Goal: Obtain resource: Download file/media

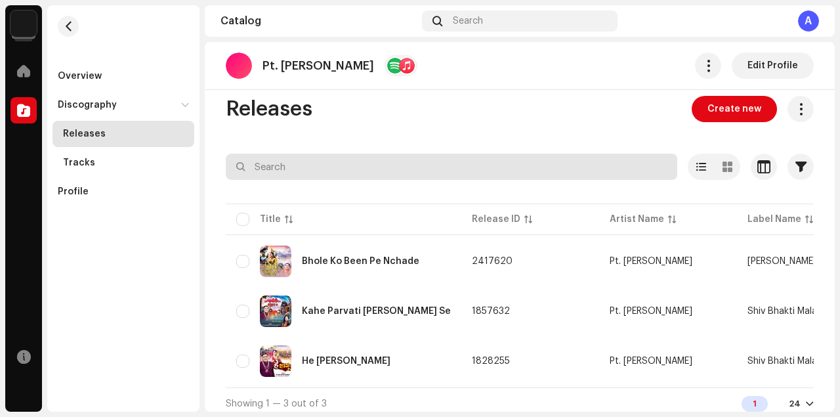
scroll to position [26, 0]
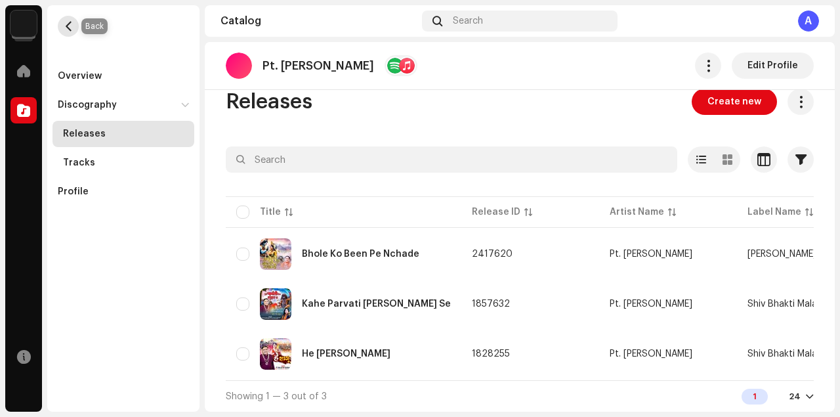
click at [73, 22] on button "button" at bounding box center [68, 26] width 21 height 21
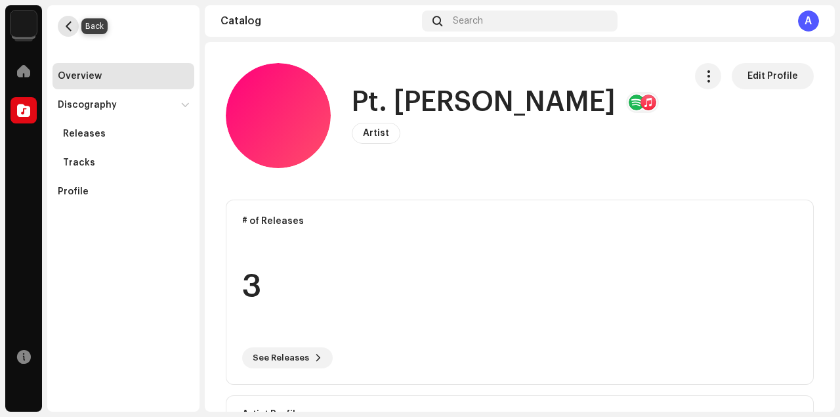
click at [66, 22] on span "button" at bounding box center [69, 26] width 10 height 10
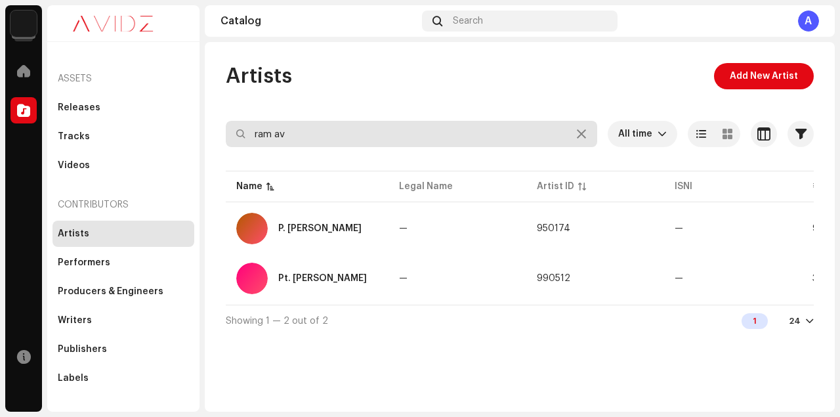
click at [346, 138] on input "ram av" at bounding box center [411, 134] width 371 height 26
click at [441, 133] on input "ram av" at bounding box center [411, 134] width 371 height 26
drag, startPoint x: 277, startPoint y: 133, endPoint x: 222, endPoint y: 134, distance: 55.1
click at [222, 134] on div "Artists Add New Artist ram av All time Selected 0 Select all Options Filters Ar…" at bounding box center [520, 199] width 630 height 273
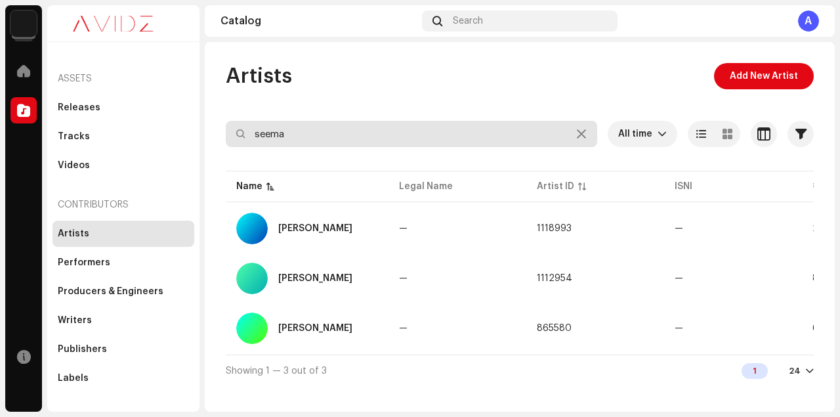
type input "seema"
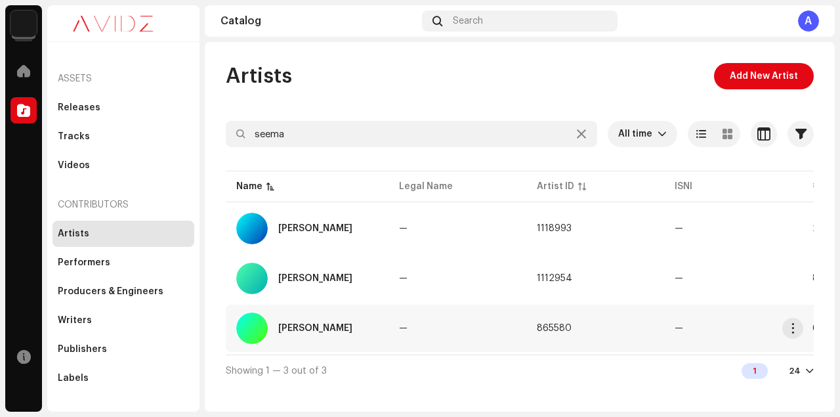
click at [315, 329] on div "[PERSON_NAME]" at bounding box center [315, 327] width 74 height 9
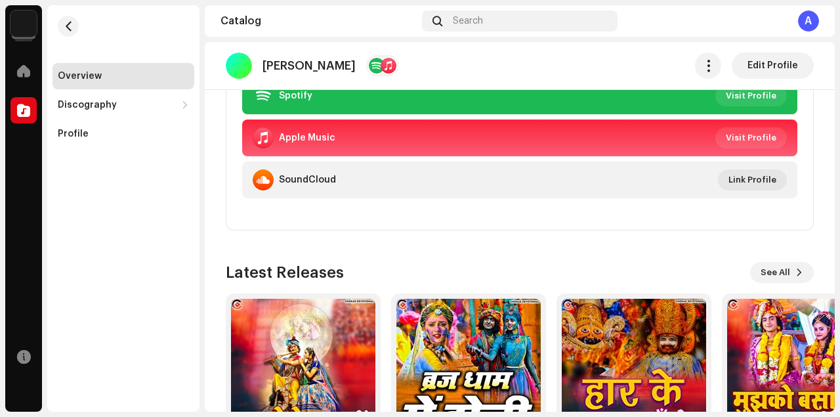
scroll to position [441, 0]
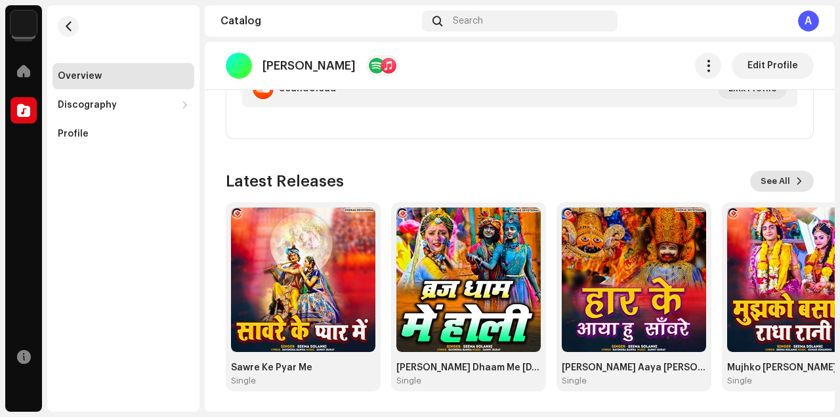
click at [770, 181] on span "See All" at bounding box center [775, 181] width 30 height 26
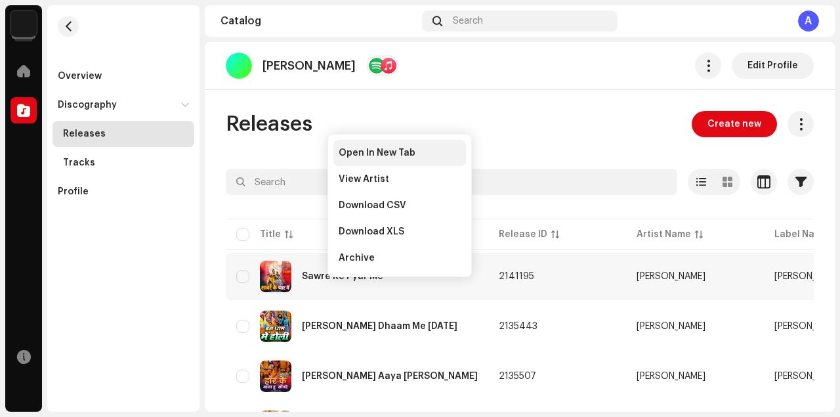
click at [373, 150] on span "Open In New Tab" at bounding box center [376, 153] width 77 height 10
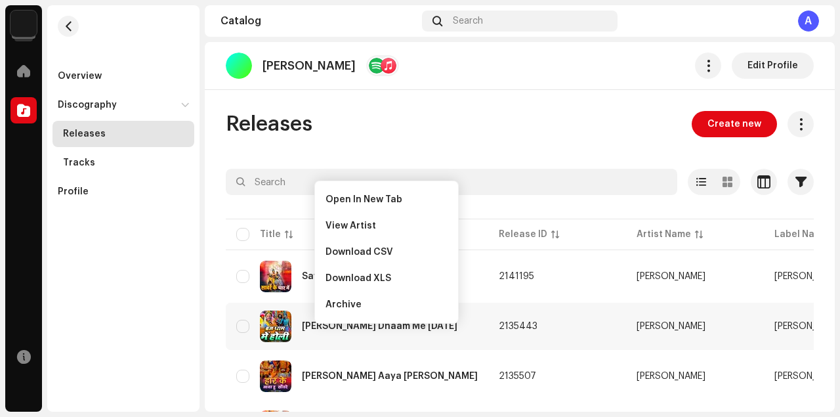
click at [384, 196] on span "Open In New Tab" at bounding box center [363, 199] width 77 height 10
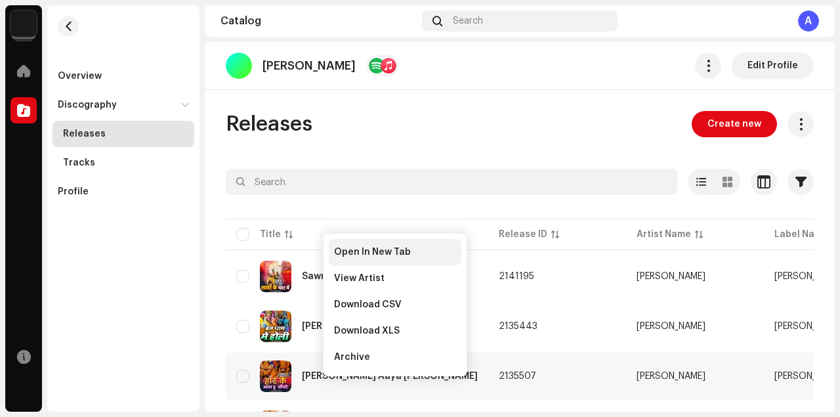
click at [384, 250] on span "Open In New Tab" at bounding box center [372, 252] width 77 height 10
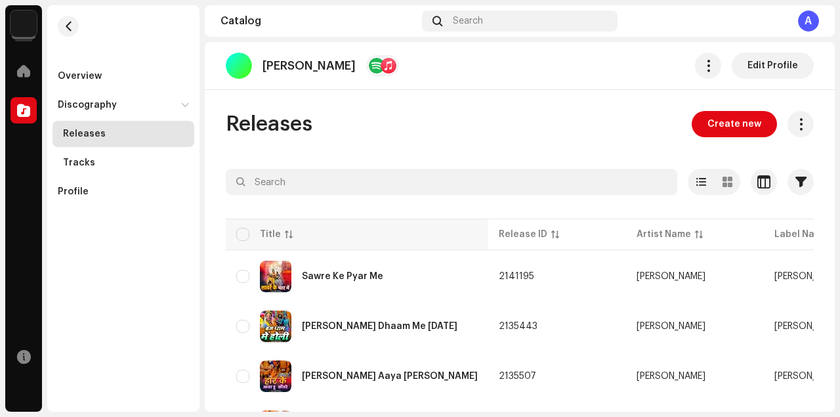
scroll to position [117, 0]
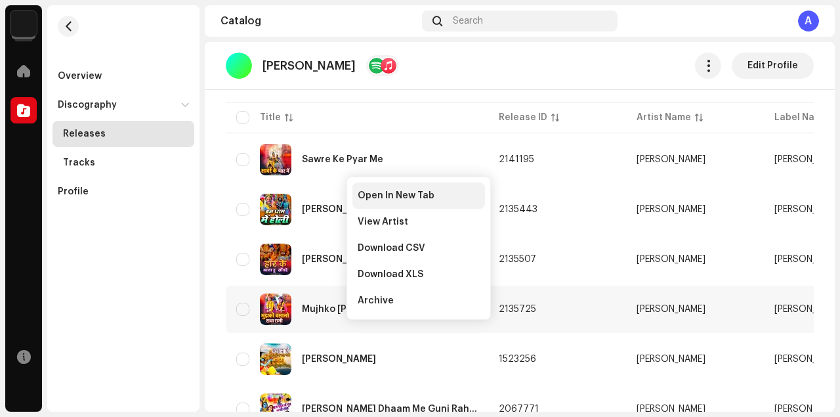
click at [391, 182] on div "Open In New Tab" at bounding box center [418, 195] width 133 height 26
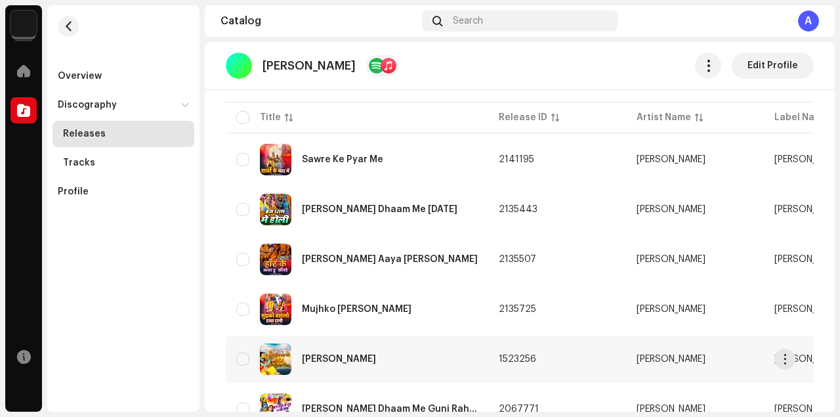
click at [352, 359] on div "Shyam Se Nazariya Lad Gayi" at bounding box center [339, 358] width 74 height 9
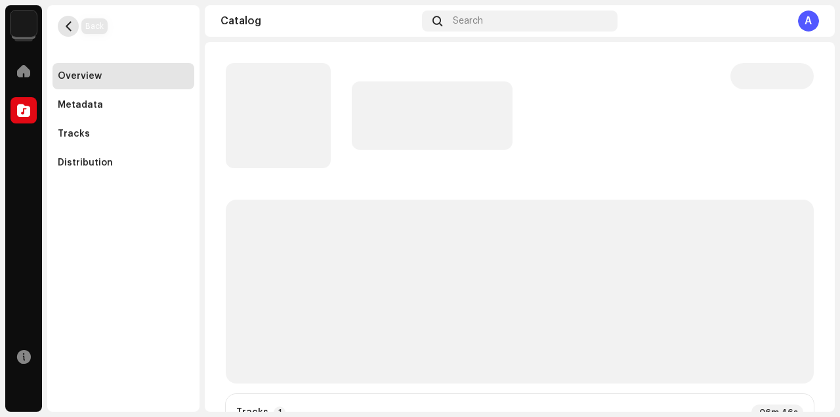
click at [68, 24] on span "button" at bounding box center [69, 26] width 10 height 10
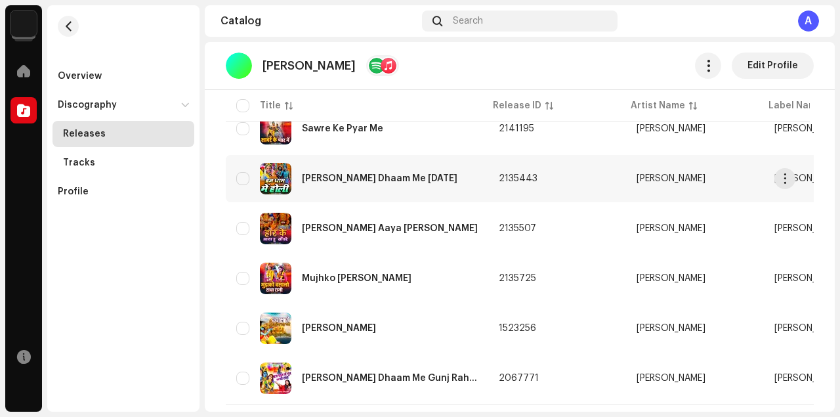
scroll to position [176, 0]
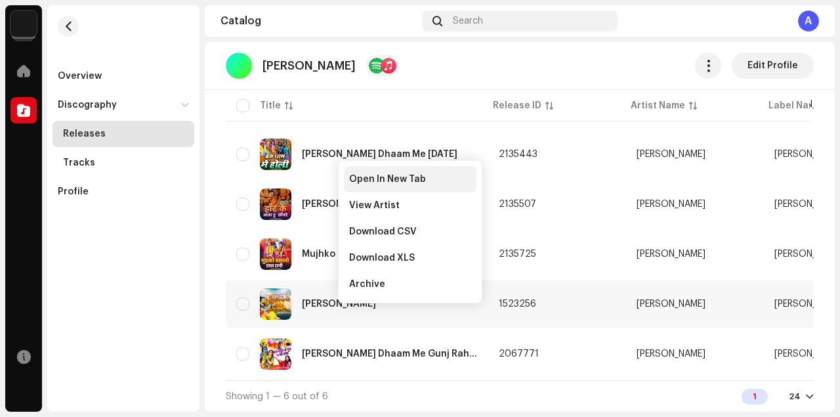
click at [401, 179] on span "Open In New Tab" at bounding box center [387, 179] width 77 height 10
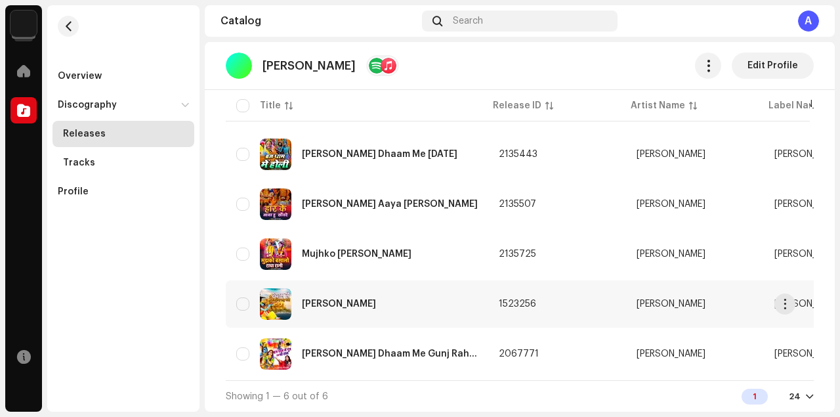
scroll to position [180, 0]
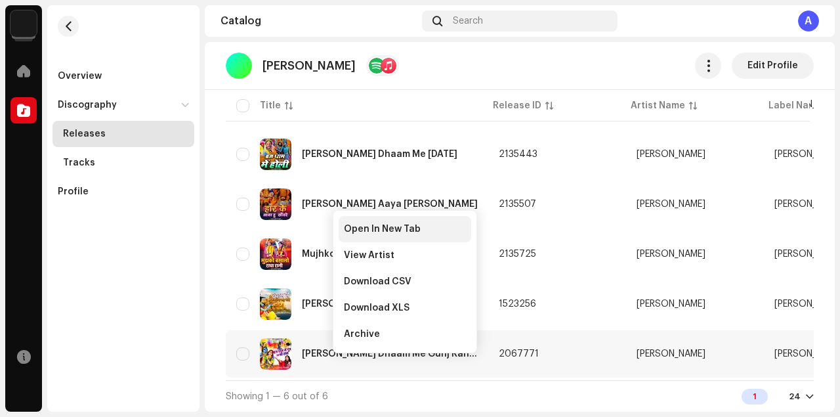
click at [380, 220] on div "Open In New Tab" at bounding box center [404, 229] width 133 height 26
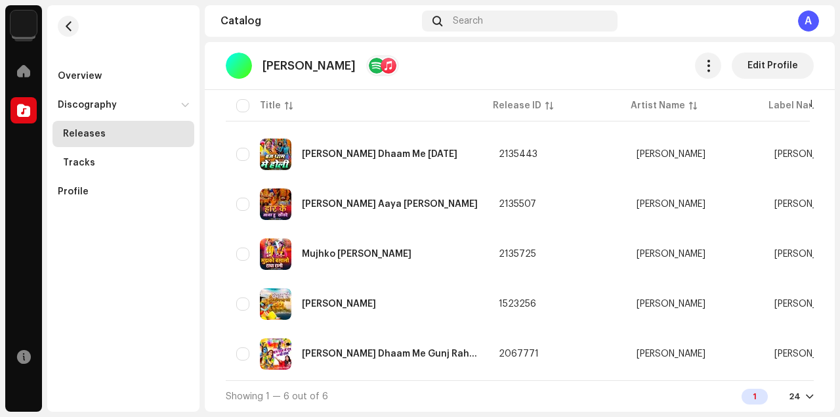
scroll to position [0, 0]
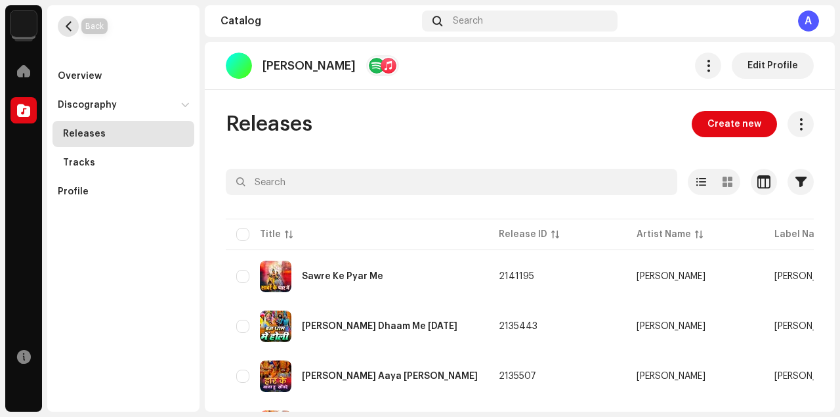
click at [64, 28] on span "button" at bounding box center [69, 26] width 10 height 10
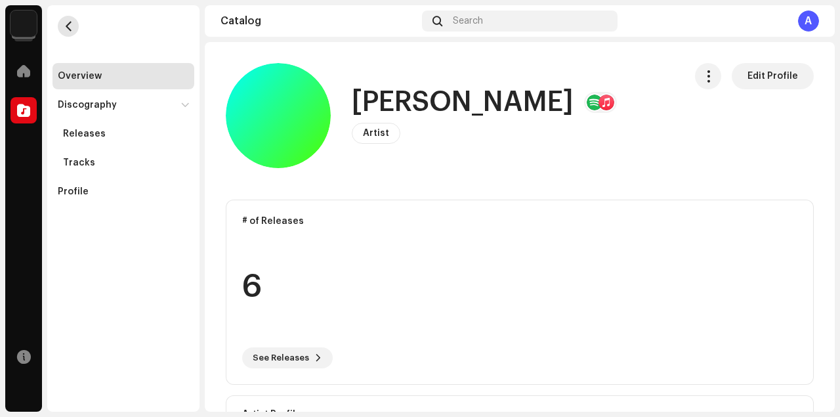
click at [64, 28] on span "button" at bounding box center [69, 26] width 10 height 10
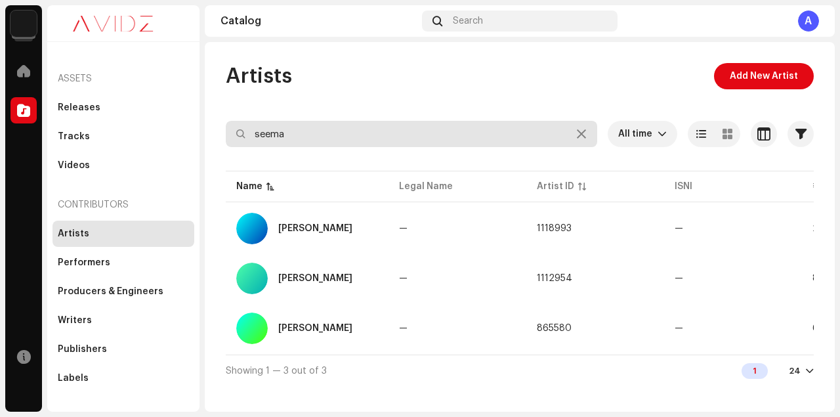
drag, startPoint x: 302, startPoint y: 130, endPoint x: 213, endPoint y: 134, distance: 89.3
click at [213, 134] on div "Artists Add New Artist seema All time Selected 0 Select all Options Filters Arc…" at bounding box center [520, 224] width 630 height 323
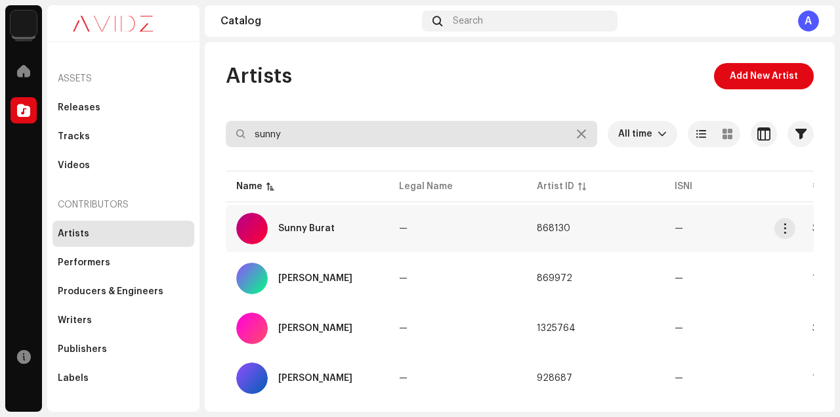
type input "sunny"
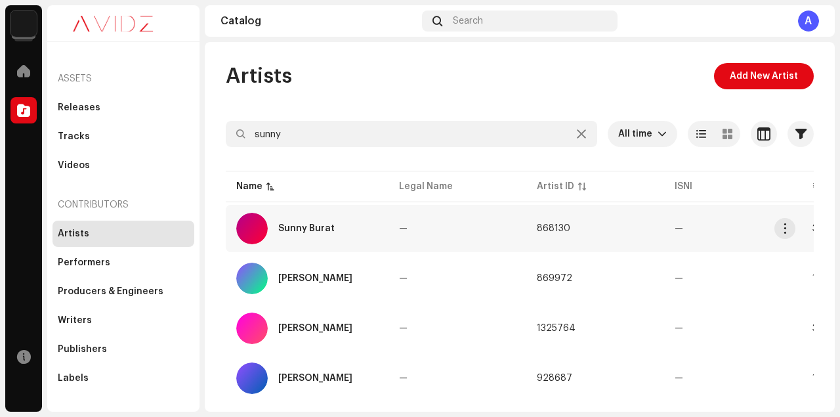
click at [300, 228] on div "Sunny Burat" at bounding box center [306, 228] width 56 height 9
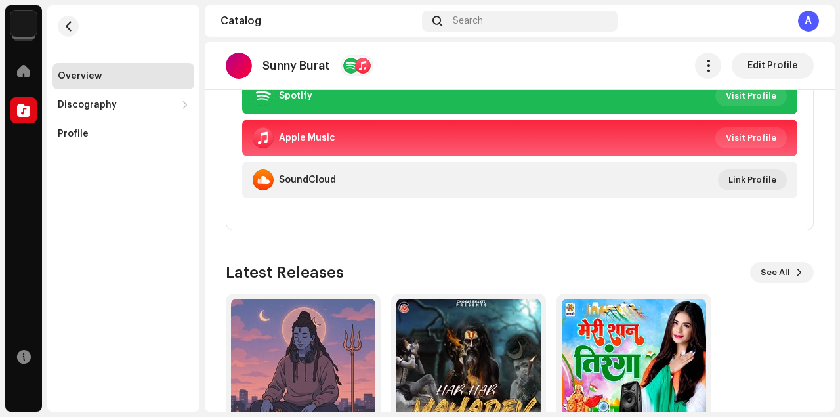
scroll to position [441, 0]
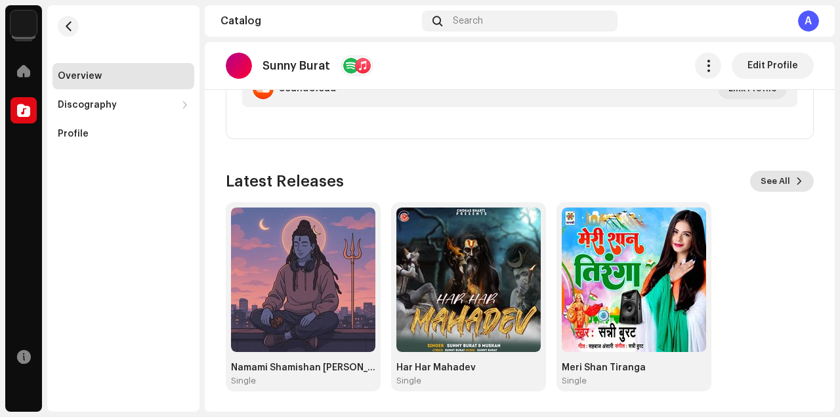
drag, startPoint x: 468, startPoint y: 270, endPoint x: 768, endPoint y: 184, distance: 311.2
click at [768, 184] on span "See All" at bounding box center [775, 181] width 30 height 26
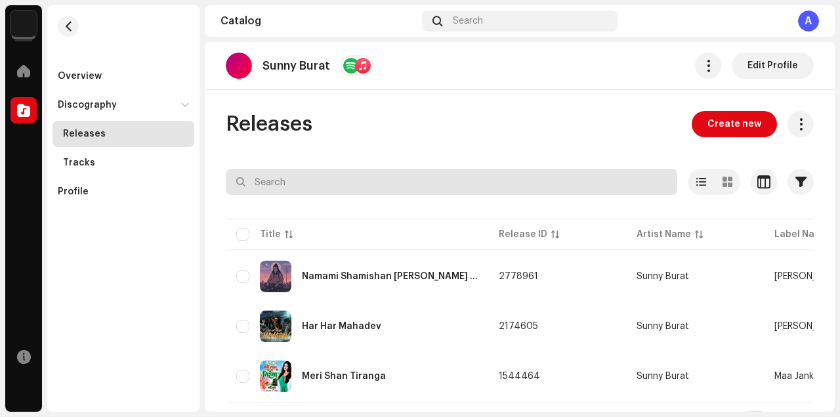
scroll to position [26, 0]
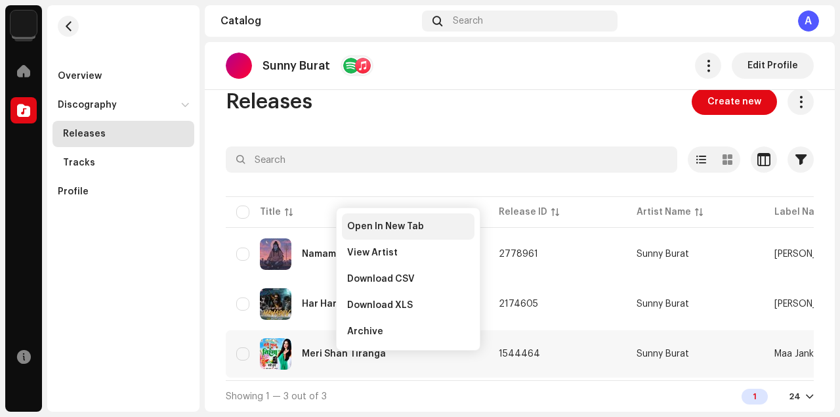
click at [383, 226] on span "Open In New Tab" at bounding box center [385, 226] width 77 height 10
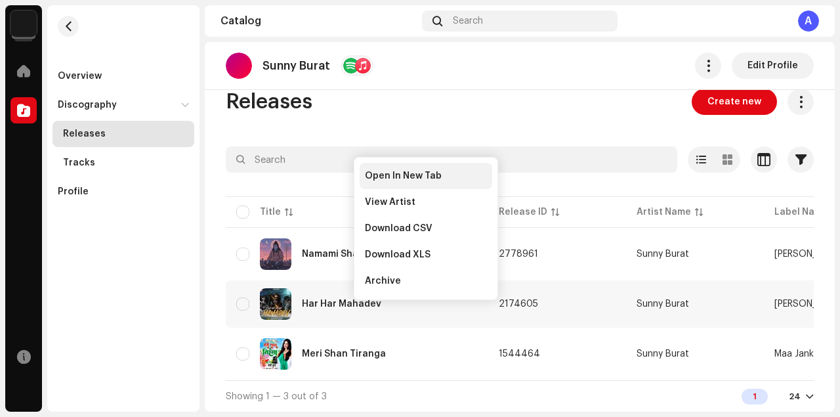
click at [403, 173] on span "Open In New Tab" at bounding box center [403, 176] width 77 height 10
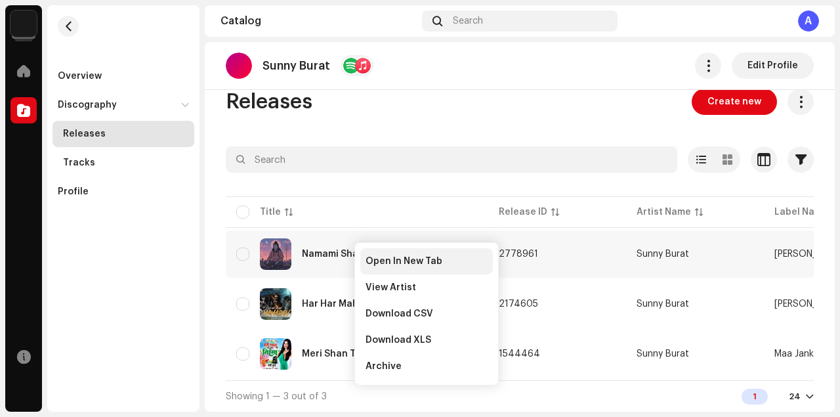
click at [376, 258] on span "Open In New Tab" at bounding box center [403, 261] width 77 height 10
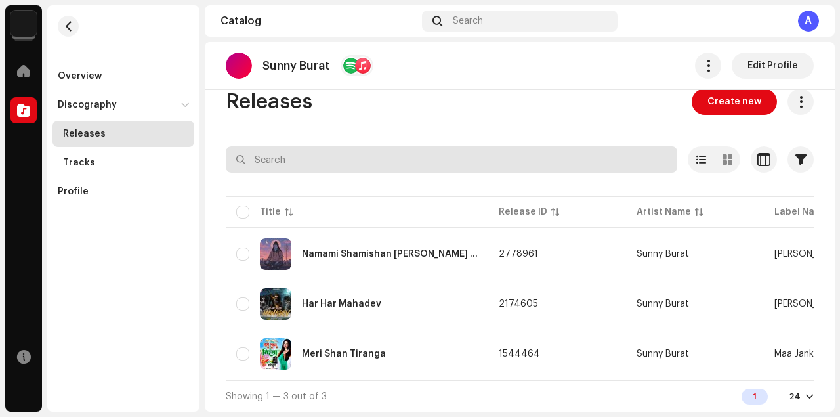
click at [302, 154] on input "text" at bounding box center [451, 159] width 451 height 26
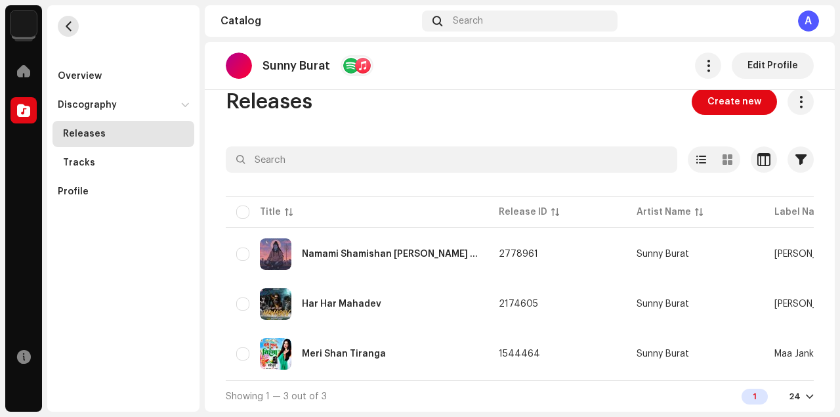
click at [65, 28] on span "button" at bounding box center [69, 26] width 10 height 10
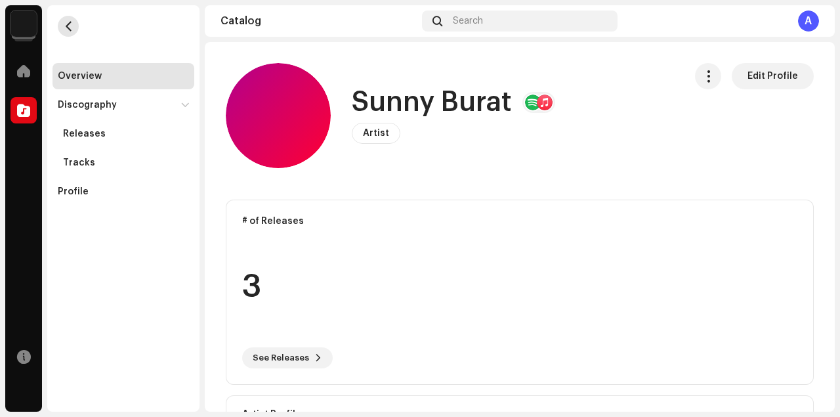
click at [65, 28] on span "button" at bounding box center [69, 26] width 10 height 10
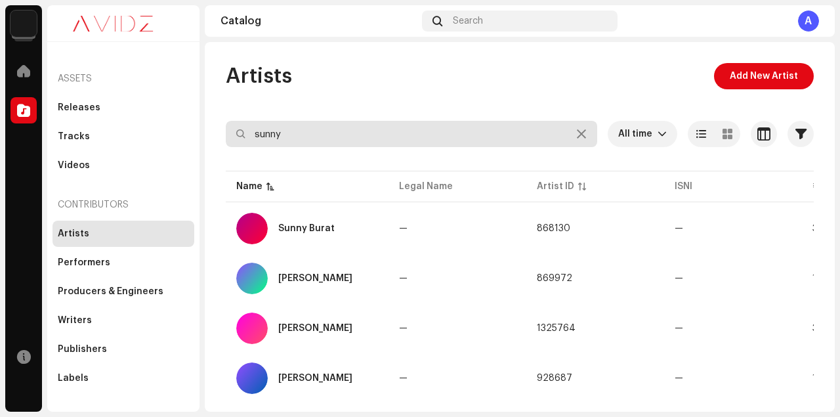
drag, startPoint x: 306, startPoint y: 140, endPoint x: 241, endPoint y: 131, distance: 64.9
click at [241, 131] on div "sunny" at bounding box center [411, 134] width 371 height 26
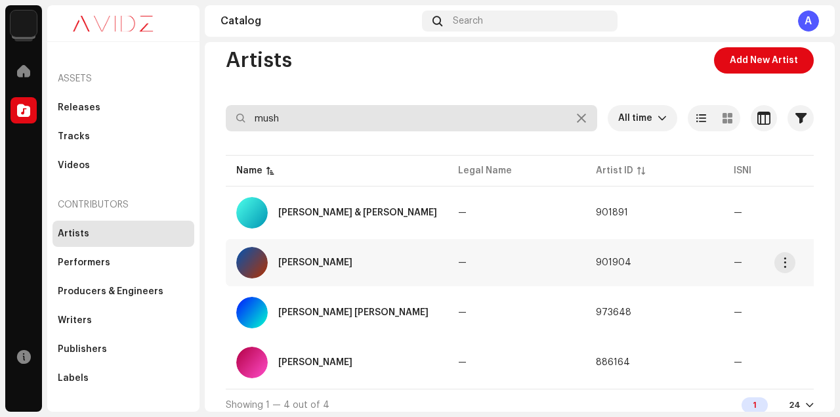
scroll to position [29, 0]
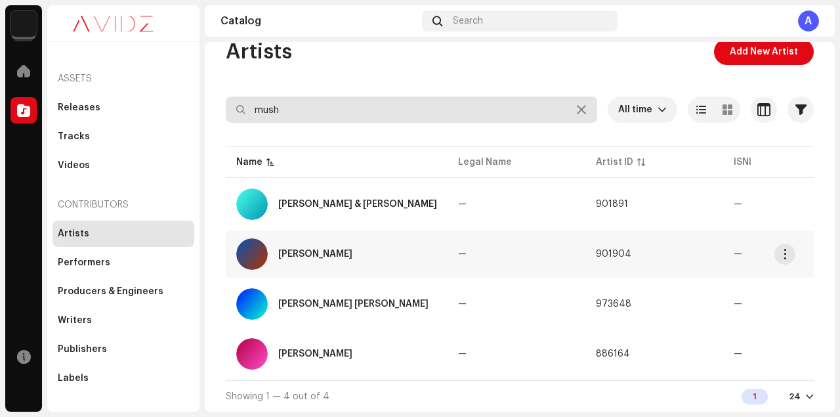
type input "mush"
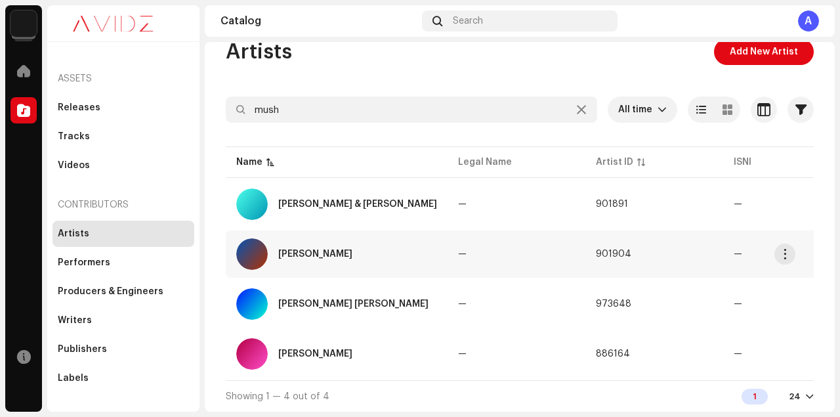
click at [304, 253] on div "Mushkan" at bounding box center [315, 253] width 74 height 9
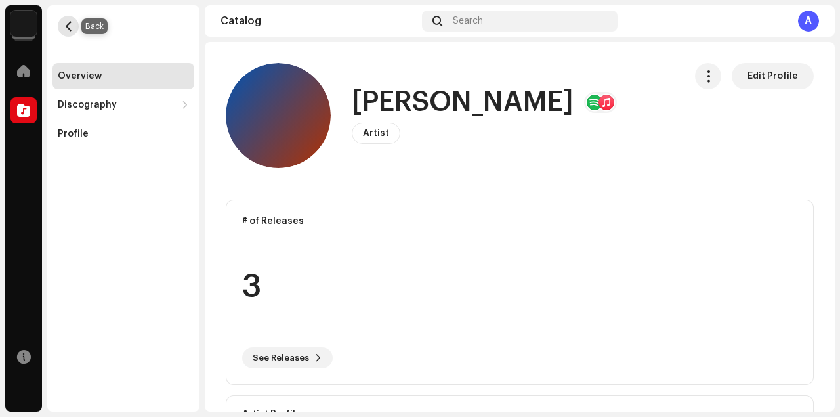
click at [67, 28] on span "button" at bounding box center [69, 26] width 10 height 10
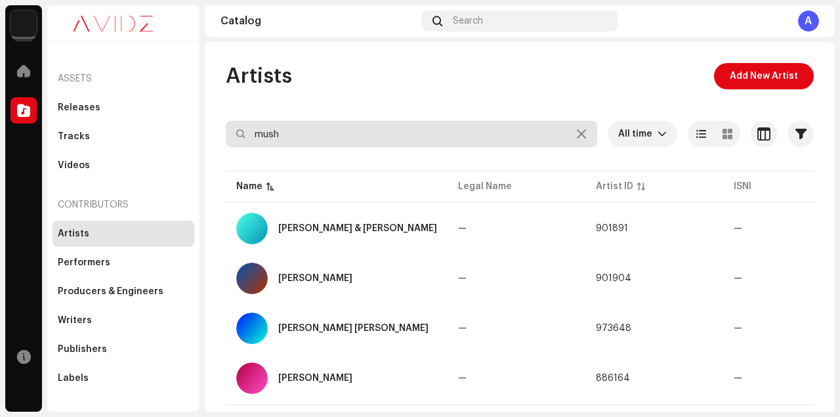
click at [311, 132] on input "mush" at bounding box center [411, 134] width 371 height 26
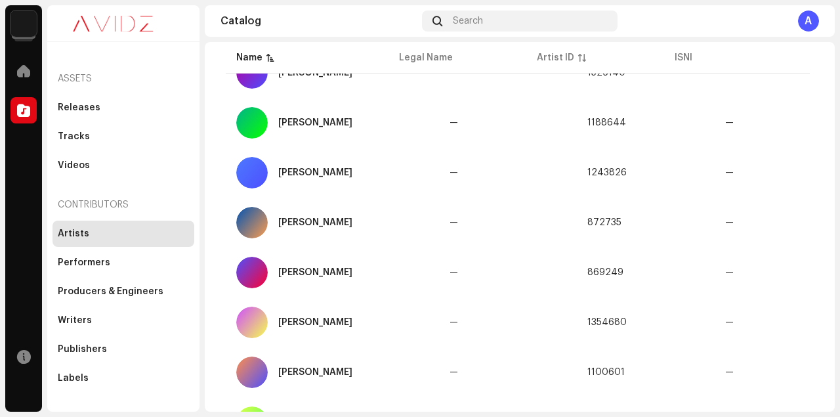
scroll to position [233, 0]
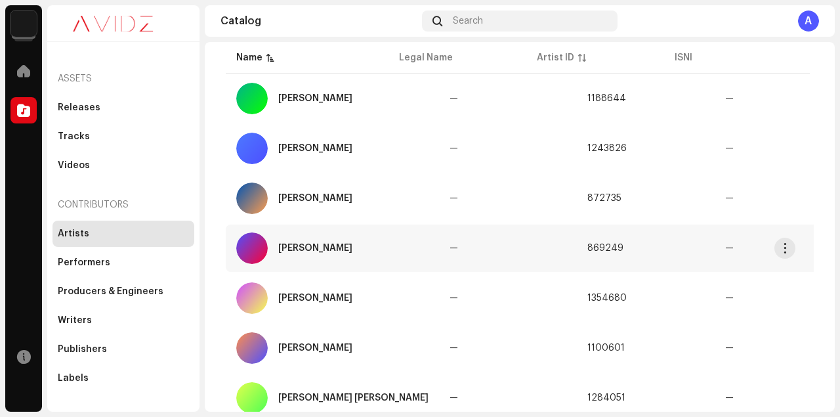
type input "muskan"
click at [302, 247] on div "Muskan Burat" at bounding box center [315, 247] width 74 height 9
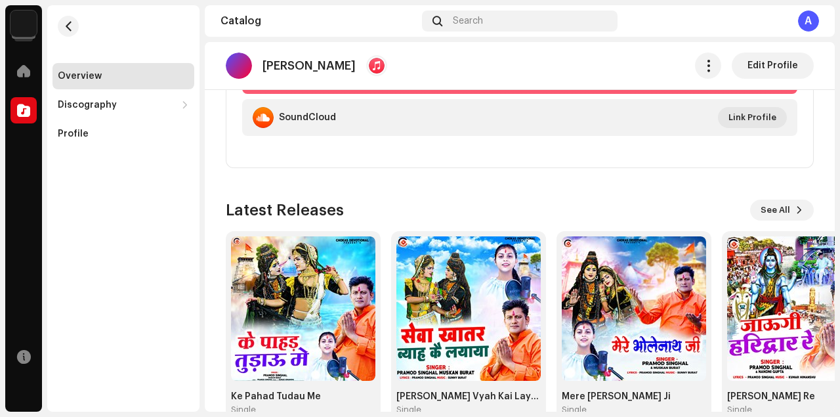
scroll to position [441, 0]
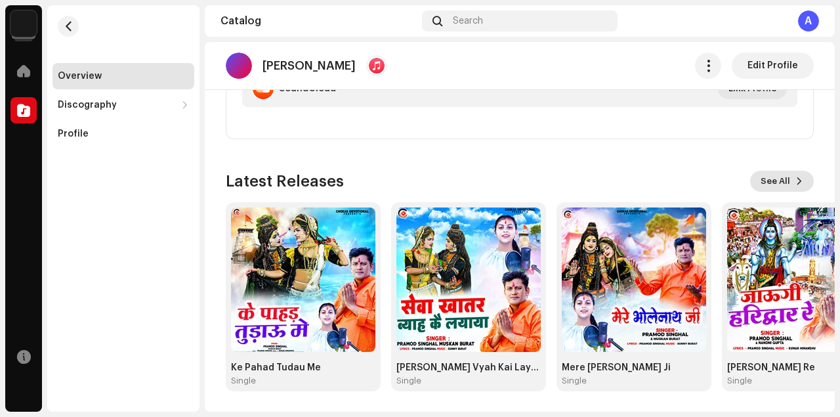
click at [770, 180] on span "See All" at bounding box center [775, 181] width 30 height 26
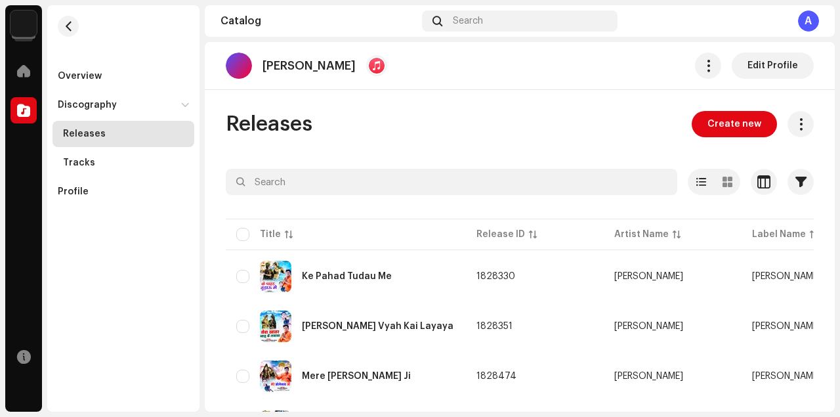
scroll to position [176, 0]
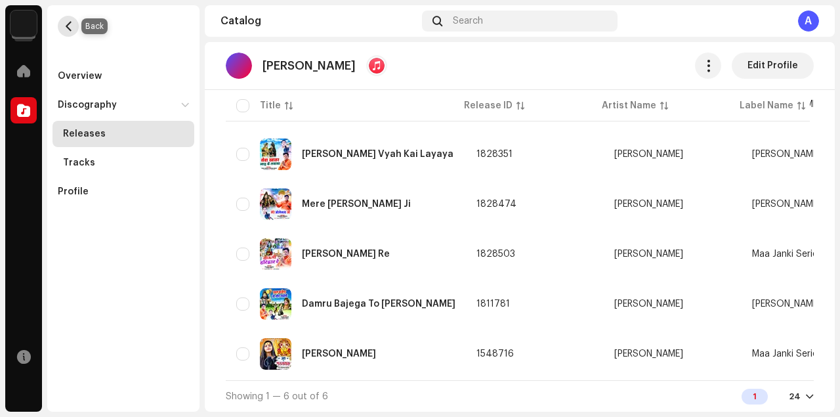
click at [66, 27] on span "button" at bounding box center [69, 26] width 10 height 10
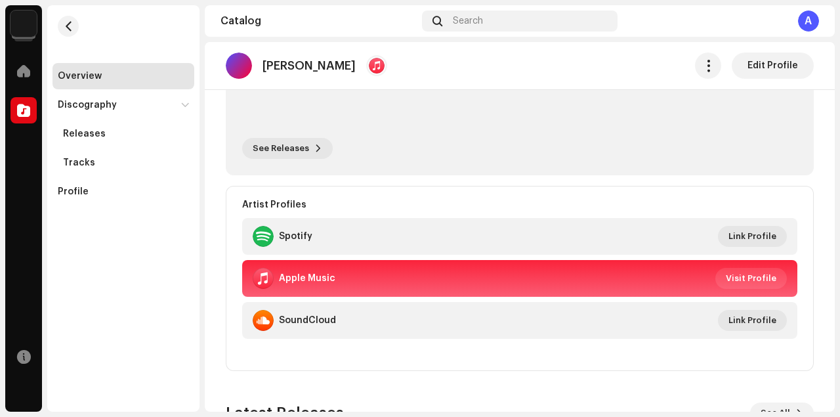
scroll to position [350, 0]
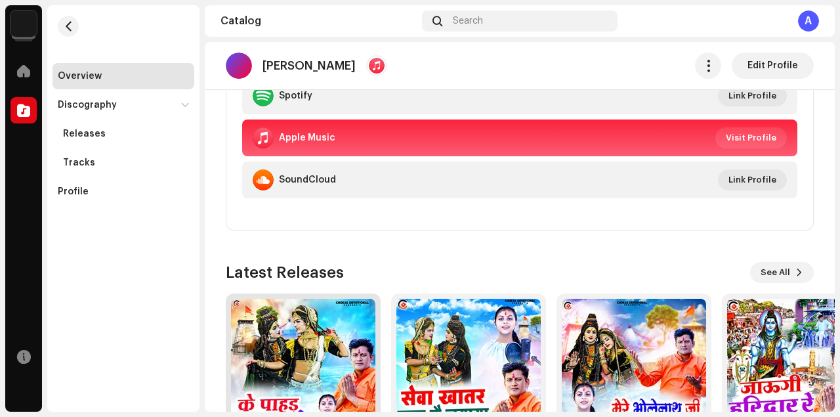
click at [315, 354] on img at bounding box center [303, 370] width 144 height 144
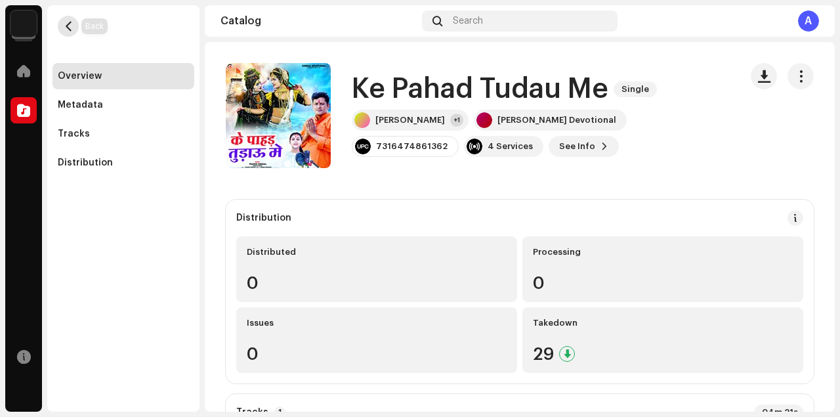
click at [62, 30] on button "button" at bounding box center [68, 26] width 21 height 21
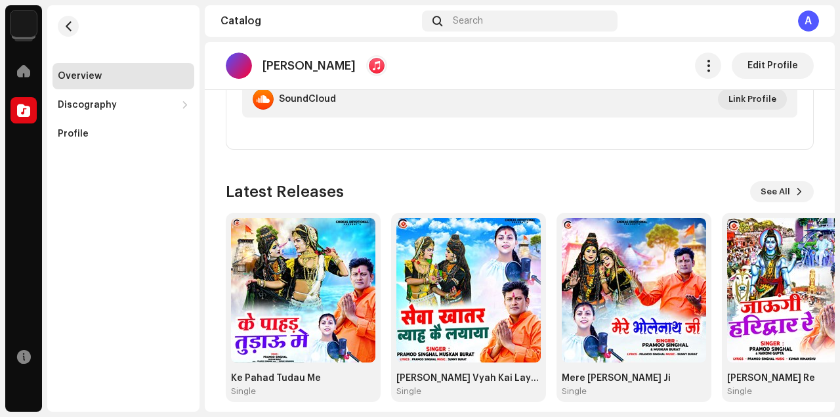
scroll to position [441, 0]
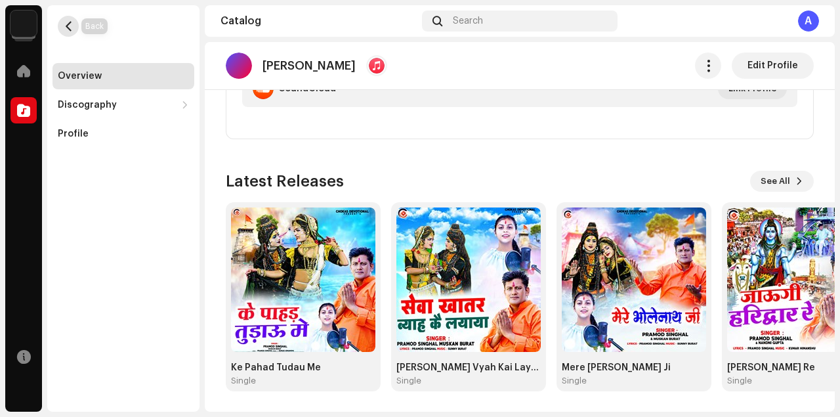
click at [70, 21] on span "button" at bounding box center [69, 26] width 10 height 10
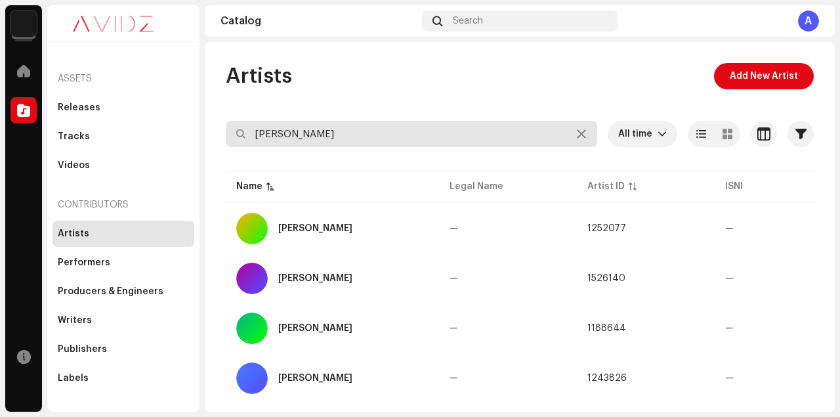
drag, startPoint x: 318, startPoint y: 132, endPoint x: 213, endPoint y: 133, distance: 105.0
click at [213, 133] on div "Artists Add New Artist muskan All time Selected 0 Select all Options Filters Ar…" at bounding box center [520, 374] width 630 height 622
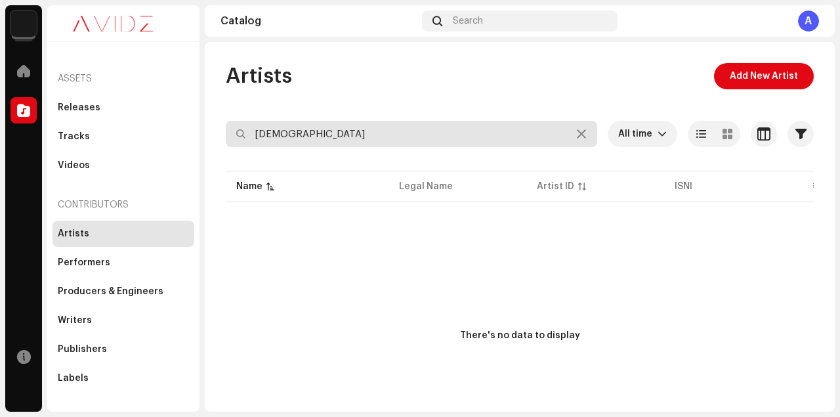
drag, startPoint x: 306, startPoint y: 135, endPoint x: 228, endPoint y: 134, distance: 77.4
click at [228, 134] on input "sikha" at bounding box center [411, 134] width 371 height 26
type input "sikha"
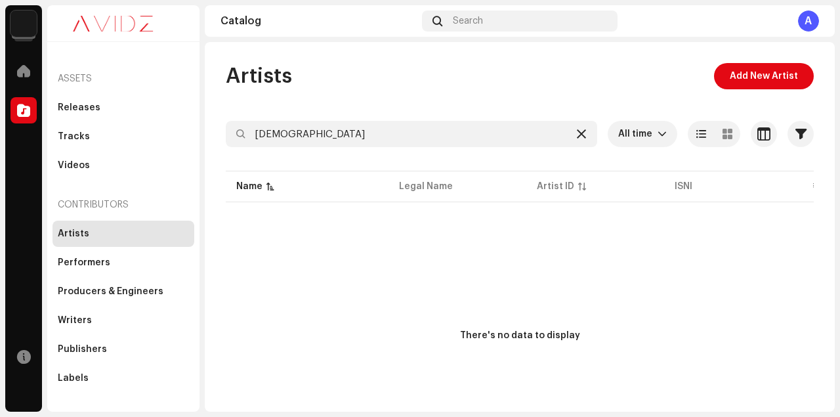
click at [577, 133] on icon at bounding box center [581, 134] width 9 height 10
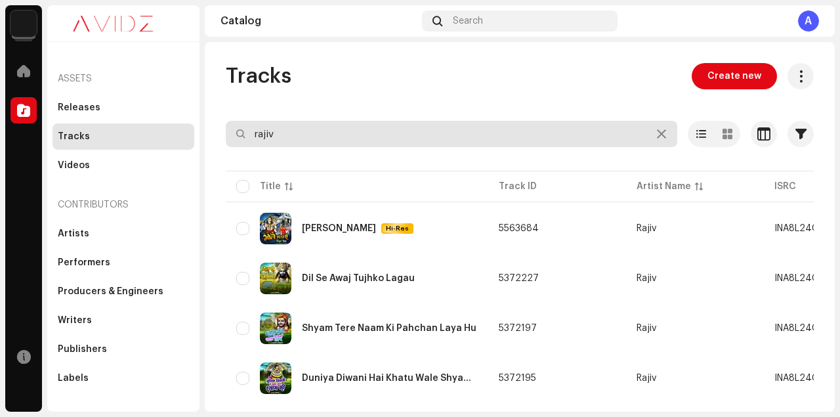
drag, startPoint x: 320, startPoint y: 131, endPoint x: 239, endPoint y: 133, distance: 80.7
click at [239, 133] on div "rajiv" at bounding box center [451, 134] width 451 height 26
paste input "[PERSON_NAME]"
type input "[PERSON_NAME]"
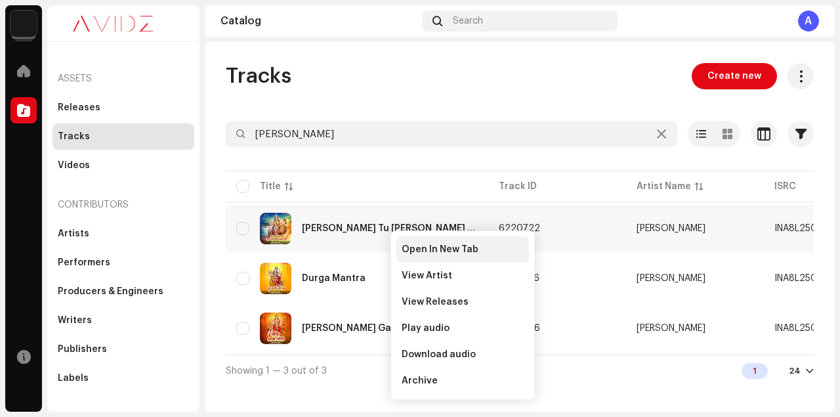
click at [429, 251] on span "Open In New Tab" at bounding box center [439, 249] width 77 height 10
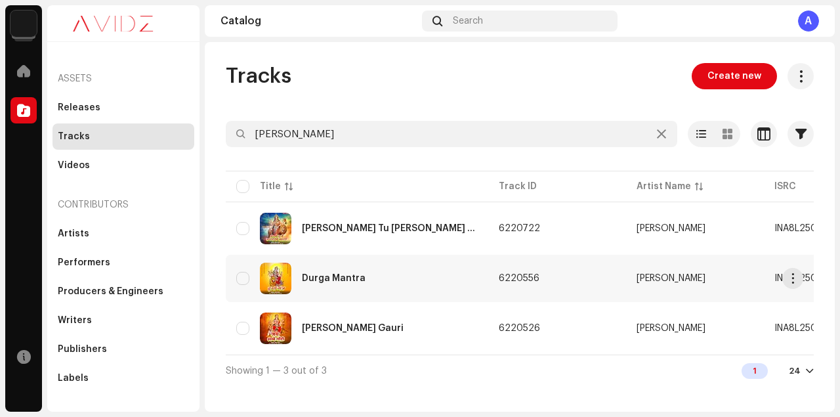
click at [335, 278] on div "Durga Mantra" at bounding box center [334, 278] width 64 height 9
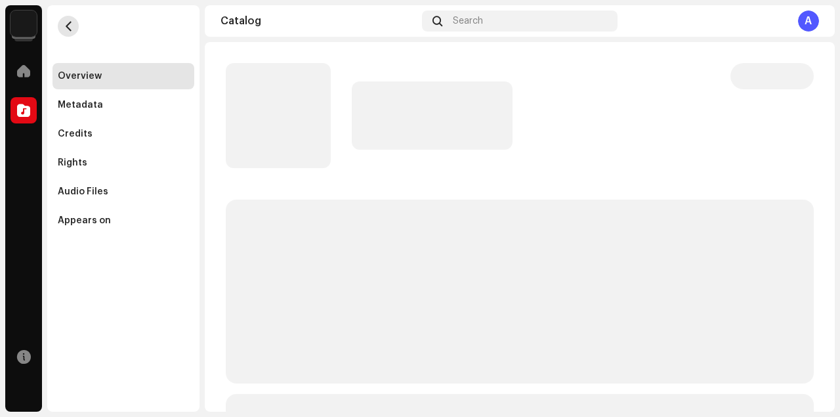
click at [74, 29] on button "button" at bounding box center [68, 26] width 21 height 21
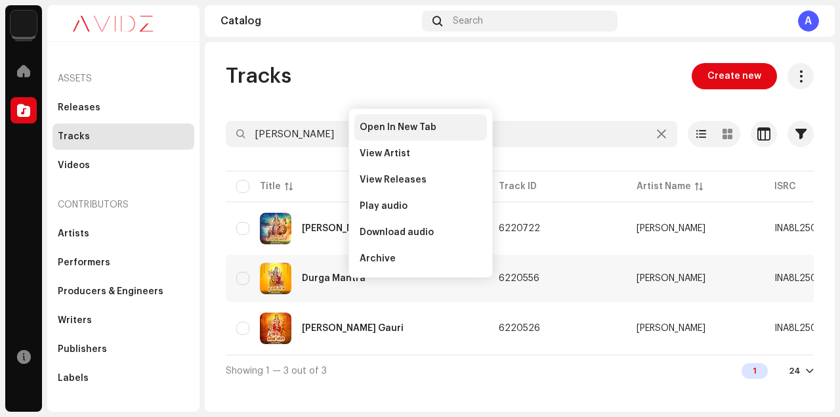
click at [395, 126] on span "Open In New Tab" at bounding box center [397, 127] width 77 height 10
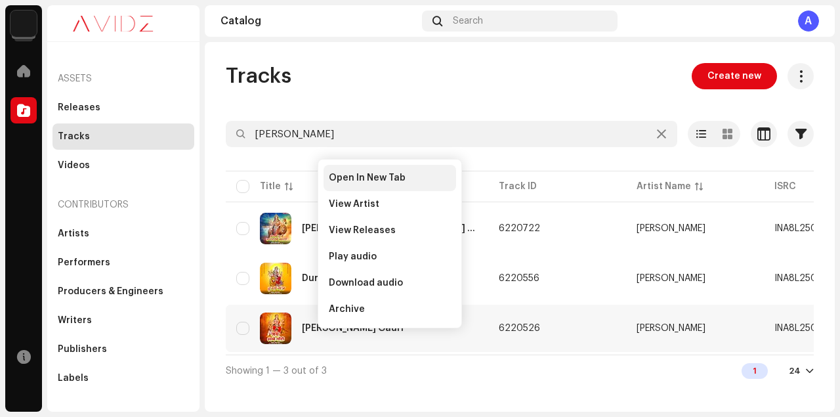
click at [361, 175] on span "Open In New Tab" at bounding box center [367, 178] width 77 height 10
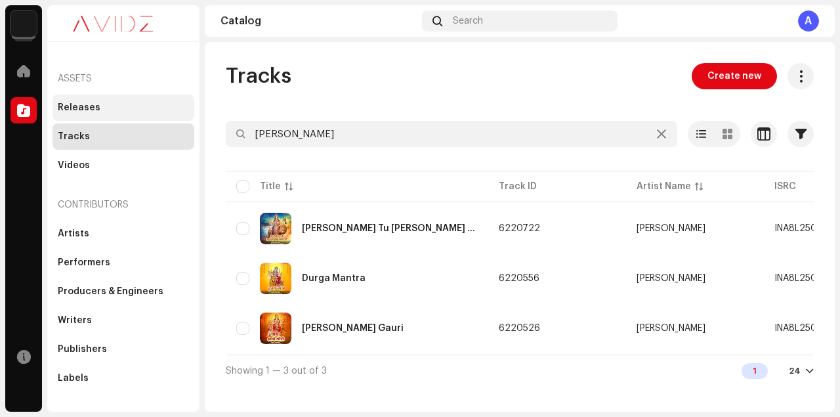
click at [116, 106] on div "Releases" at bounding box center [123, 107] width 131 height 10
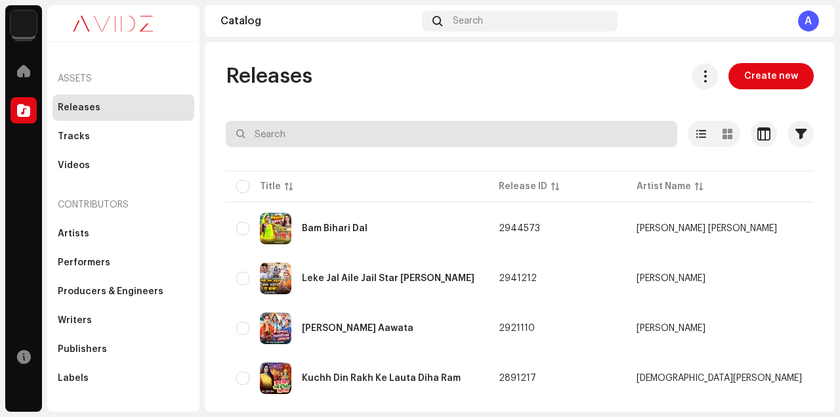
click at [353, 133] on input "text" at bounding box center [451, 134] width 451 height 26
paste input "[PERSON_NAME]"
type input "[PERSON_NAME]"
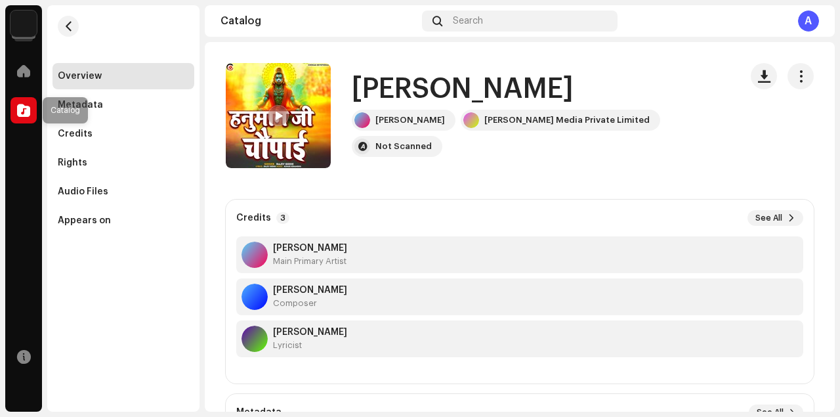
click at [27, 109] on span at bounding box center [23, 110] width 13 height 10
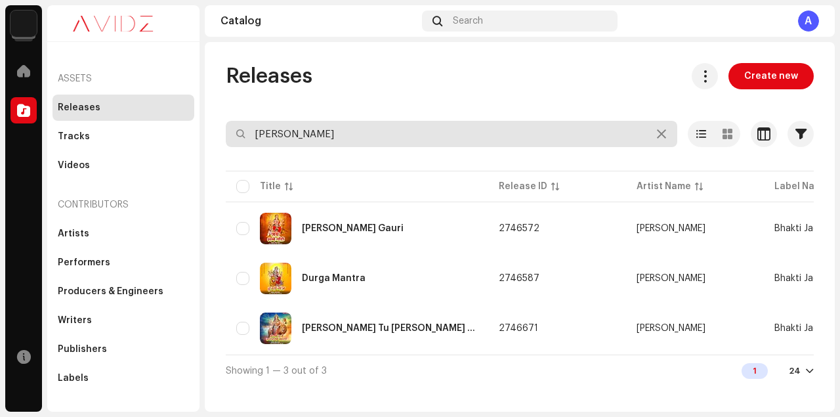
click at [337, 138] on input "Annu Singh" at bounding box center [451, 134] width 451 height 26
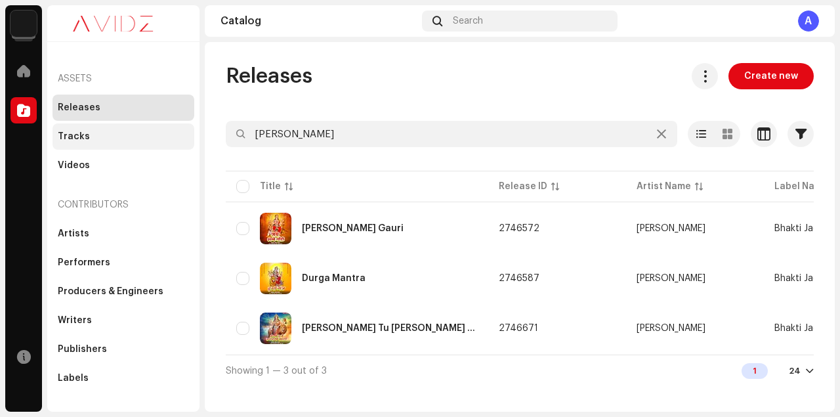
click at [92, 138] on div "Tracks" at bounding box center [123, 136] width 131 height 10
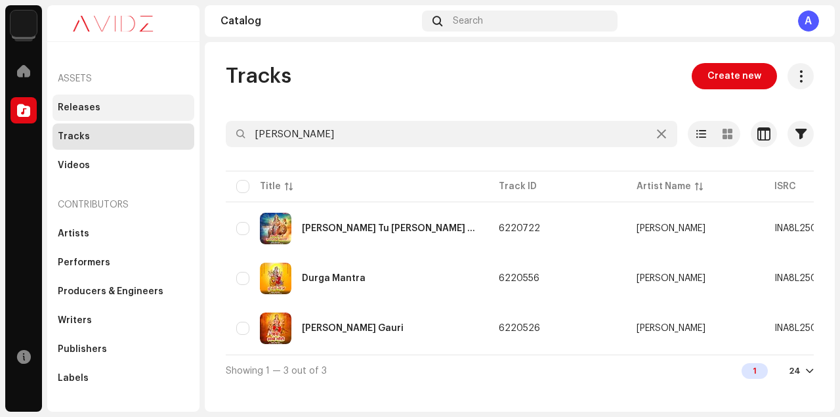
click at [99, 109] on div "Releases" at bounding box center [123, 107] width 131 height 10
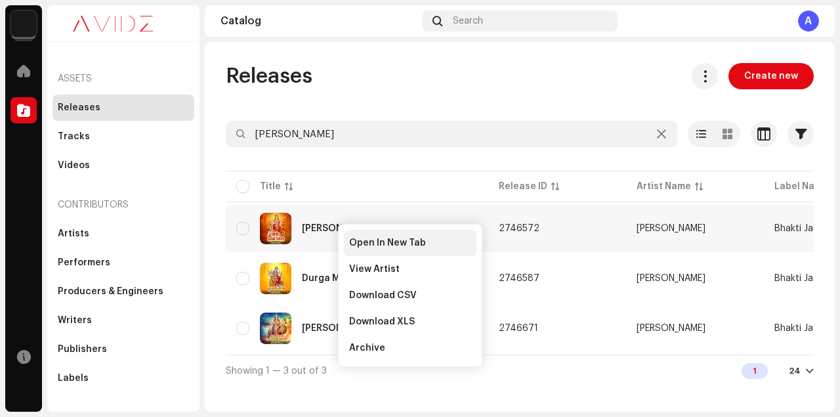
click at [368, 236] on div "Open In New Tab" at bounding box center [410, 243] width 133 height 26
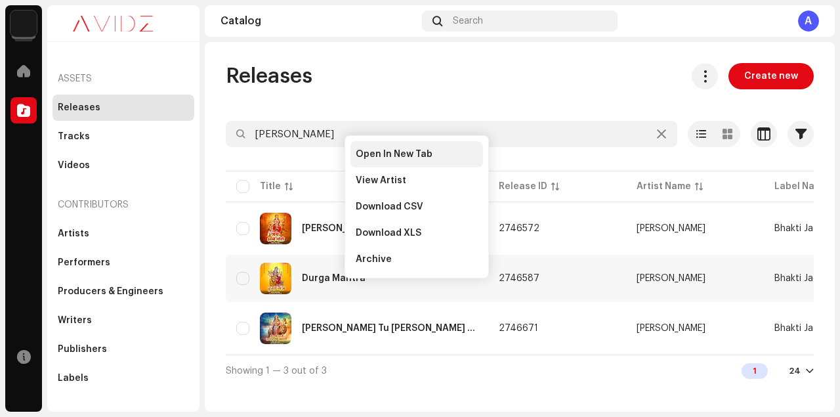
click at [382, 152] on span "Open In New Tab" at bounding box center [394, 154] width 77 height 10
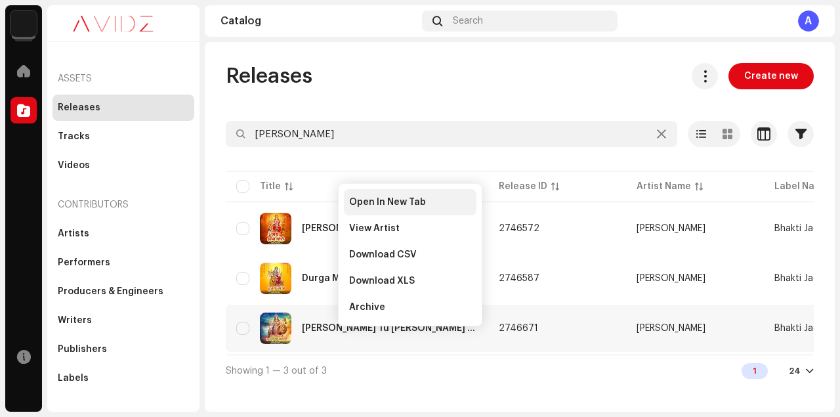
click at [379, 203] on span "Open In New Tab" at bounding box center [387, 202] width 77 height 10
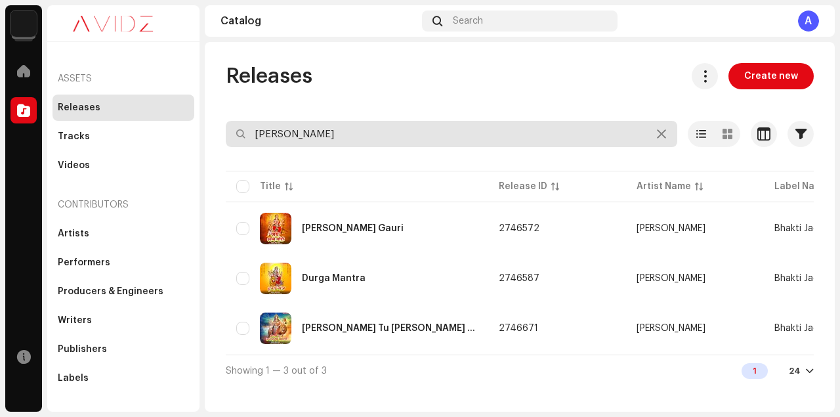
drag, startPoint x: 345, startPoint y: 128, endPoint x: 211, endPoint y: 128, distance: 133.8
click at [211, 128] on div "Releases Create new Annu Singh Selected 0 Options Filters Distribution status N…" at bounding box center [520, 224] width 630 height 323
paste input "text"
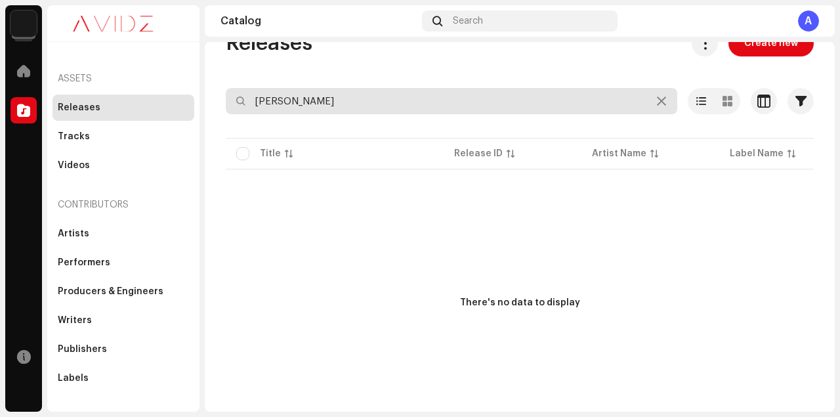
scroll to position [55, 0]
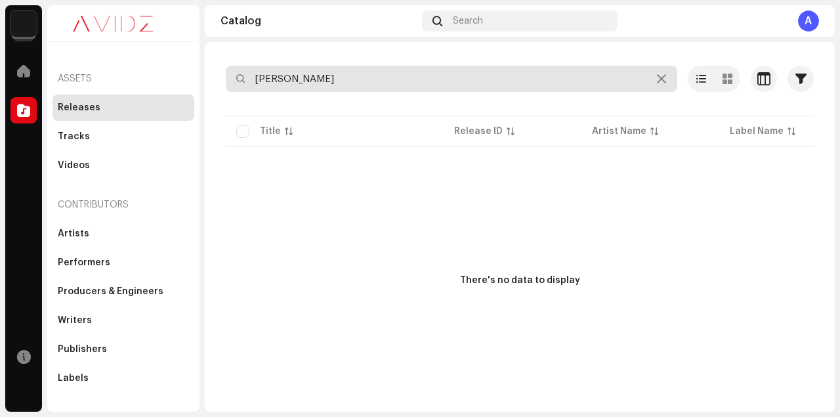
drag, startPoint x: 327, startPoint y: 82, endPoint x: 232, endPoint y: 80, distance: 94.5
click at [232, 80] on input "Anu Singh" at bounding box center [451, 79] width 451 height 26
paste input "Dipali"
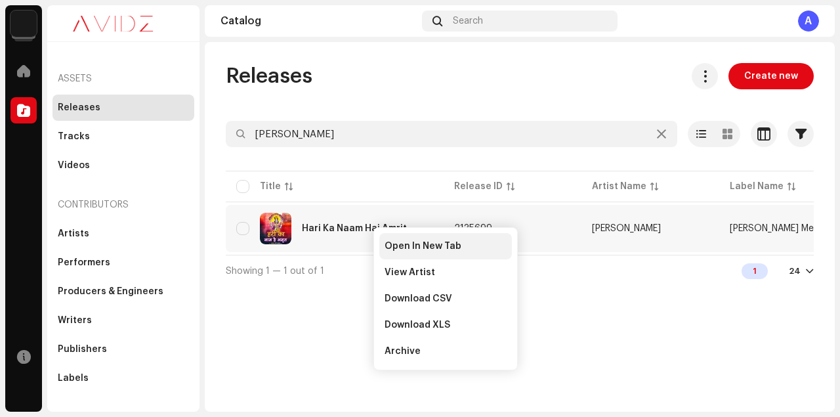
click at [391, 241] on span "Open In New Tab" at bounding box center [422, 246] width 77 height 10
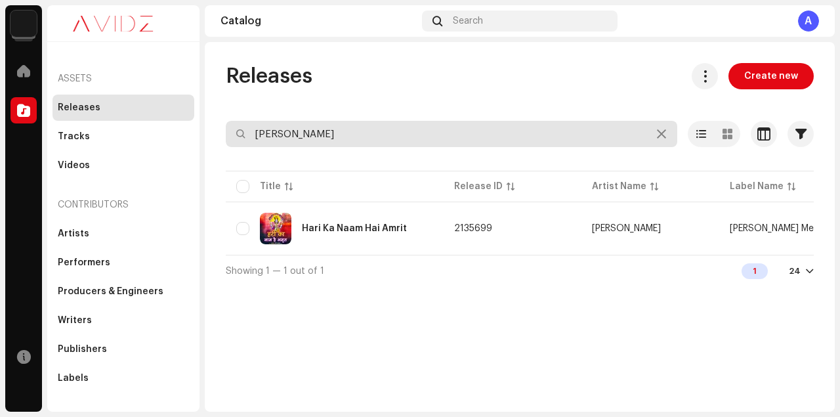
drag, startPoint x: 333, startPoint y: 129, endPoint x: 227, endPoint y: 130, distance: 106.3
click at [227, 130] on input "Dipali Singh" at bounding box center [451, 134] width 451 height 26
paste input "Vipin Sachdev"
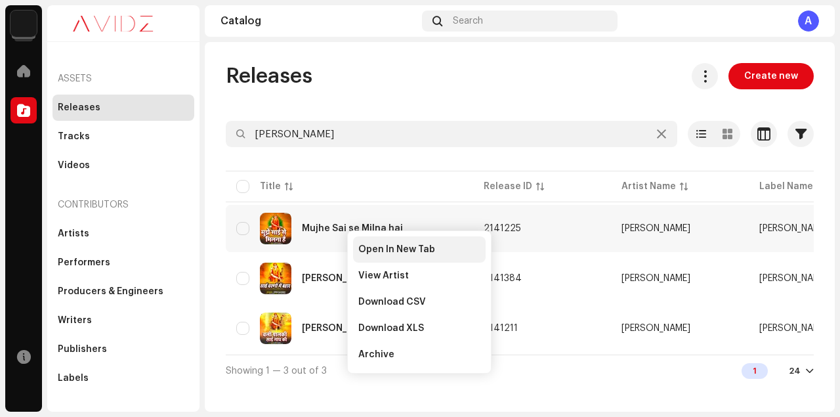
click at [372, 250] on span "Open In New Tab" at bounding box center [396, 249] width 77 height 10
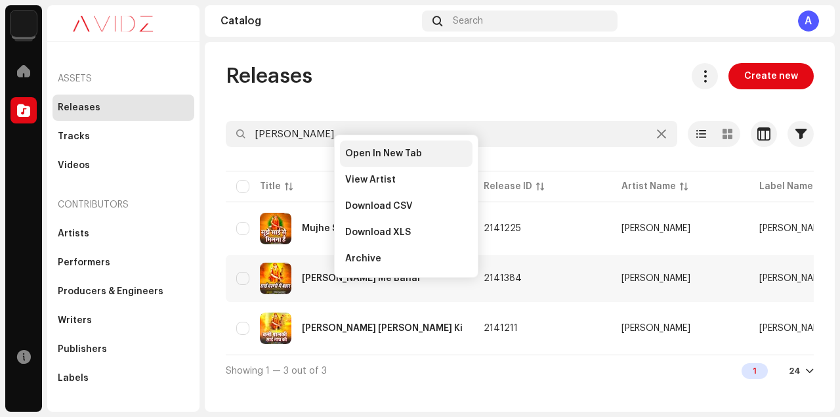
click at [388, 155] on span "Open In New Tab" at bounding box center [383, 153] width 77 height 10
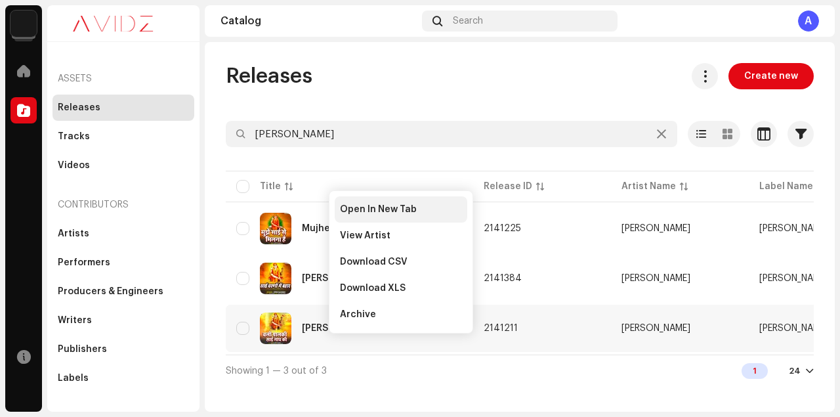
click at [378, 206] on span "Open In New Tab" at bounding box center [378, 209] width 77 height 10
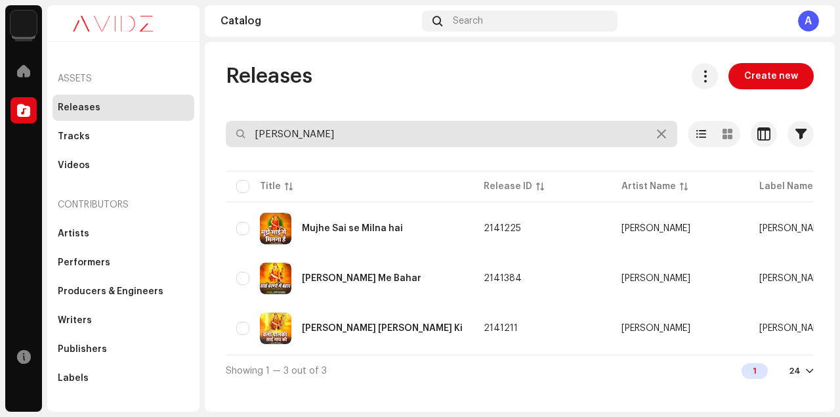
drag, startPoint x: 336, startPoint y: 134, endPoint x: 234, endPoint y: 133, distance: 102.3
click at [234, 133] on input "Vipin Sachdev" at bounding box center [451, 134] width 451 height 26
paste input "Ranjan Saxena"
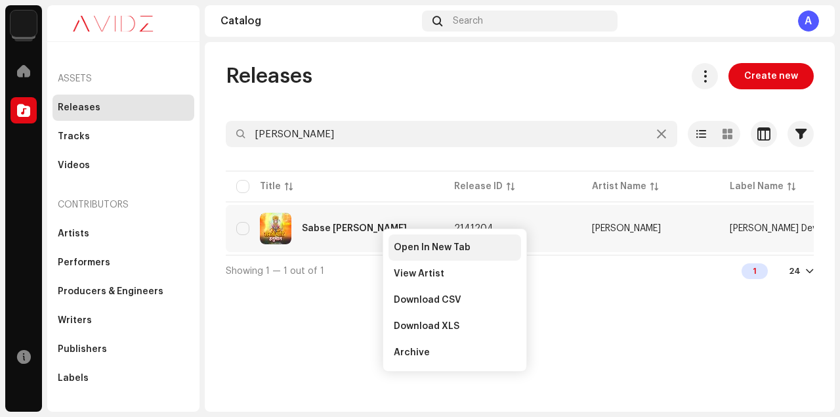
click at [420, 243] on span "Open In New Tab" at bounding box center [432, 247] width 77 height 10
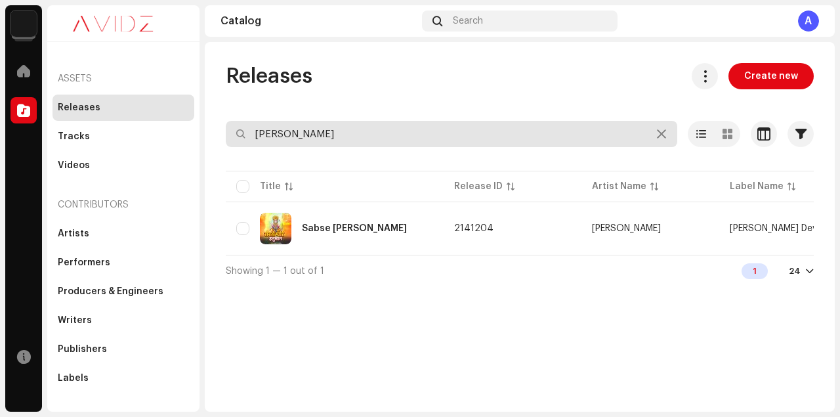
drag, startPoint x: 341, startPoint y: 129, endPoint x: 223, endPoint y: 129, distance: 118.1
click at [223, 129] on div "Releases Create new Ranjan Saxena Selected 0 Options Filters Distribution statu…" at bounding box center [520, 174] width 630 height 223
paste input "j Kumar Vinayak"
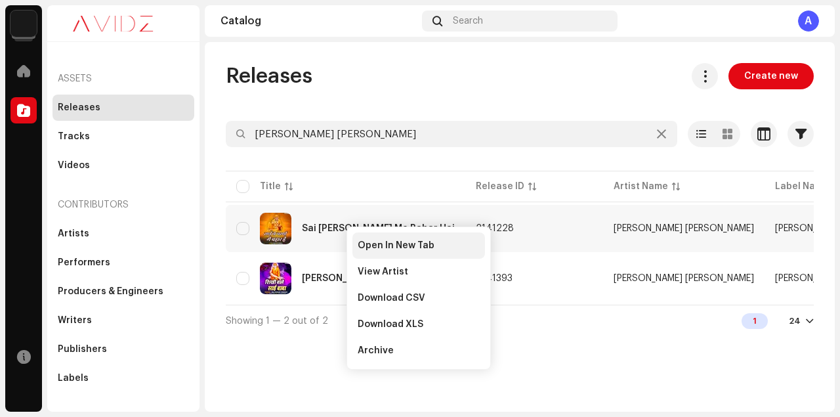
click at [379, 241] on span "Open In New Tab" at bounding box center [396, 245] width 77 height 10
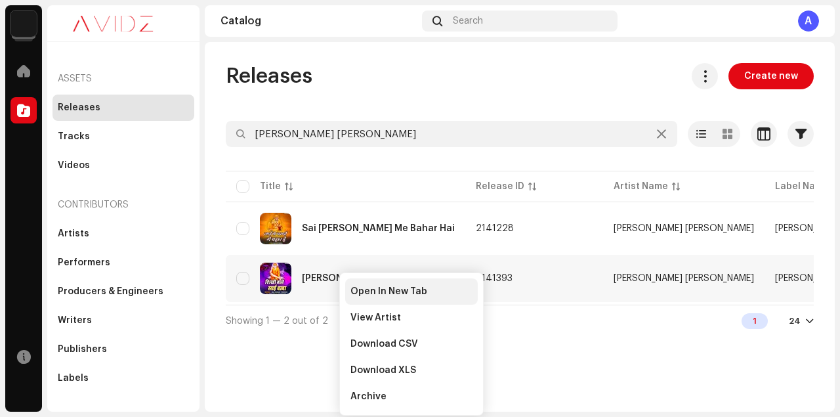
click at [374, 288] on span "Open In New Tab" at bounding box center [388, 291] width 77 height 10
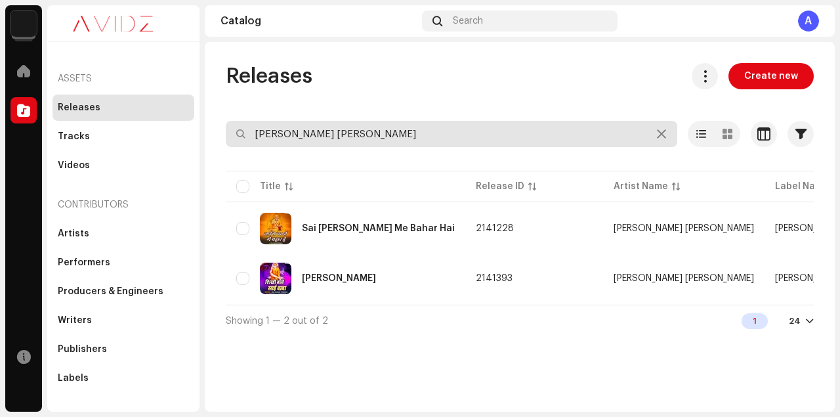
drag, startPoint x: 371, startPoint y: 136, endPoint x: 227, endPoint y: 135, distance: 143.7
click at [227, 135] on input "Raj Kumar Vinayak" at bounding box center [451, 134] width 451 height 26
paste input "Sakshi"
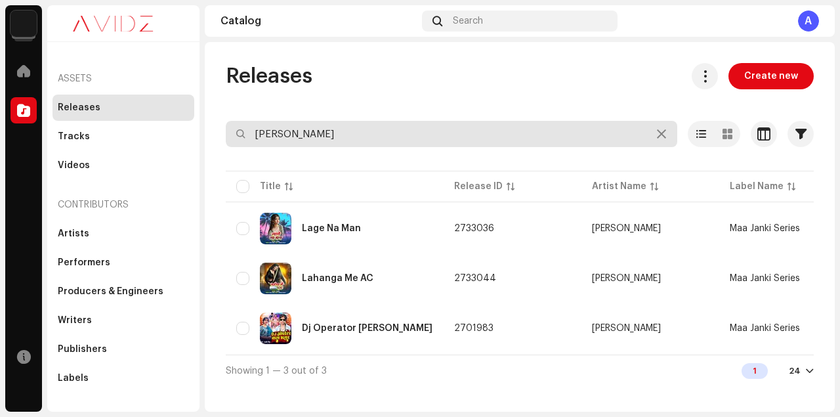
drag, startPoint x: 312, startPoint y: 131, endPoint x: 213, endPoint y: 131, distance: 98.4
click at [213, 131] on div "Releases Create new Sakshi Selected 0 Options Filters Distribution status Never…" at bounding box center [520, 224] width 630 height 323
paste input "hiv Chalisa"
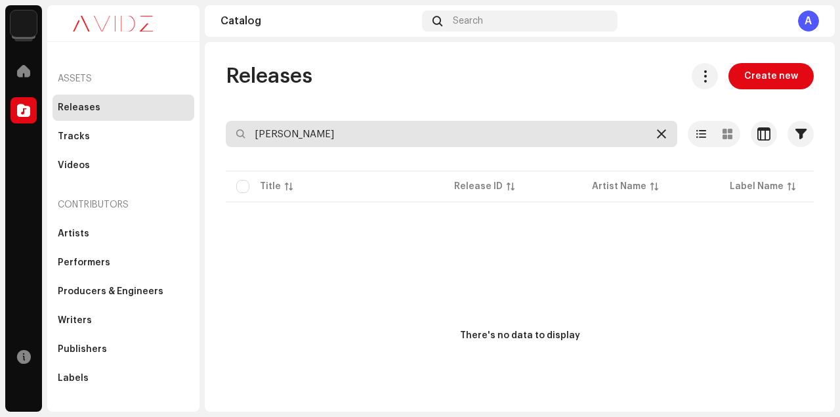
type input "Shiv Chalisa"
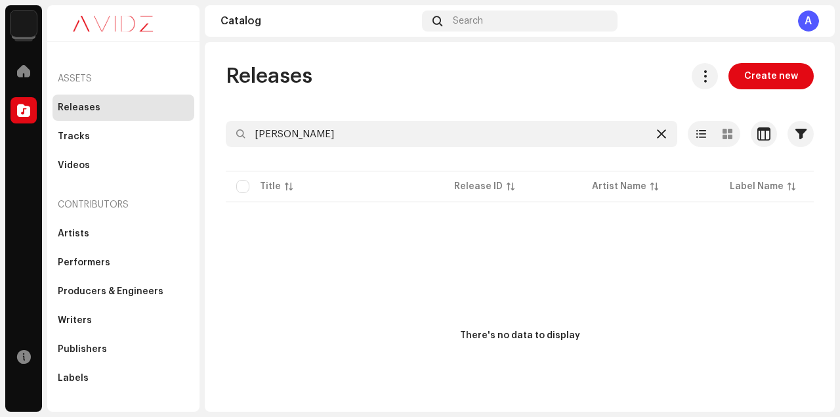
click at [657, 133] on icon at bounding box center [661, 134] width 9 height 10
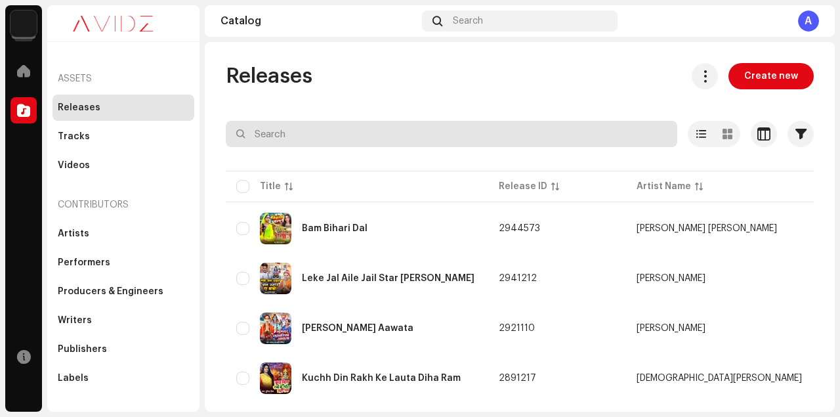
click at [278, 138] on input "text" at bounding box center [451, 134] width 451 height 26
paste input "Kumar Ramesh Soni"
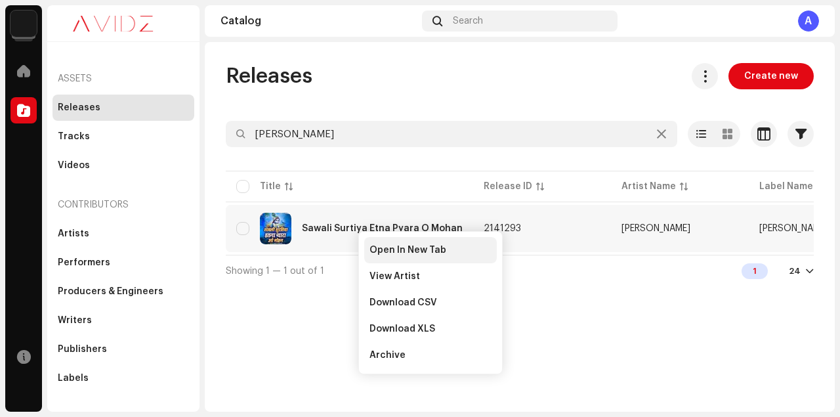
click at [379, 247] on span "Open In New Tab" at bounding box center [407, 250] width 77 height 10
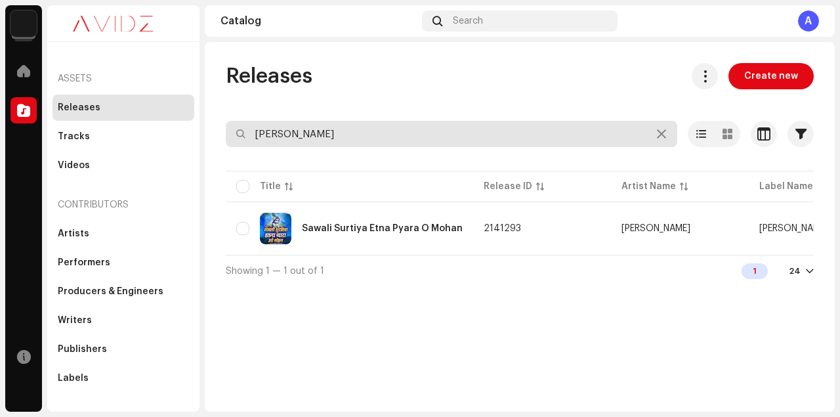
click at [383, 137] on input "Kumar Ramesh Soni" at bounding box center [451, 134] width 451 height 26
drag, startPoint x: 318, startPoint y: 132, endPoint x: 251, endPoint y: 133, distance: 67.6
click at [251, 133] on input "Kumar Ramesh Soni" at bounding box center [451, 134] width 451 height 26
paste input "h"
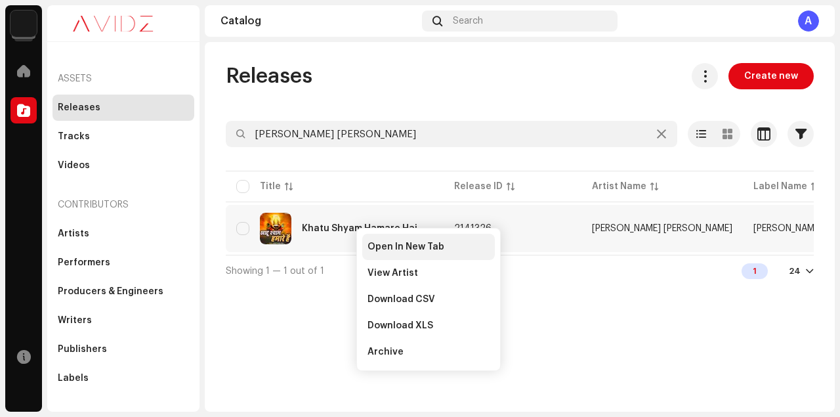
click at [387, 243] on span "Open In New Tab" at bounding box center [405, 246] width 77 height 10
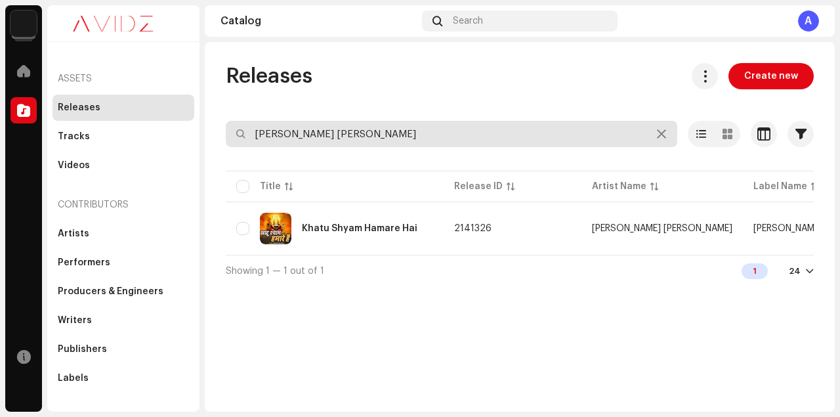
drag, startPoint x: 388, startPoint y: 134, endPoint x: 230, endPoint y: 134, distance: 158.1
click at [230, 134] on input "Kumar Ramesh Shoni" at bounding box center [451, 134] width 451 height 26
paste input "Satish Sai Deewana"
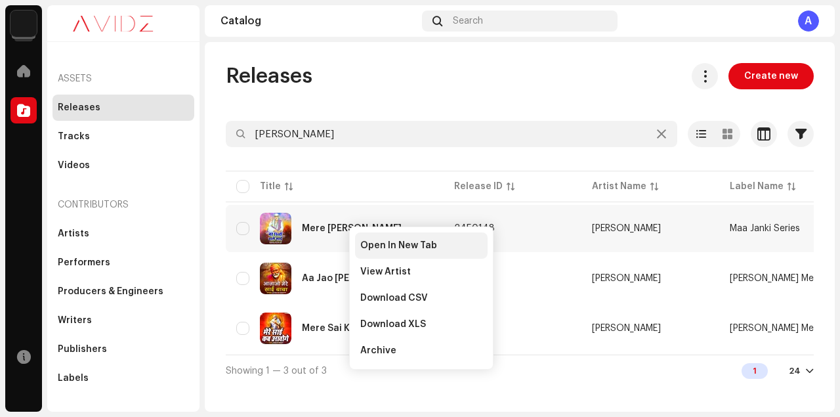
click at [387, 247] on span "Open In New Tab" at bounding box center [398, 245] width 77 height 10
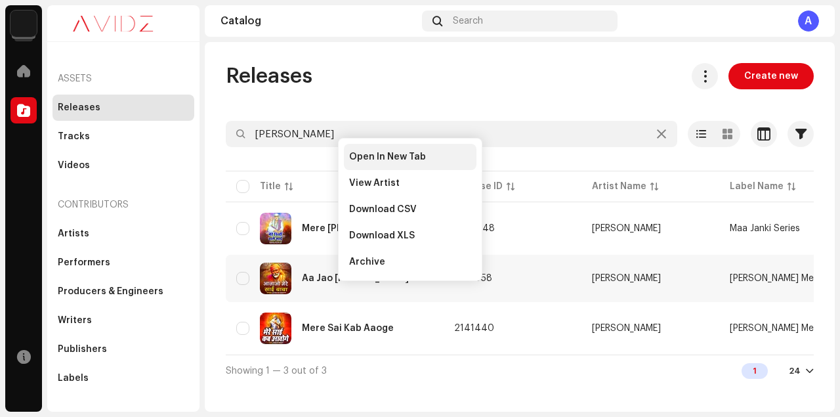
click at [390, 152] on span "Open In New Tab" at bounding box center [387, 157] width 77 height 10
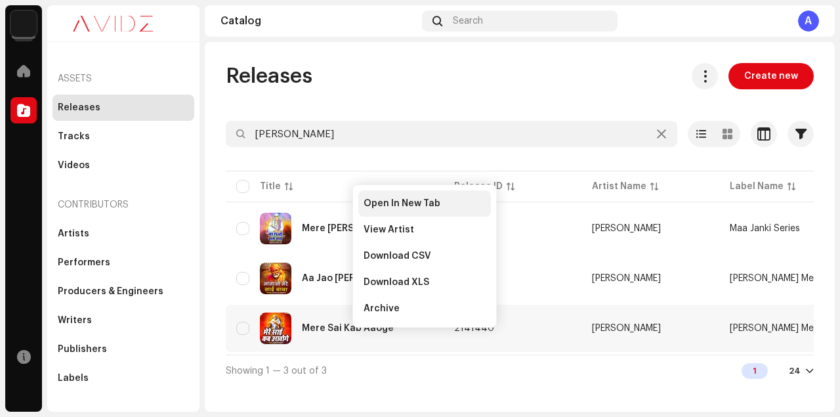
click at [415, 202] on span "Open In New Tab" at bounding box center [401, 203] width 77 height 10
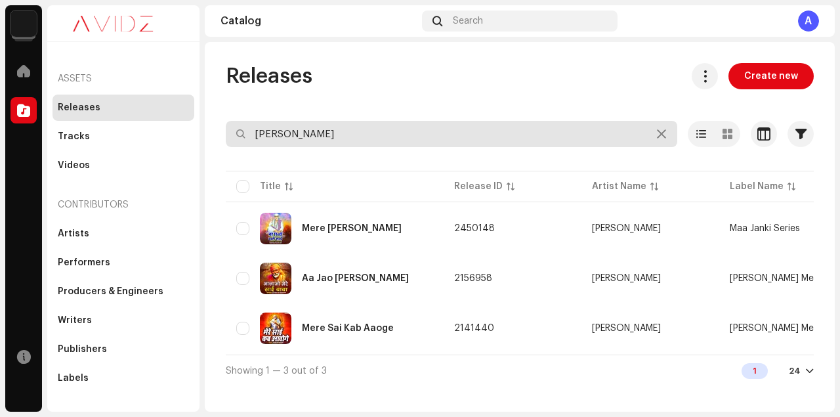
drag, startPoint x: 377, startPoint y: 129, endPoint x: 255, endPoint y: 129, distance: 122.0
click at [255, 129] on input "Satish Sai Deewana" at bounding box center [451, 134] width 451 height 26
paste input "onu Muskan"
type input "Sonu Muskan"
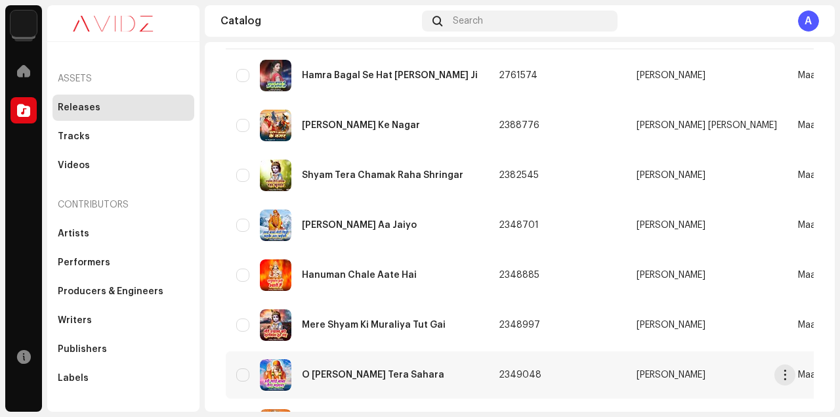
scroll to position [113, 0]
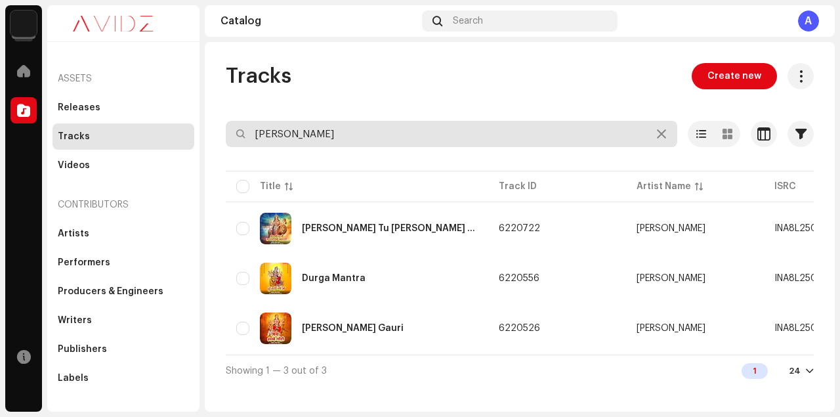
drag, startPoint x: 342, startPoint y: 136, endPoint x: 237, endPoint y: 136, distance: 105.6
click at [237, 136] on div "Annu Singh" at bounding box center [451, 134] width 451 height 26
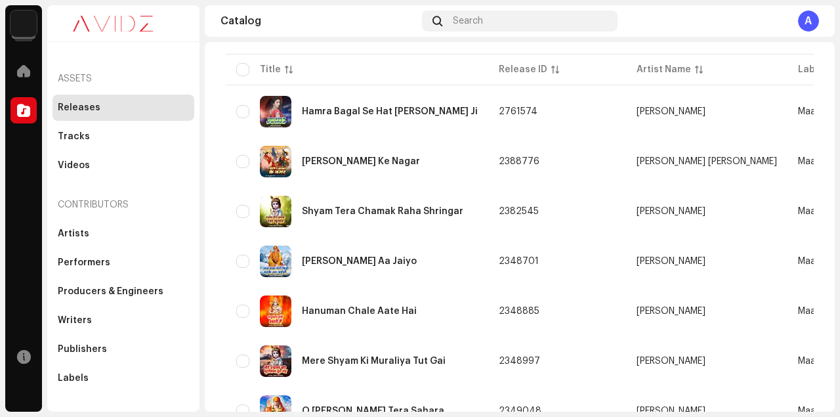
scroll to position [233, 0]
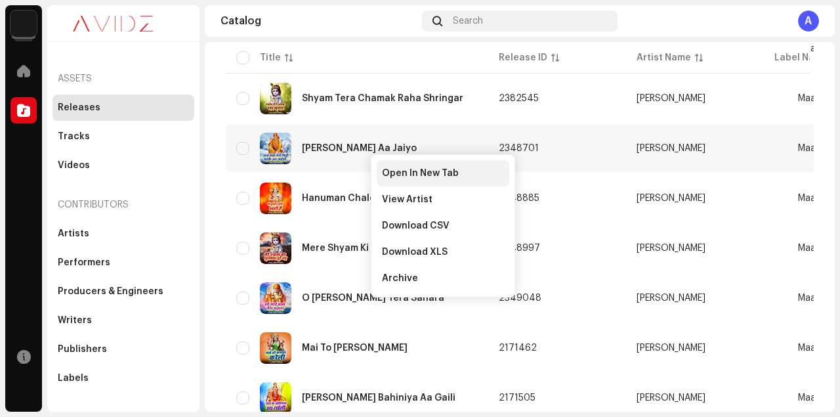
click at [422, 172] on span "Open In New Tab" at bounding box center [420, 173] width 77 height 10
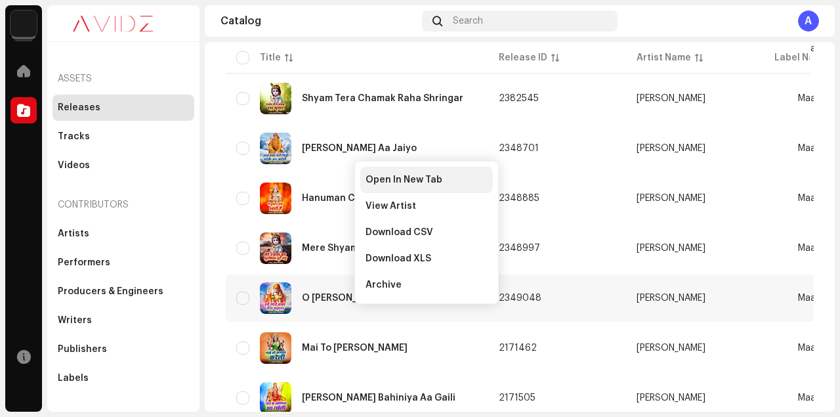
click at [397, 178] on span "Open In New Tab" at bounding box center [403, 179] width 77 height 10
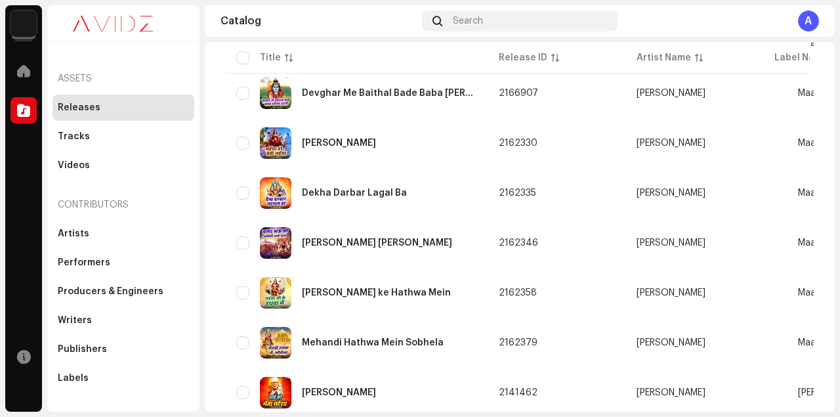
scroll to position [930, 0]
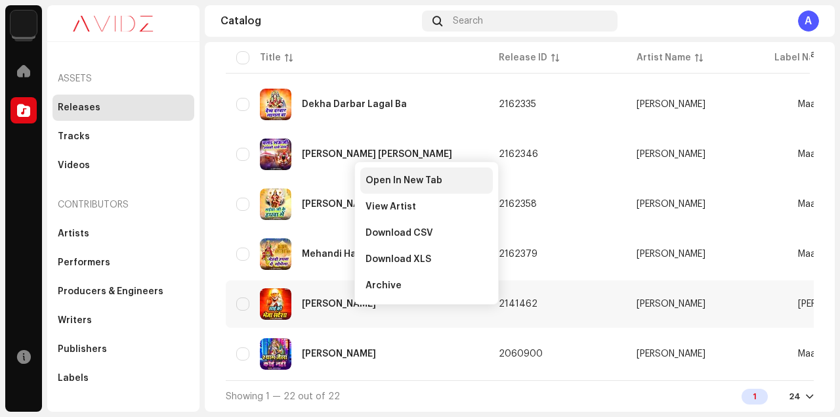
click at [418, 181] on span "Open In New Tab" at bounding box center [403, 180] width 77 height 10
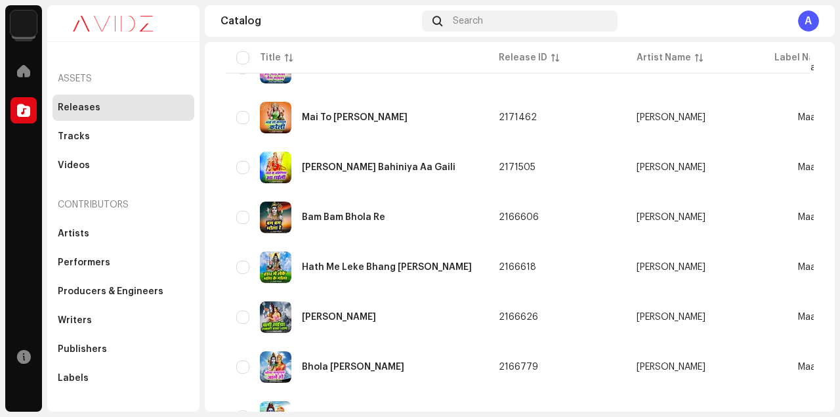
scroll to position [0, 0]
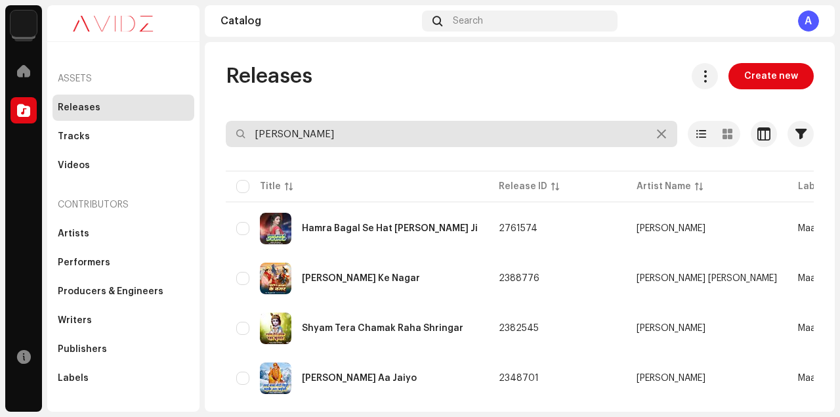
drag, startPoint x: 391, startPoint y: 134, endPoint x: 245, endPoint y: 135, distance: 145.6
click at [245, 135] on input "Sonu Muskan" at bounding box center [451, 134] width 451 height 26
paste input "Surila"
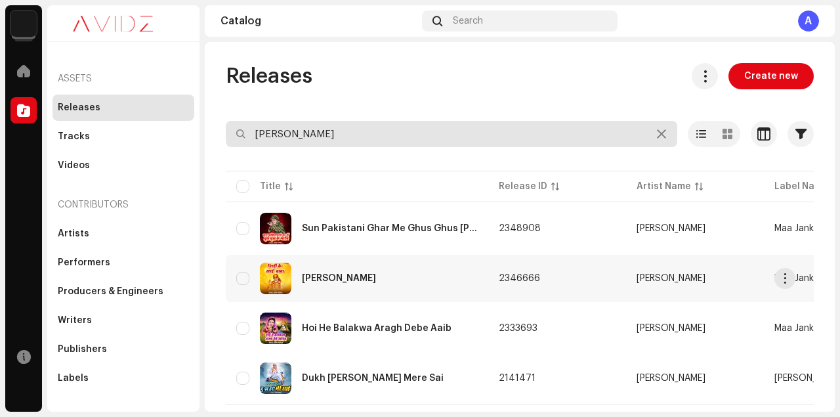
scroll to position [29, 0]
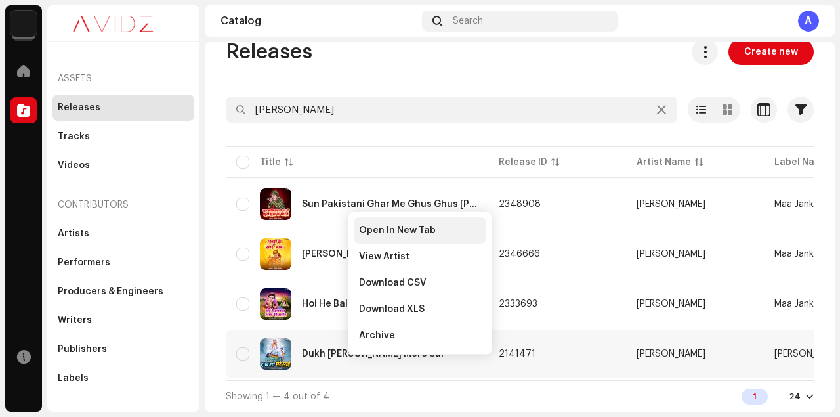
click at [392, 229] on span "Open In New Tab" at bounding box center [397, 230] width 77 height 10
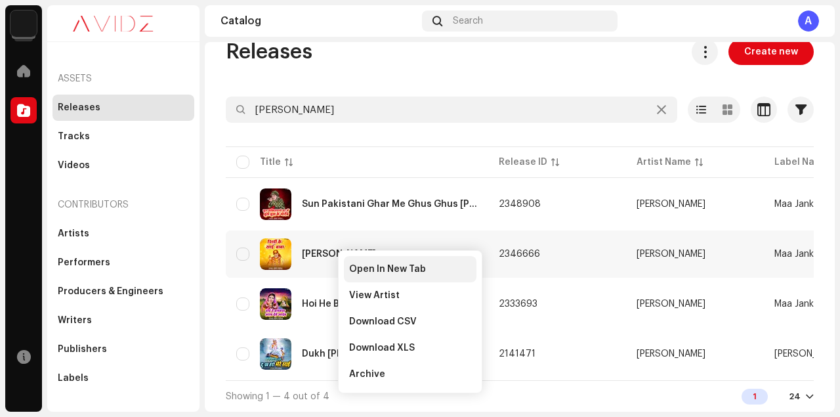
click at [358, 268] on span "Open In New Tab" at bounding box center [387, 269] width 77 height 10
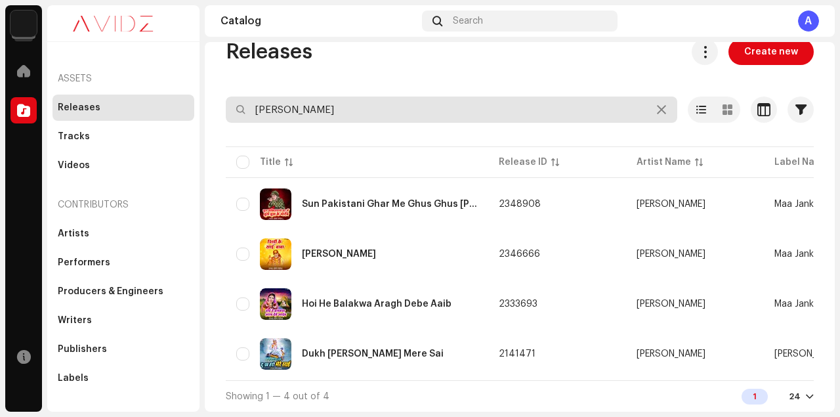
drag, startPoint x: 348, startPoint y: 104, endPoint x: 224, endPoint y: 103, distance: 124.0
click at [224, 103] on div "Releases Create new Sonu Surila Selected 0 Options Filters Distribution status …" at bounding box center [520, 225] width 630 height 373
paste input "[PERSON_NAME]"
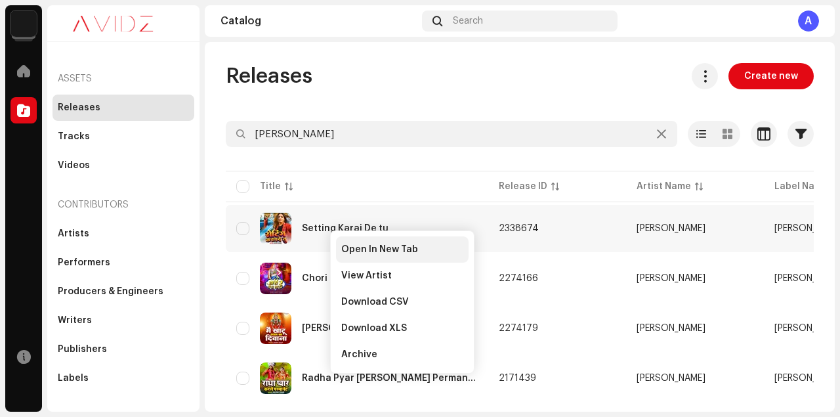
click at [369, 248] on span "Open In New Tab" at bounding box center [379, 249] width 77 height 10
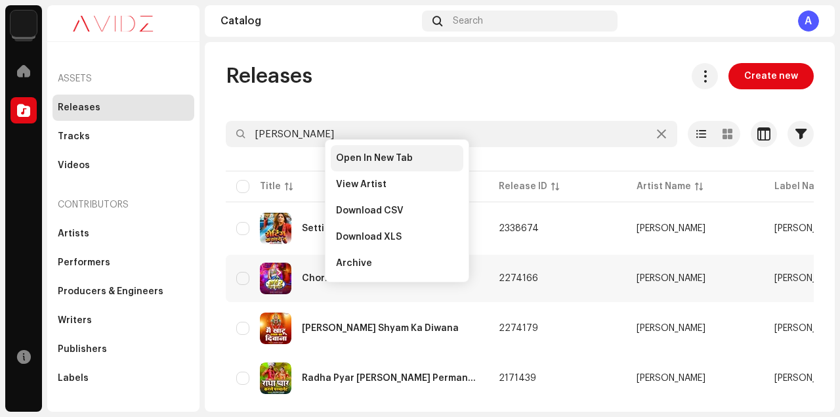
click at [383, 154] on span "Open In New Tab" at bounding box center [374, 158] width 77 height 10
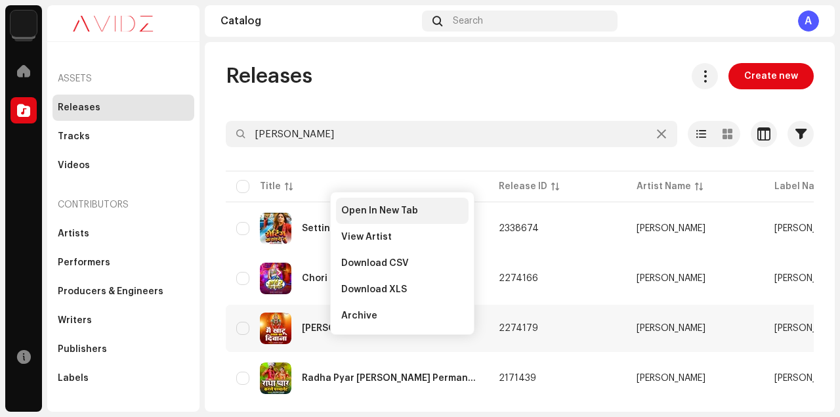
click at [385, 213] on span "Open In New Tab" at bounding box center [379, 210] width 77 height 10
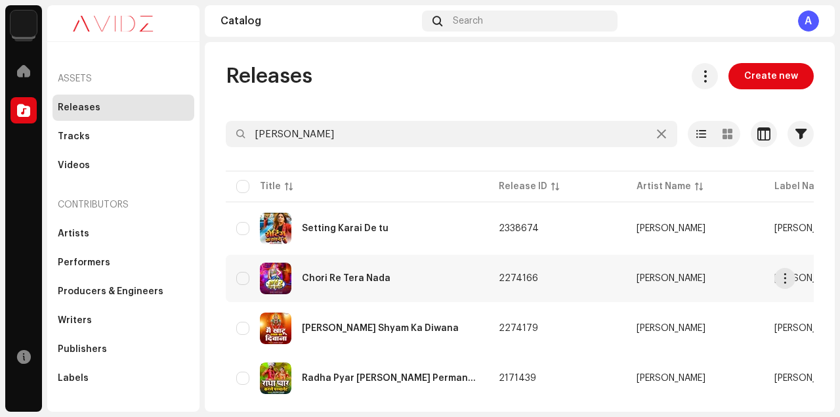
scroll to position [117, 0]
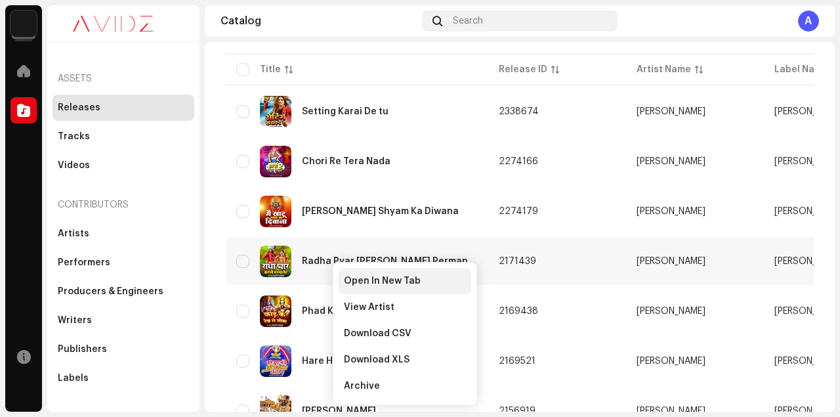
click at [375, 281] on span "Open In New Tab" at bounding box center [382, 281] width 77 height 10
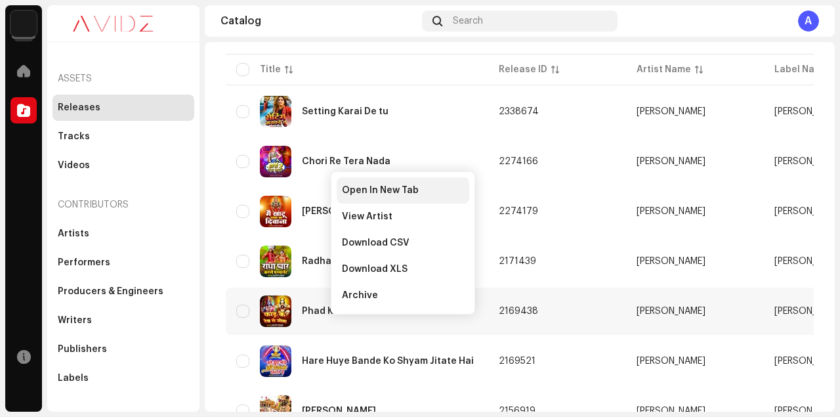
click at [386, 182] on div "Open In New Tab" at bounding box center [403, 190] width 133 height 26
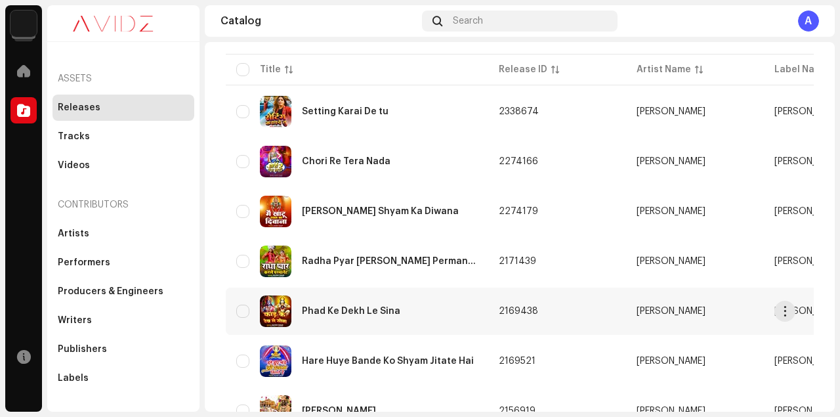
scroll to position [233, 0]
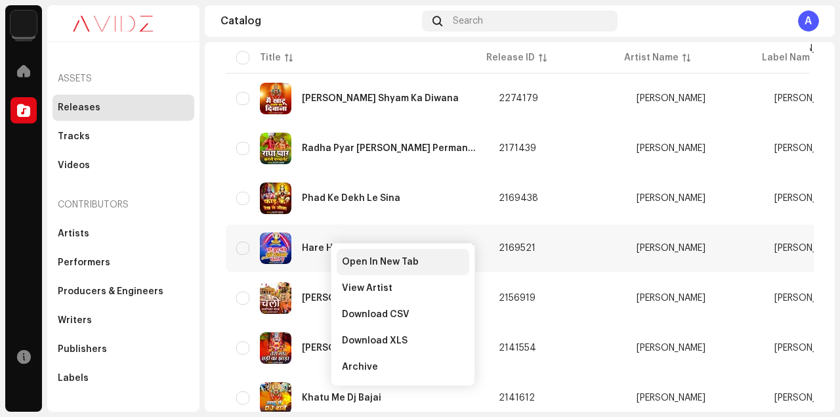
click at [365, 262] on span "Open In New Tab" at bounding box center [380, 261] width 77 height 10
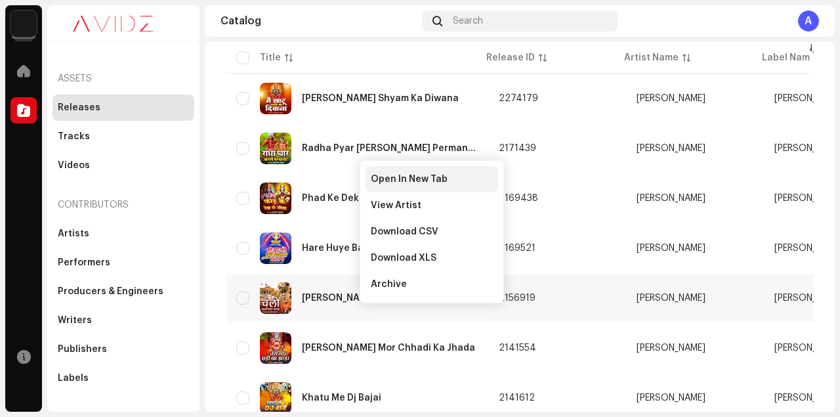
click at [398, 178] on span "Open In New Tab" at bounding box center [409, 179] width 77 height 10
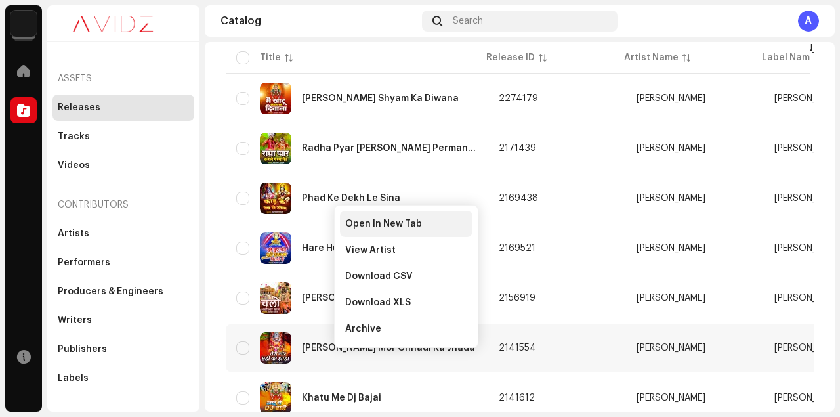
click at [386, 216] on div "Open In New Tab" at bounding box center [406, 224] width 133 height 26
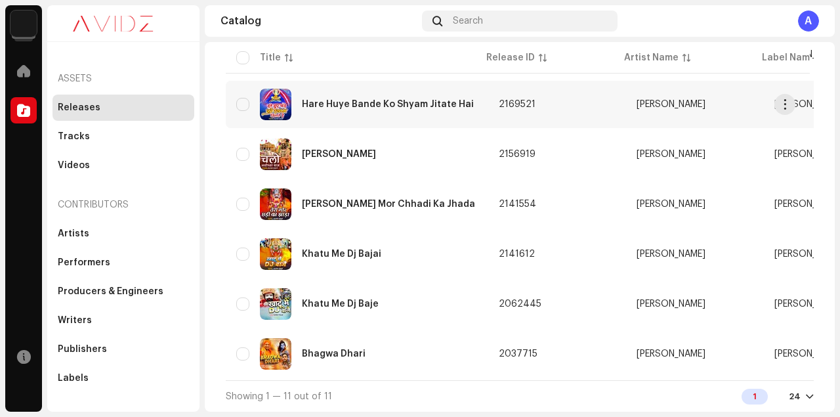
scroll to position [382, 0]
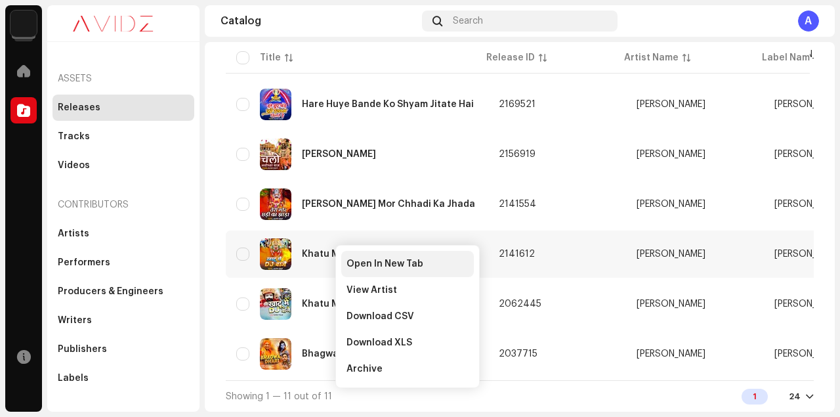
click at [378, 264] on span "Open In New Tab" at bounding box center [384, 263] width 77 height 10
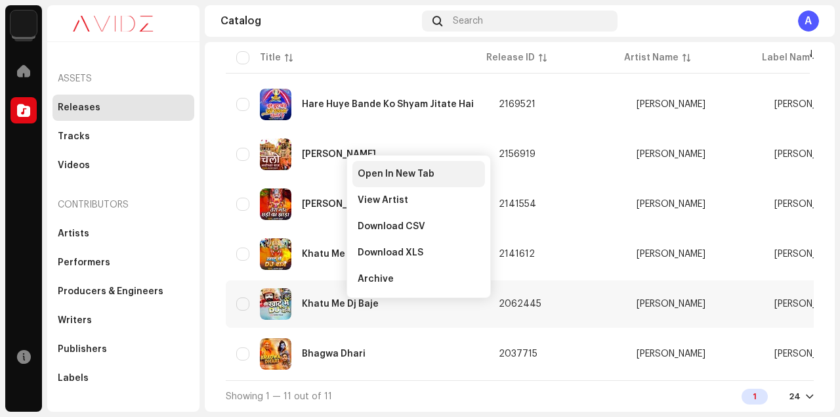
click at [403, 175] on span "Open In New Tab" at bounding box center [396, 174] width 77 height 10
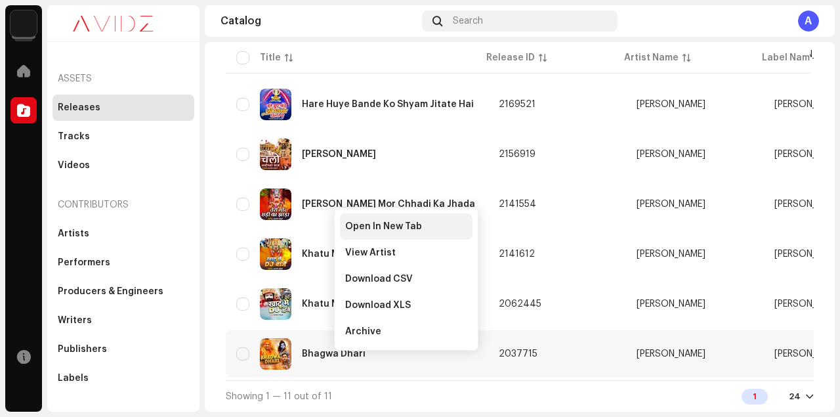
click at [370, 220] on div "Open In New Tab" at bounding box center [406, 226] width 133 height 26
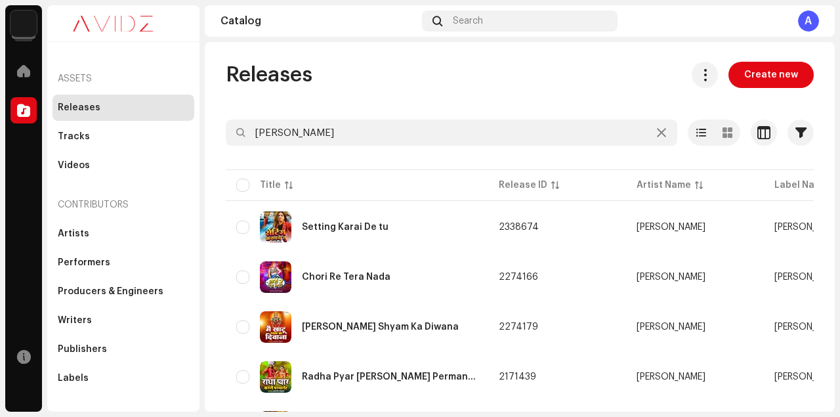
scroll to position [0, 0]
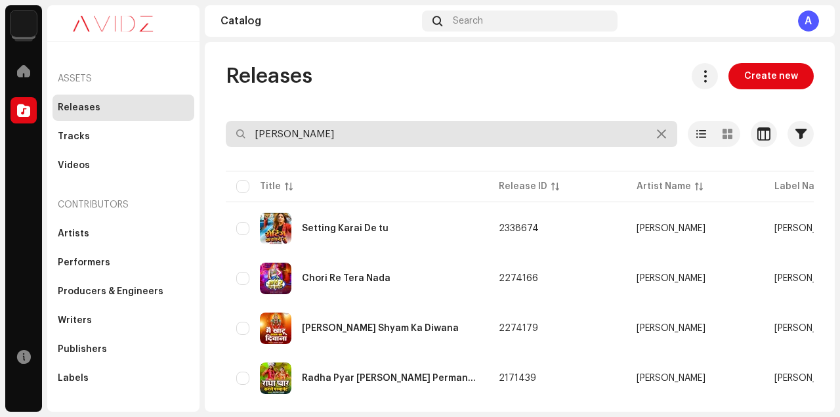
drag, startPoint x: 333, startPoint y: 130, endPoint x: 207, endPoint y: 136, distance: 126.1
click at [198, 136] on div "Maa Janki Series Home Catalog Resources Assets Releases Tracks Videos Contribut…" at bounding box center [420, 208] width 840 height 417
paste input "Sonia Ekka"
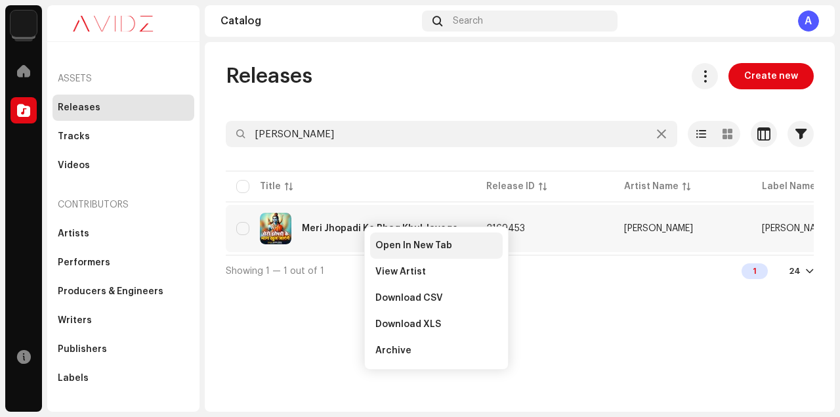
click at [397, 242] on span "Open In New Tab" at bounding box center [413, 245] width 77 height 10
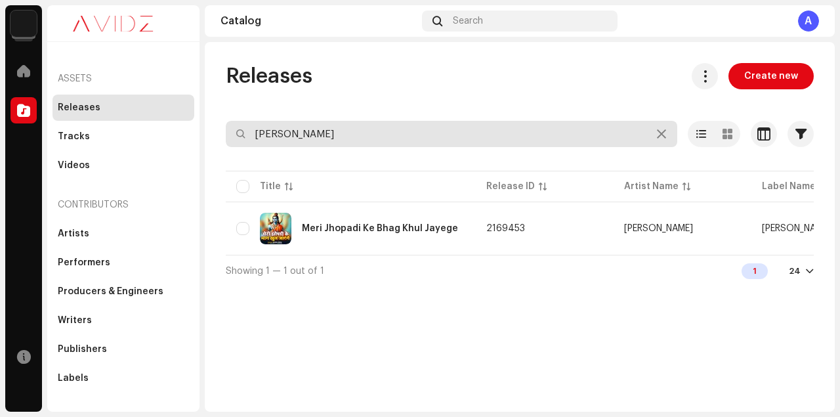
drag, startPoint x: 355, startPoint y: 136, endPoint x: 205, endPoint y: 135, distance: 150.2
click at [205, 135] on div "Releases Create new Sonia Ekka Selected 0 Options Filters Distribution status N…" at bounding box center [520, 174] width 630 height 223
paste input "Kiran"
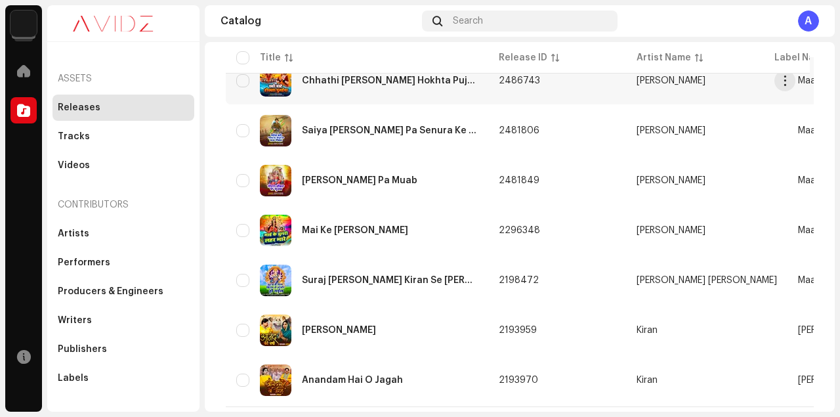
scroll to position [228, 0]
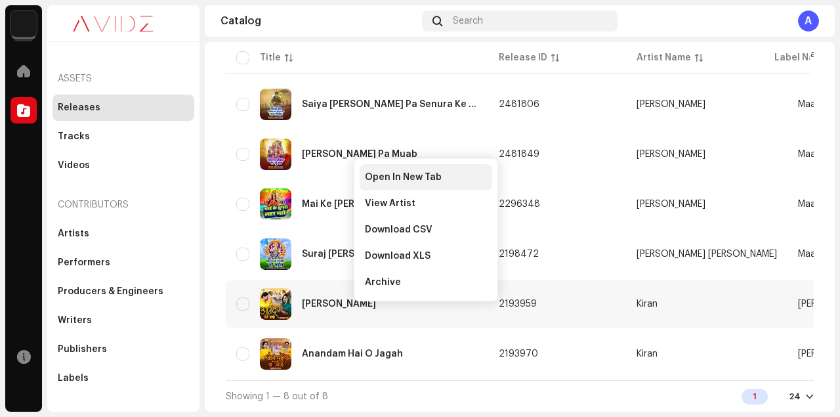
click at [410, 169] on div "Open In New Tab" at bounding box center [425, 177] width 133 height 26
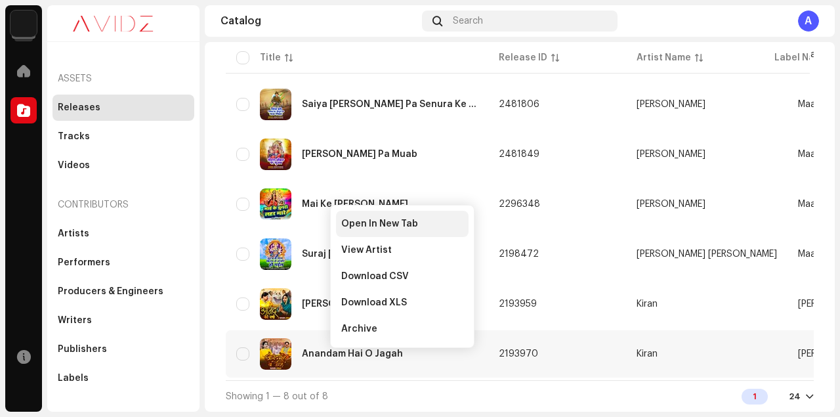
click at [379, 216] on div "Open In New Tab" at bounding box center [402, 224] width 133 height 26
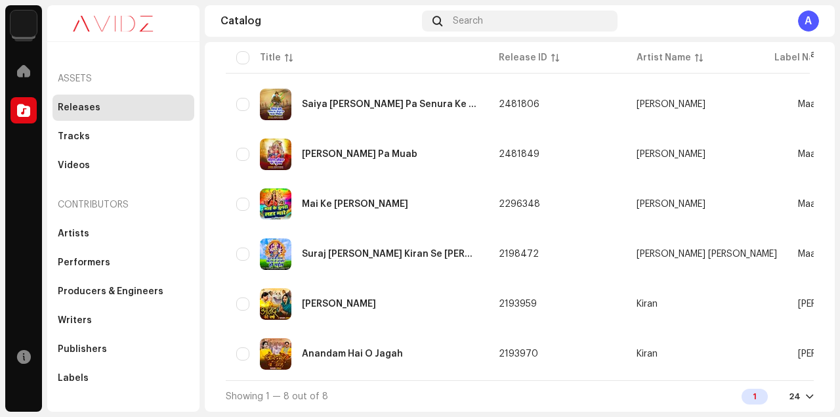
drag, startPoint x: 484, startPoint y: 378, endPoint x: 531, endPoint y: 380, distance: 47.3
click at [531, 380] on div "Title Release ID Artist Name Label Name UPC Creation Date Tracks Duration Penhi…" at bounding box center [520, 160] width 588 height 439
click at [451, 387] on div "Showing 1 — 8 out of 8 1 24" at bounding box center [520, 395] width 588 height 31
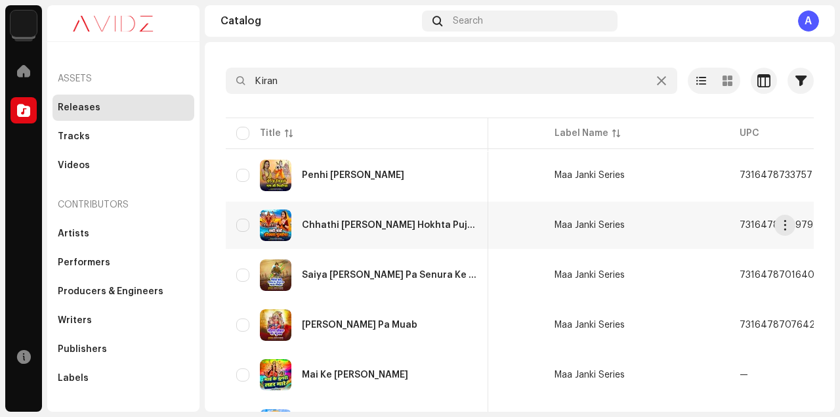
scroll to position [0, 0]
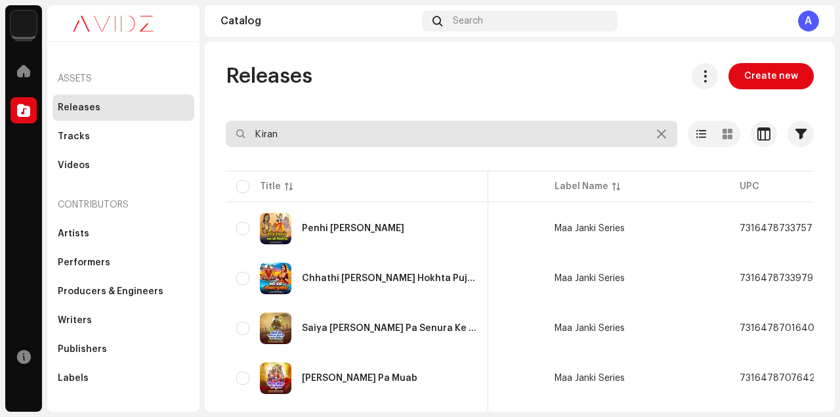
drag, startPoint x: 358, startPoint y: 136, endPoint x: 236, endPoint y: 136, distance: 122.7
click at [236, 136] on input "Kiran" at bounding box center [451, 134] width 451 height 26
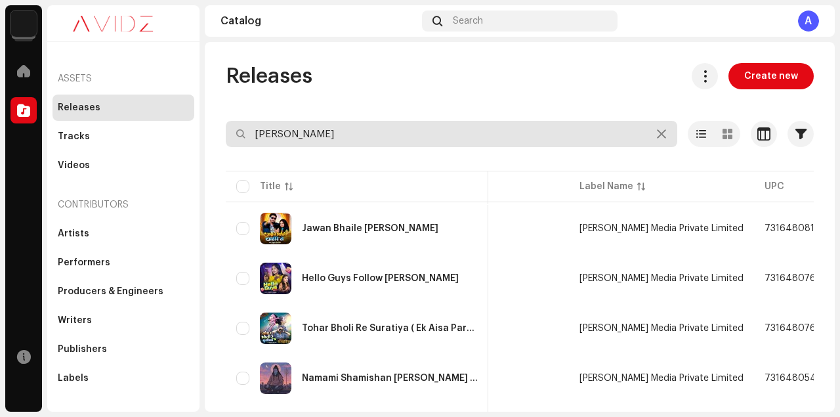
drag, startPoint x: 352, startPoint y: 141, endPoint x: 224, endPoint y: 138, distance: 128.0
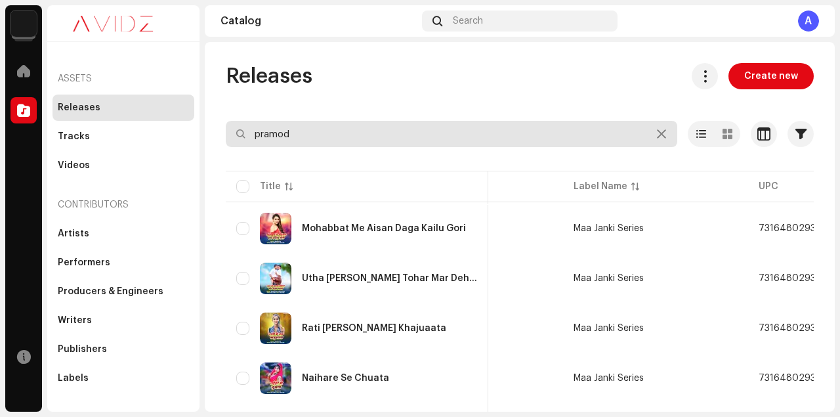
type input "pramod"
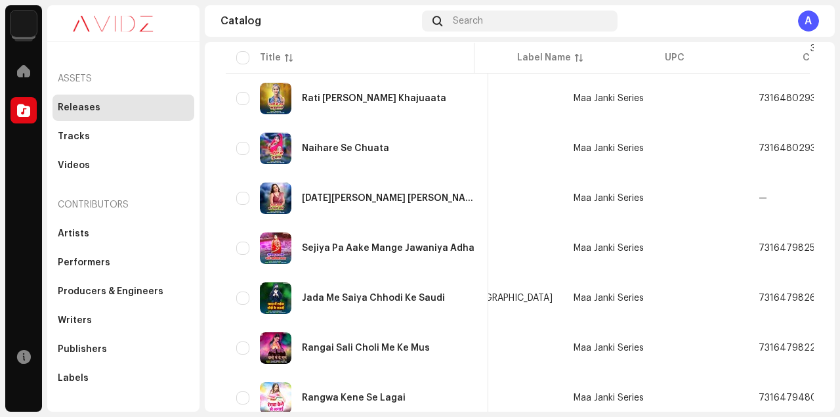
scroll to position [699, 0]
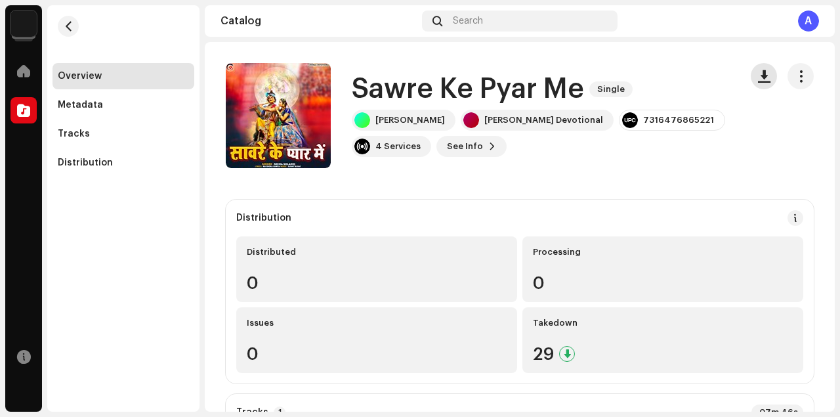
click at [758, 72] on span "button" at bounding box center [764, 76] width 12 height 10
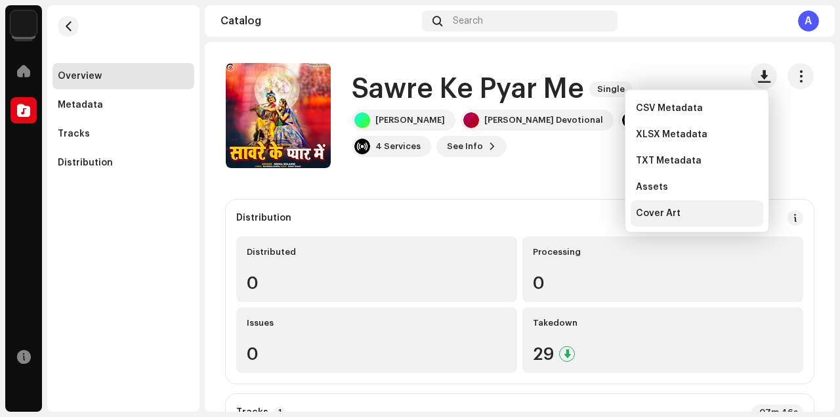
click at [664, 217] on span "Cover Art" at bounding box center [658, 213] width 45 height 10
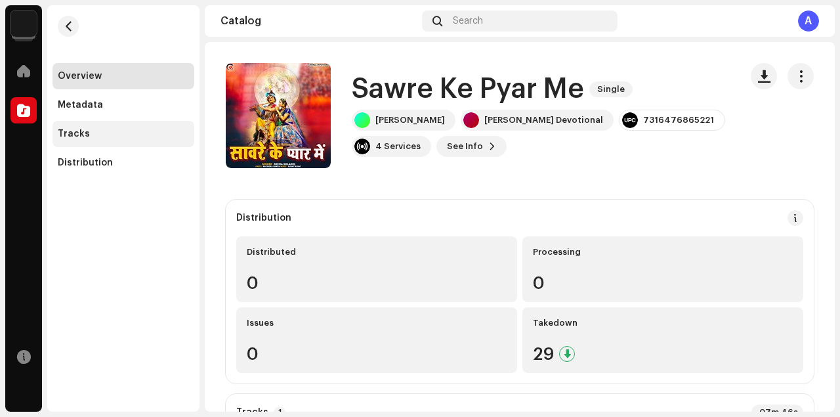
click at [89, 130] on div "Tracks" at bounding box center [123, 134] width 131 height 10
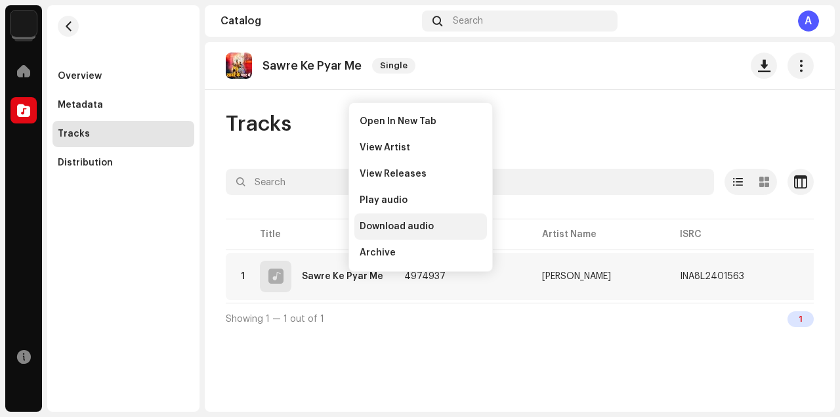
click at [392, 226] on span "Download audio" at bounding box center [396, 226] width 74 height 10
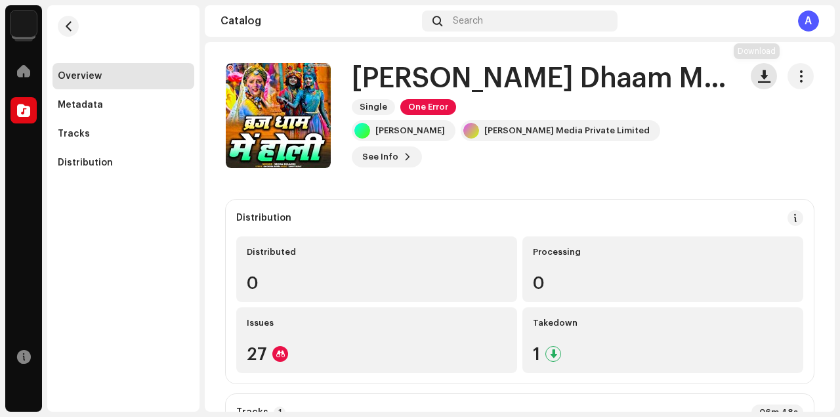
click at [758, 81] on span "button" at bounding box center [764, 76] width 12 height 10
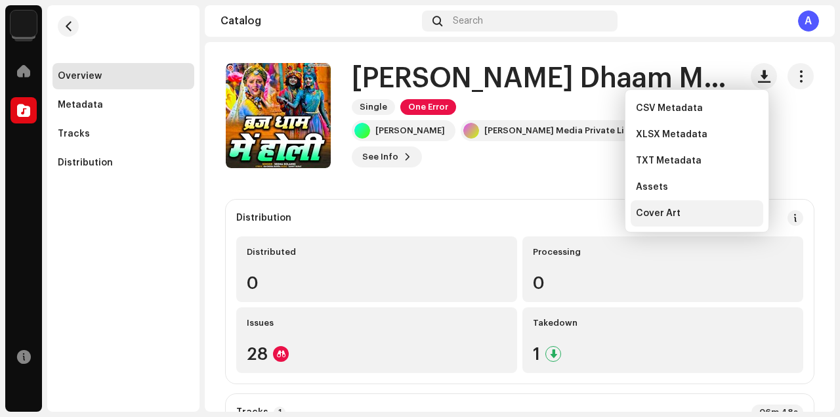
click at [670, 214] on span "Cover Art" at bounding box center [658, 213] width 45 height 10
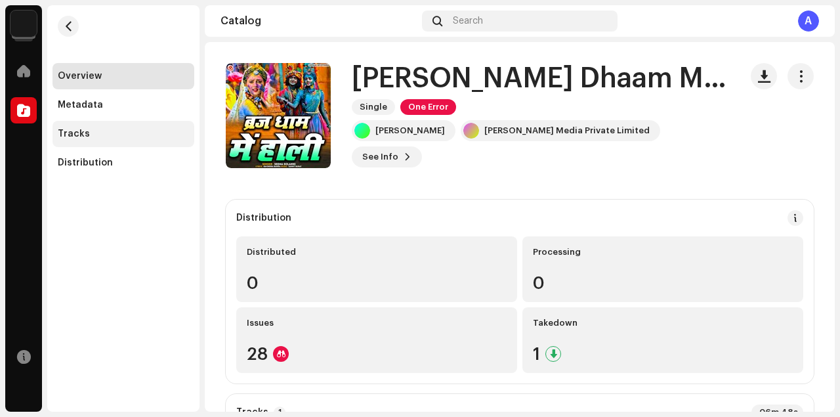
click at [92, 130] on div "Tracks" at bounding box center [123, 134] width 131 height 10
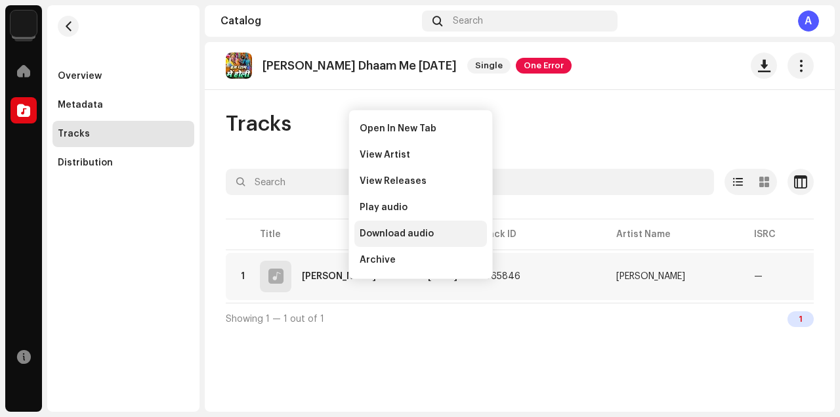
click at [400, 224] on div "Download audio" at bounding box center [420, 233] width 133 height 26
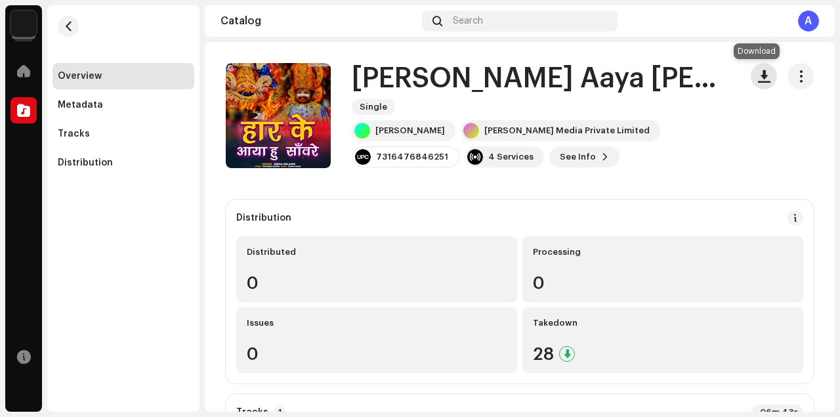
click at [752, 85] on button "button" at bounding box center [763, 76] width 26 height 26
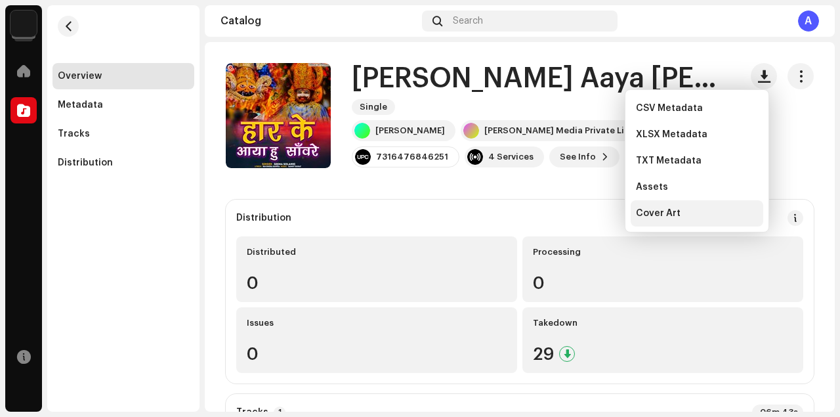
click at [646, 215] on span "Cover Art" at bounding box center [658, 213] width 45 height 10
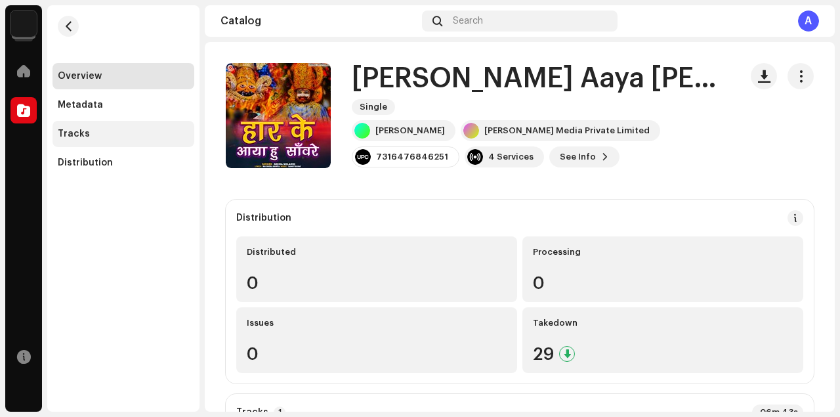
click at [100, 129] on div "Tracks" at bounding box center [123, 134] width 131 height 10
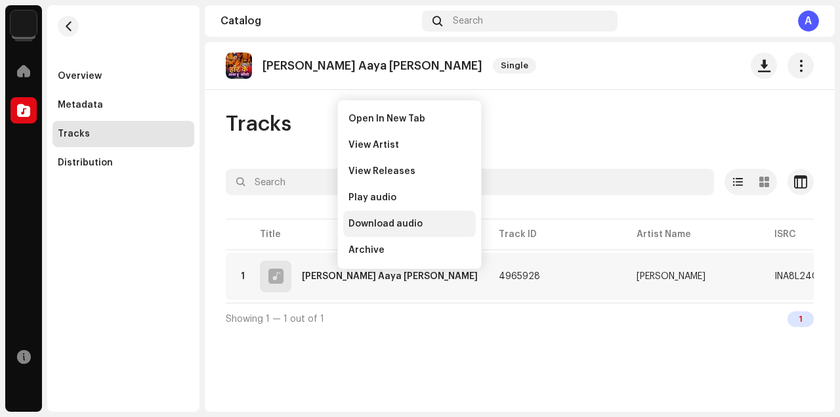
click at [380, 218] on span "Download audio" at bounding box center [385, 223] width 74 height 10
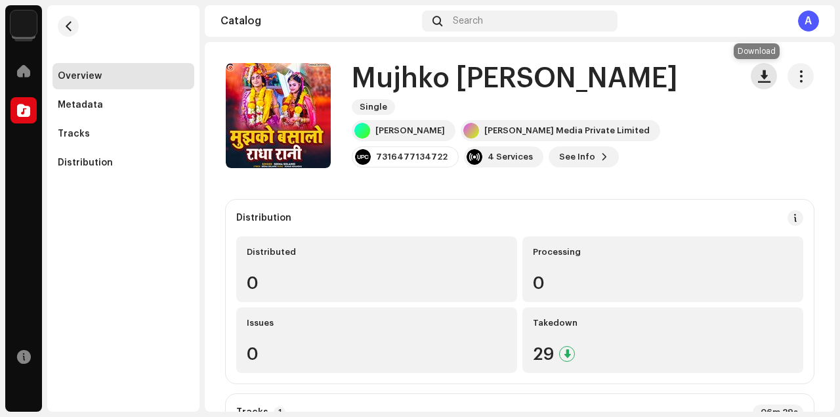
click at [758, 79] on span "button" at bounding box center [764, 76] width 12 height 10
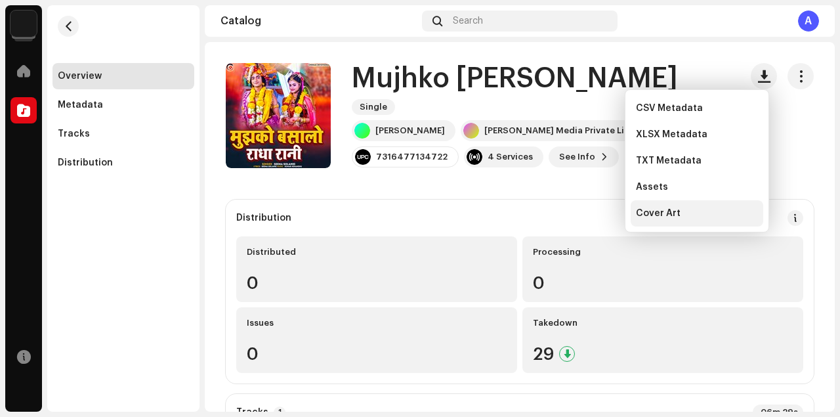
click at [683, 211] on div "Cover Art" at bounding box center [697, 213] width 122 height 10
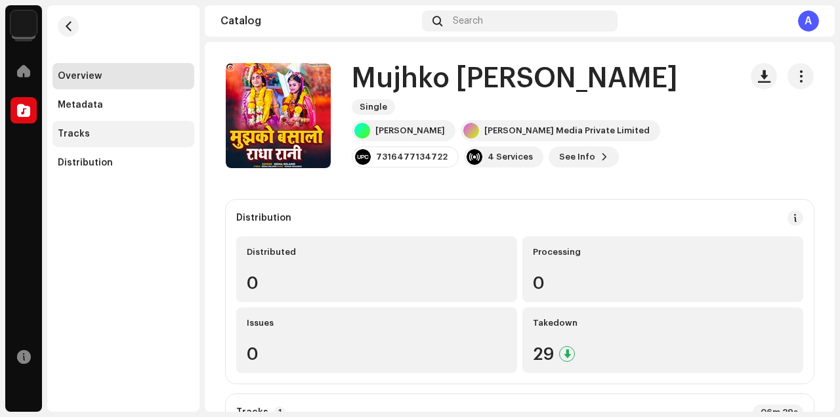
click at [99, 135] on div "Tracks" at bounding box center [123, 134] width 131 height 10
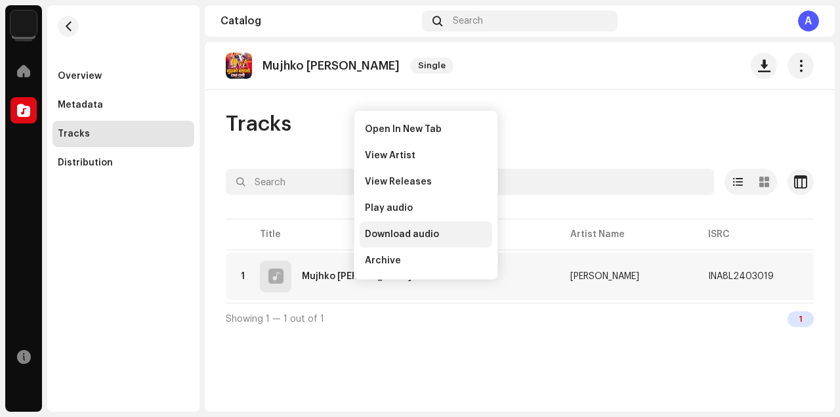
click at [380, 235] on span "Download audio" at bounding box center [402, 234] width 74 height 10
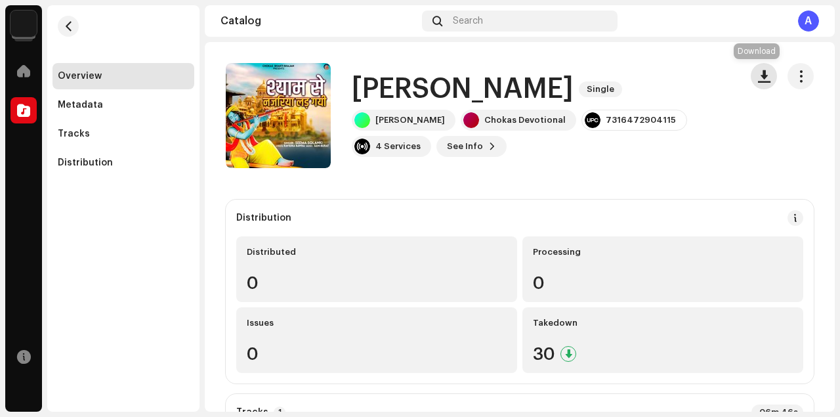
click at [764, 72] on button "button" at bounding box center [763, 76] width 26 height 26
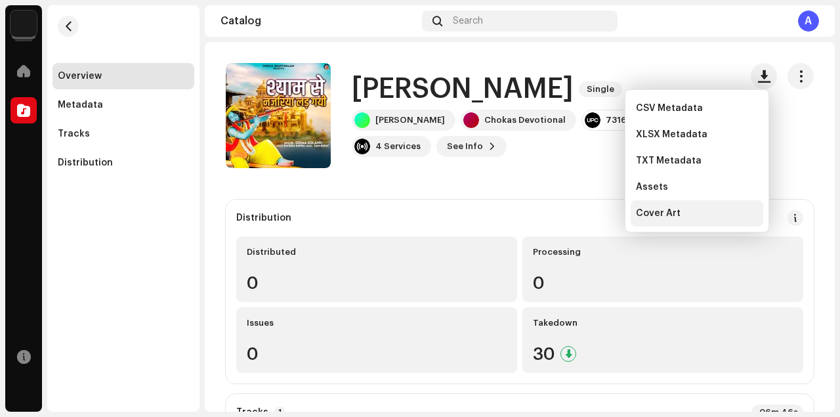
click at [685, 213] on div "Cover Art" at bounding box center [697, 213] width 122 height 10
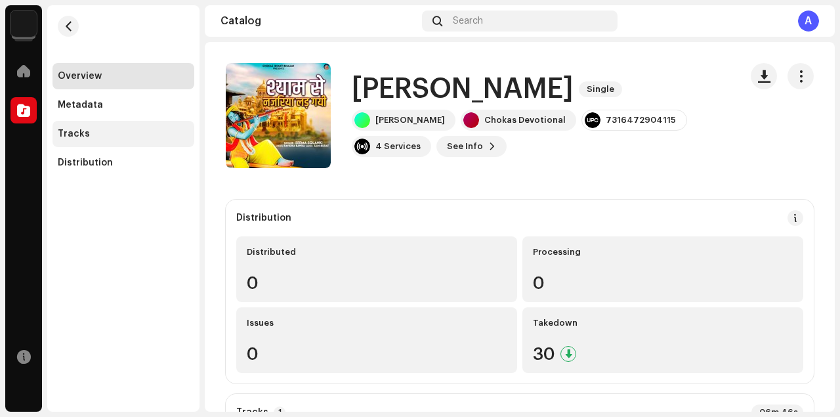
click at [119, 131] on div "Tracks" at bounding box center [123, 134] width 131 height 10
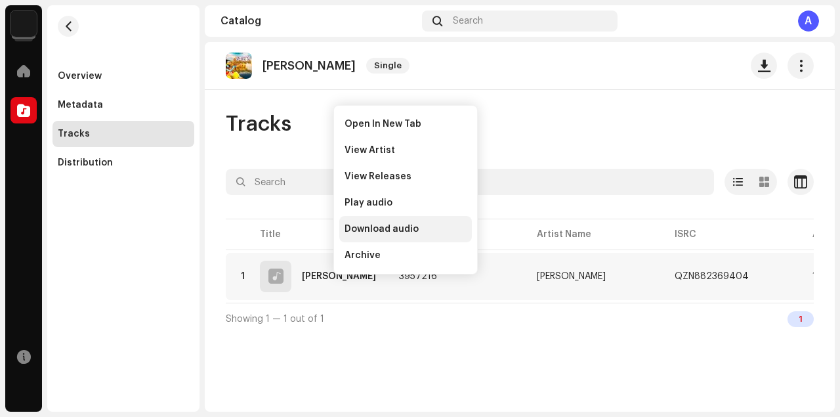
click at [385, 224] on span "Download audio" at bounding box center [381, 229] width 74 height 10
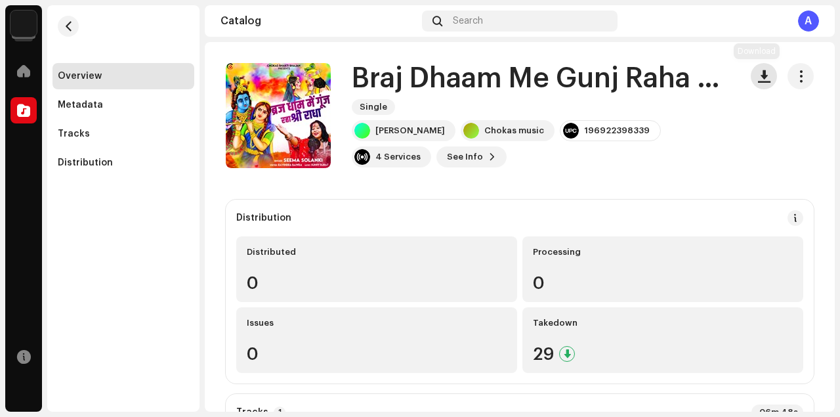
click at [758, 79] on span "button" at bounding box center [764, 76] width 12 height 10
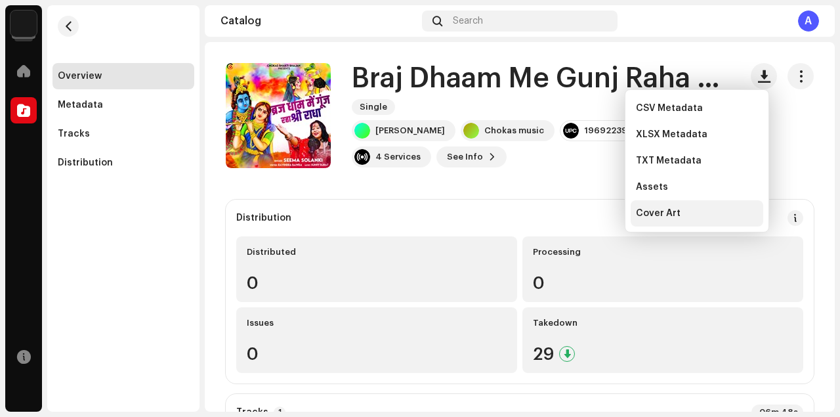
click at [689, 214] on div "Cover Art" at bounding box center [697, 213] width 122 height 10
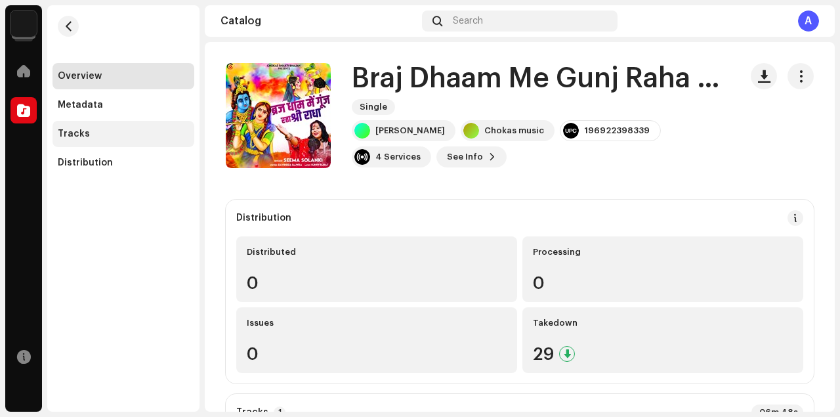
click at [102, 130] on div "Tracks" at bounding box center [123, 134] width 131 height 10
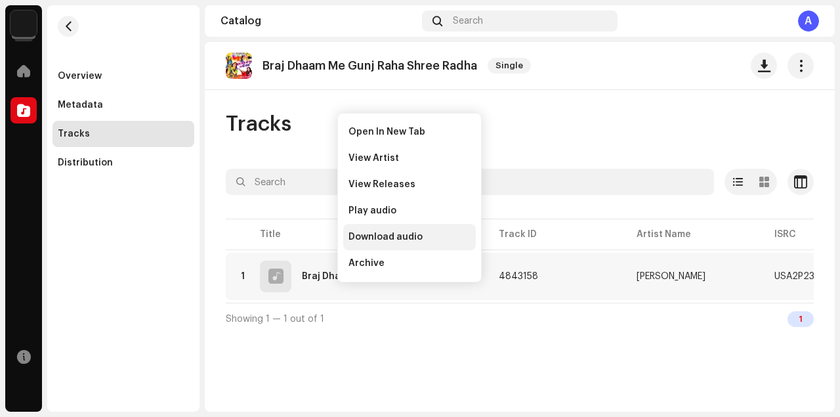
click at [366, 237] on span "Download audio" at bounding box center [385, 237] width 74 height 10
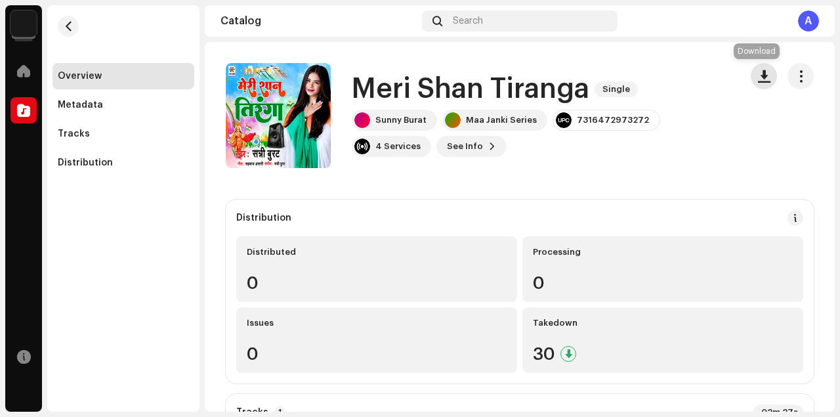
click at [764, 71] on button "button" at bounding box center [763, 76] width 26 height 26
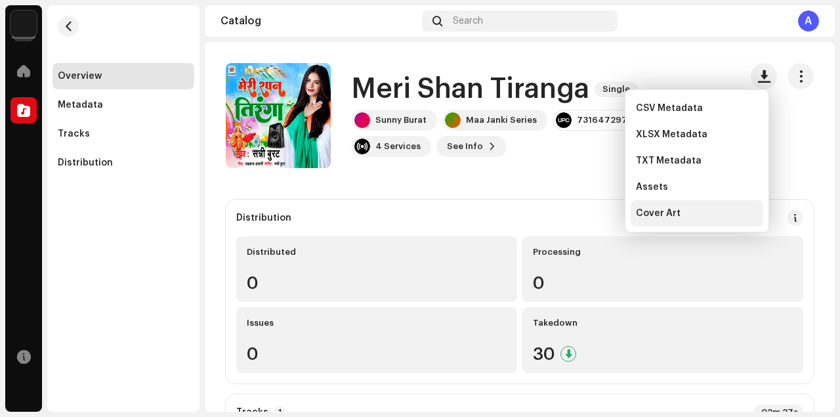
click at [667, 220] on div "Cover Art" at bounding box center [696, 213] width 133 height 26
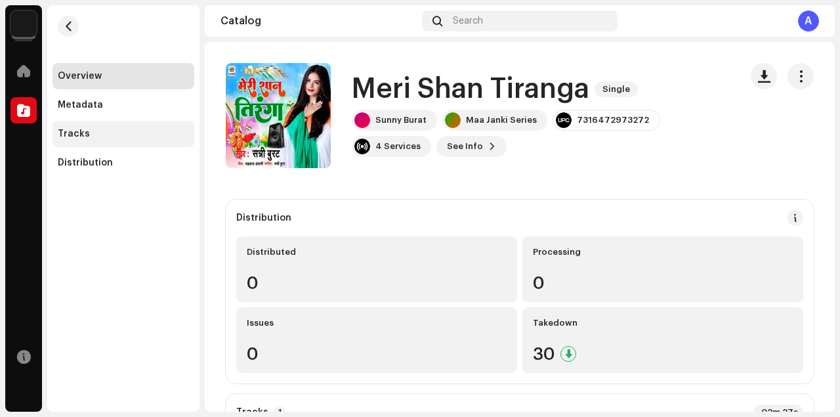
click at [64, 131] on div "Tracks" at bounding box center [74, 134] width 32 height 10
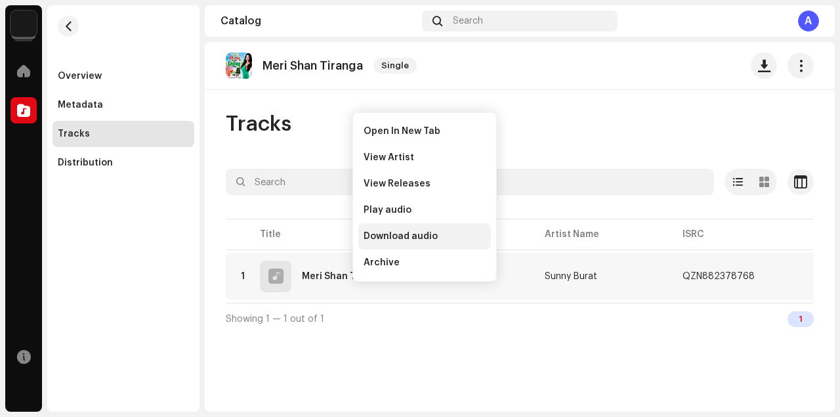
click at [380, 237] on span "Download audio" at bounding box center [400, 236] width 74 height 10
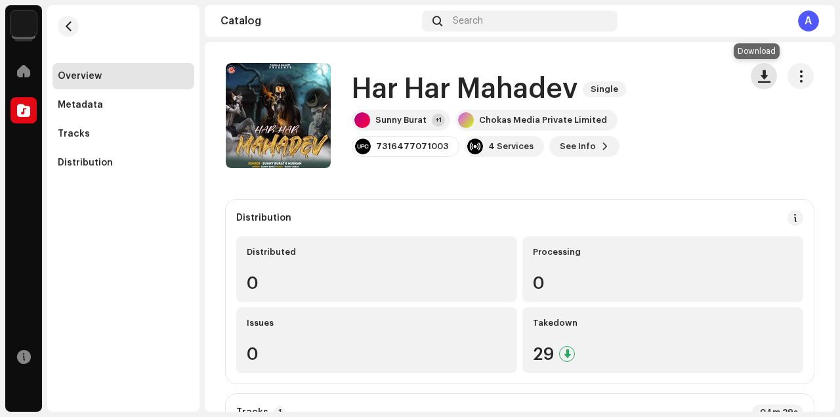
drag, startPoint x: 754, startPoint y: 74, endPoint x: 752, endPoint y: 81, distance: 7.7
click at [758, 74] on span "button" at bounding box center [764, 76] width 12 height 10
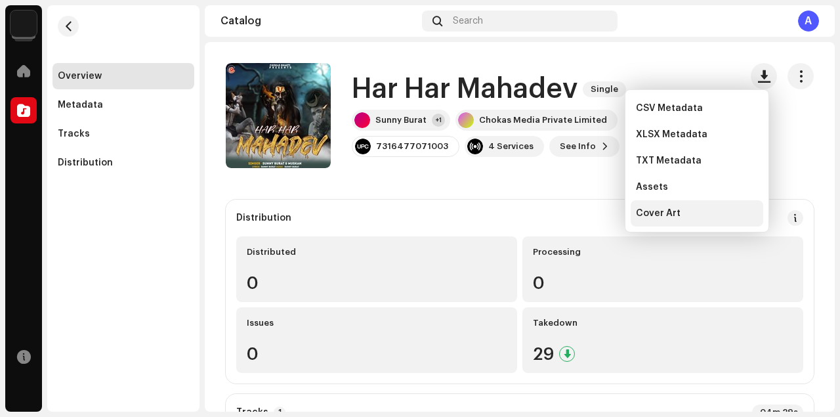
click at [663, 210] on span "Cover Art" at bounding box center [658, 213] width 45 height 10
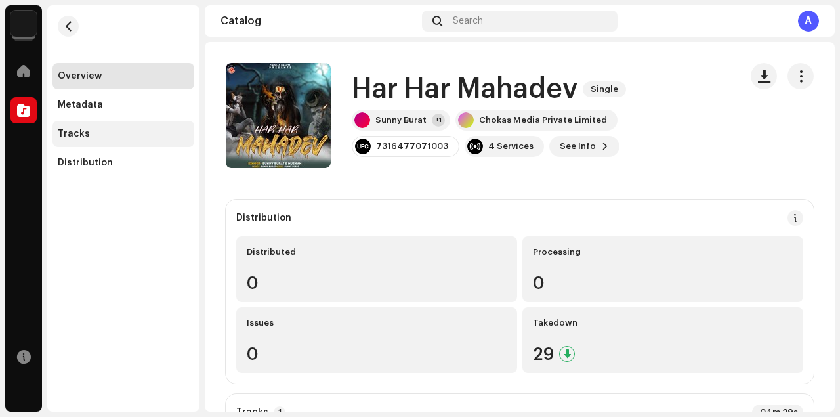
click at [101, 134] on div "Tracks" at bounding box center [123, 134] width 131 height 10
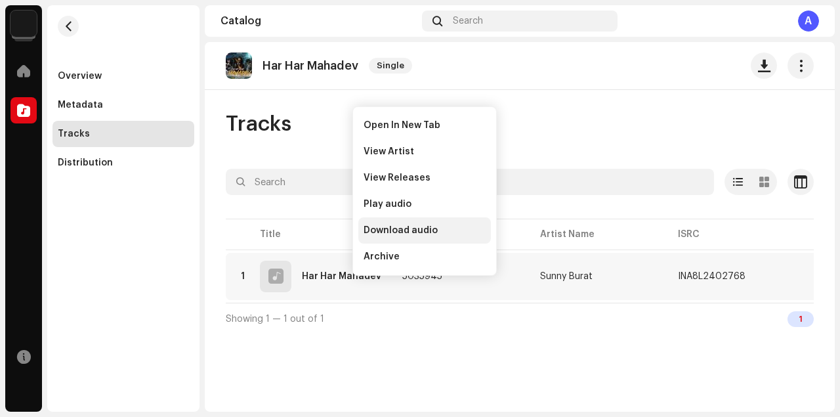
click at [380, 230] on span "Download audio" at bounding box center [400, 230] width 74 height 10
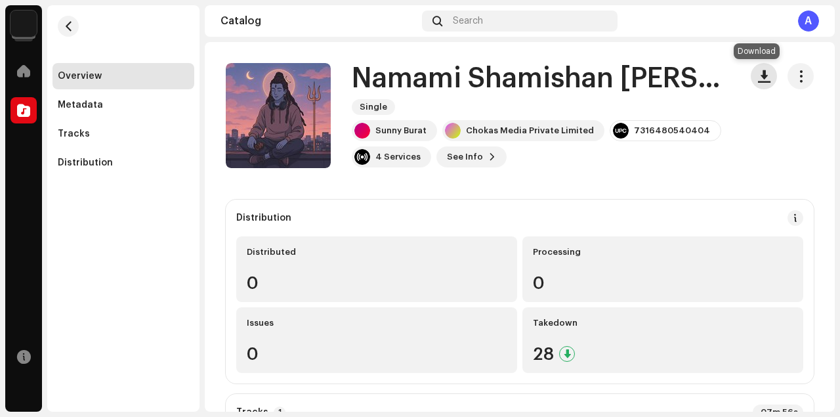
click at [758, 81] on span "button" at bounding box center [764, 76] width 12 height 10
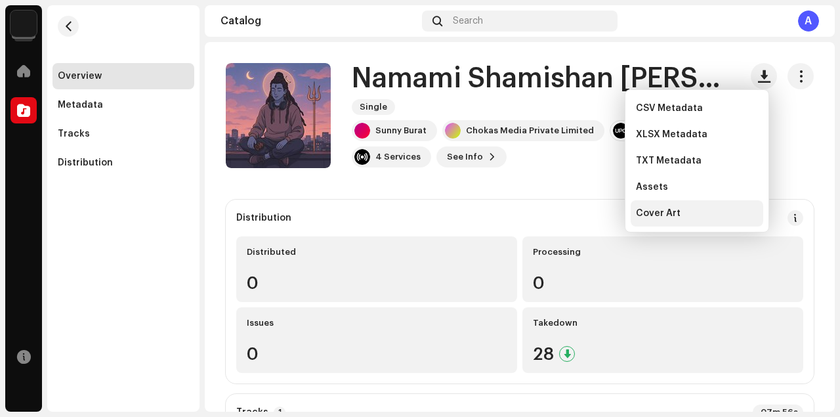
click at [676, 213] on span "Cover Art" at bounding box center [658, 213] width 45 height 10
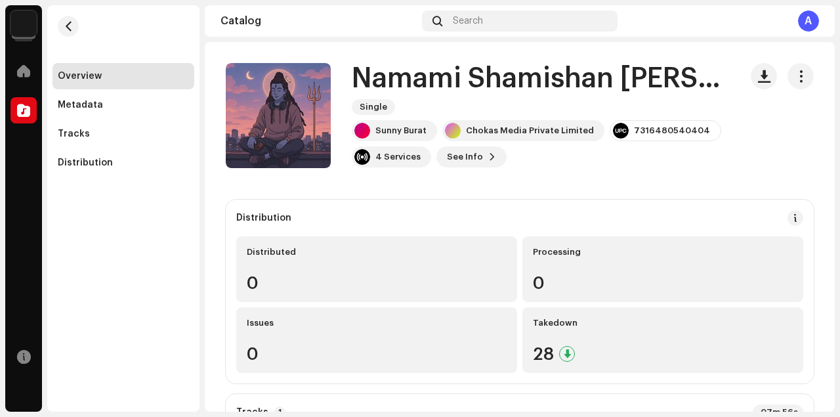
click at [581, 182] on catalog-releases-details-overview "Namami Shamishan Nirvan Roopam [Lo-Fi Relax Vibes] Single Namami Shamishan Nirv…" at bounding box center [520, 417] width 630 height 750
drag, startPoint x: 97, startPoint y: 130, endPoint x: 123, endPoint y: 161, distance: 41.0
click at [96, 131] on div "Tracks" at bounding box center [123, 134] width 131 height 10
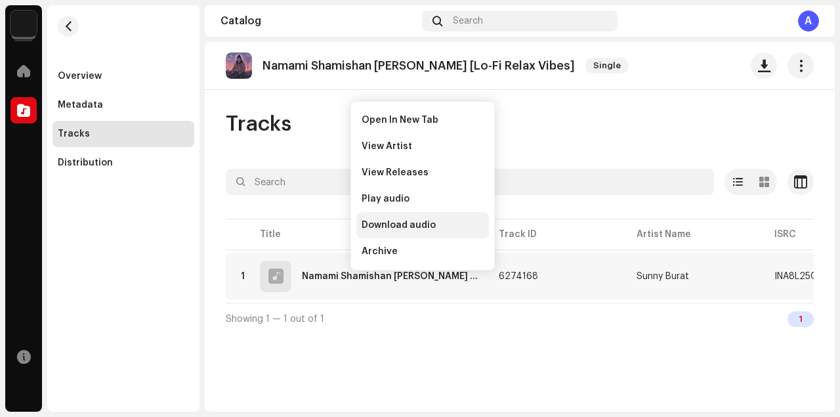
click at [384, 223] on span "Download audio" at bounding box center [398, 225] width 74 height 10
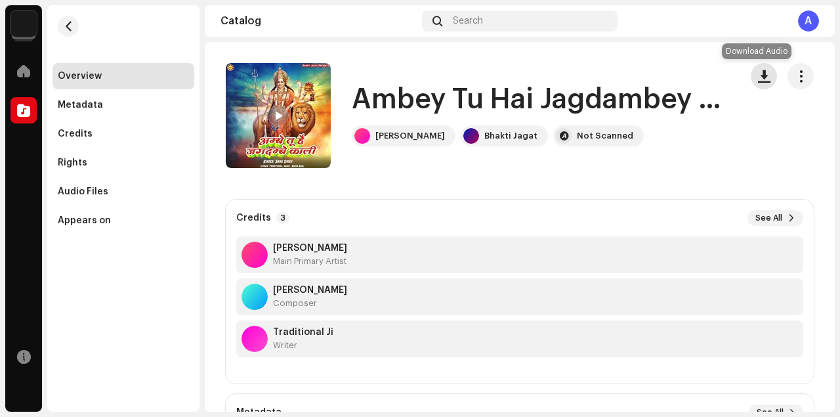
click at [758, 76] on span "button" at bounding box center [764, 76] width 12 height 10
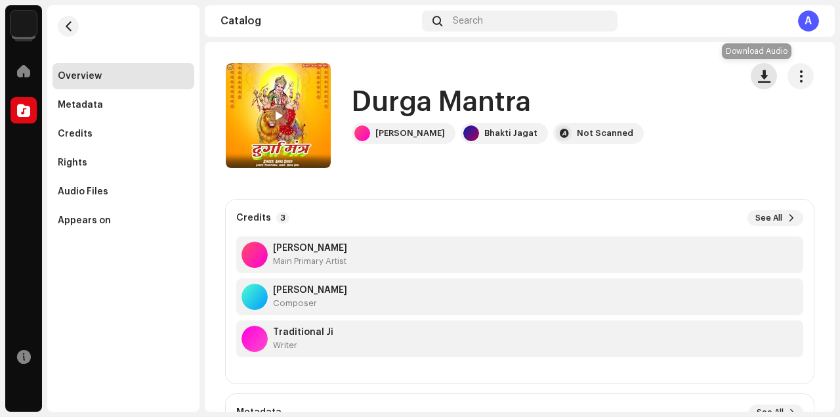
click at [758, 79] on span "button" at bounding box center [764, 76] width 12 height 10
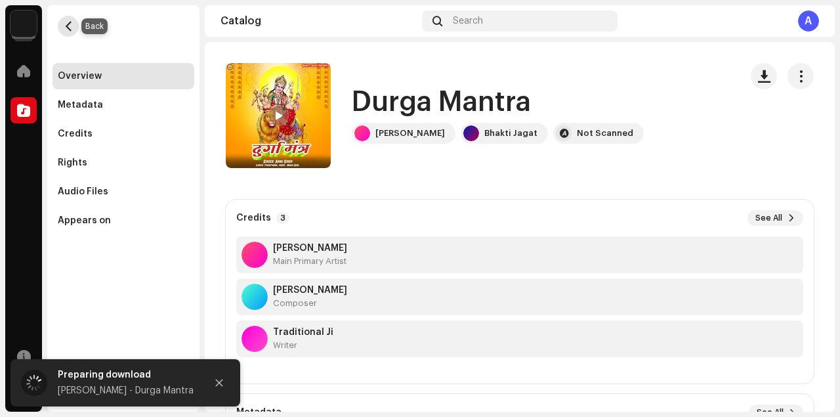
click at [73, 30] on span "button" at bounding box center [69, 26] width 10 height 10
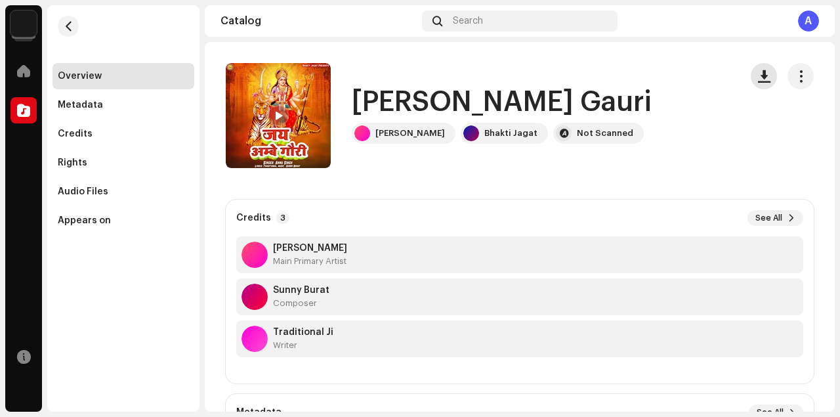
click at [766, 78] on button "button" at bounding box center [763, 76] width 26 height 26
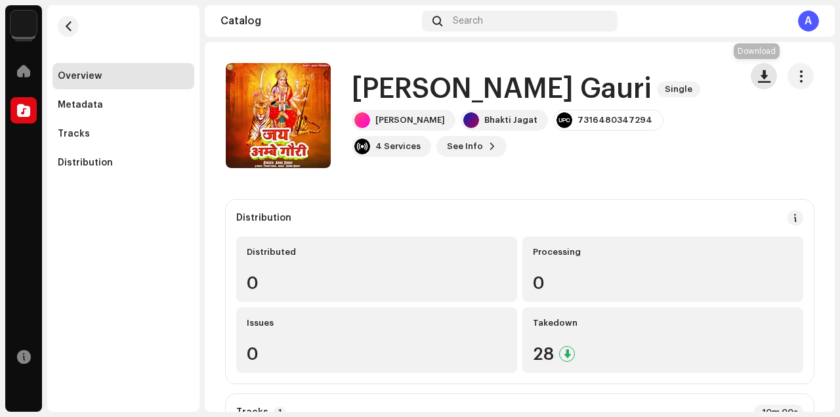
click at [758, 78] on span "button" at bounding box center [764, 76] width 12 height 10
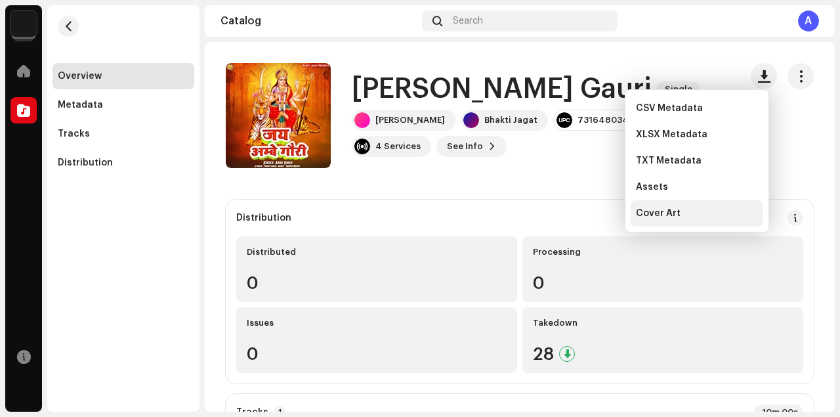
click at [673, 211] on span "Cover Art" at bounding box center [658, 213] width 45 height 10
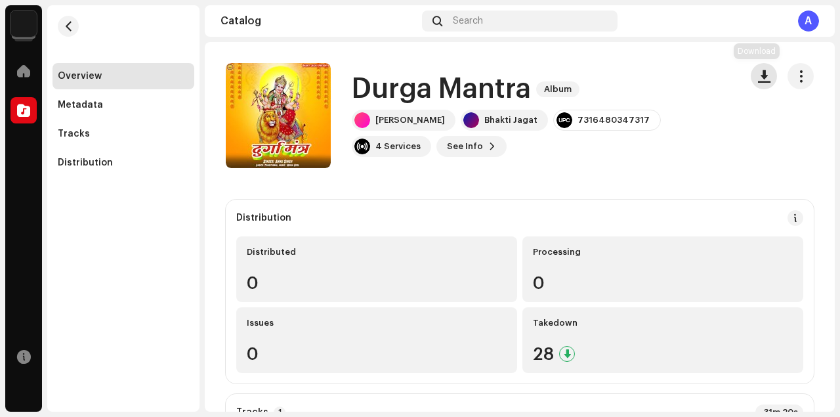
click at [754, 83] on button "button" at bounding box center [763, 76] width 26 height 26
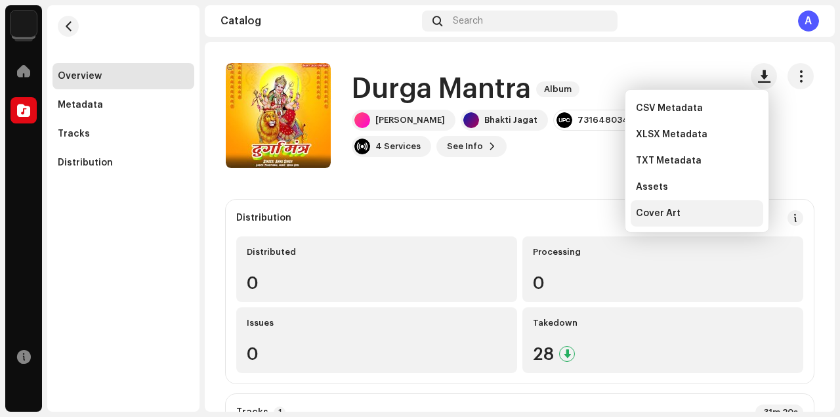
click at [677, 211] on span "Cover Art" at bounding box center [658, 213] width 45 height 10
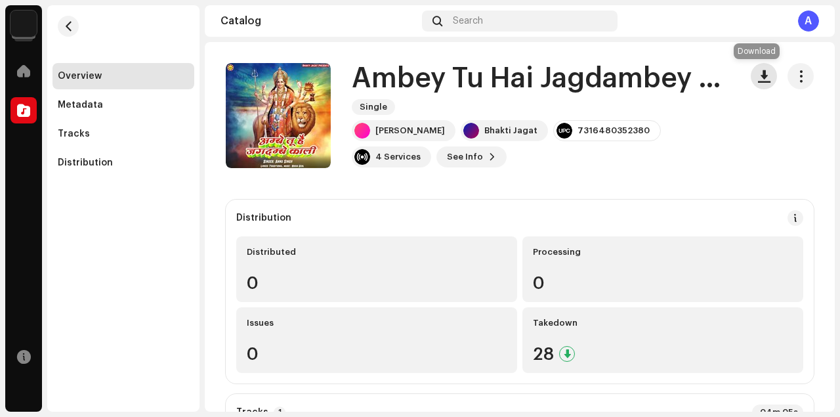
click at [752, 85] on button "button" at bounding box center [763, 76] width 26 height 26
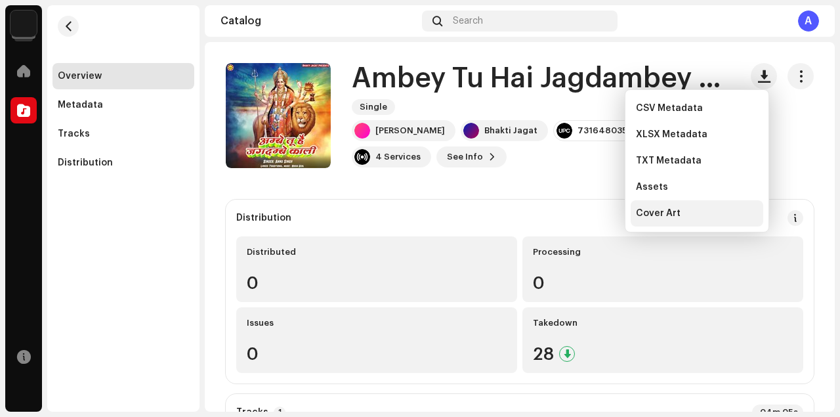
click at [672, 211] on span "Cover Art" at bounding box center [658, 213] width 45 height 10
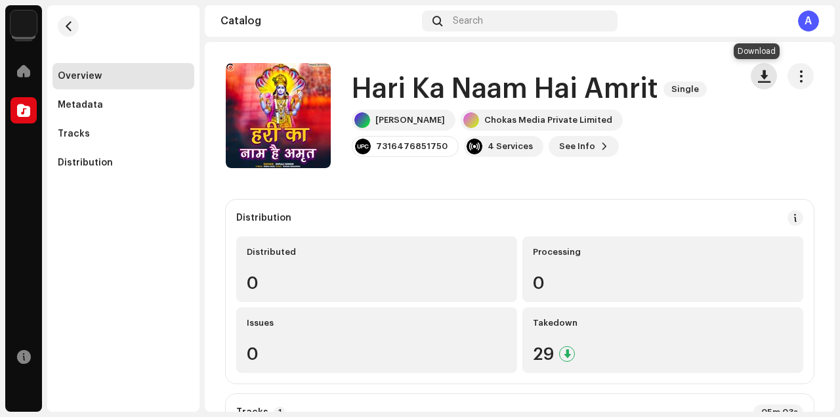
click at [758, 79] on span "button" at bounding box center [764, 76] width 12 height 10
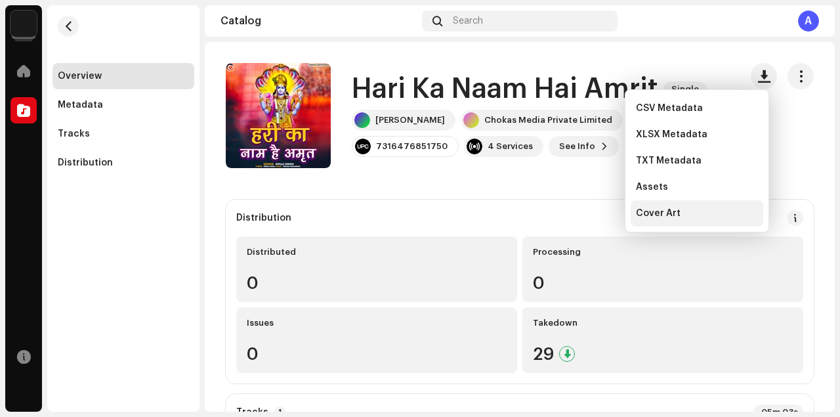
click at [656, 210] on span "Cover Art" at bounding box center [658, 213] width 45 height 10
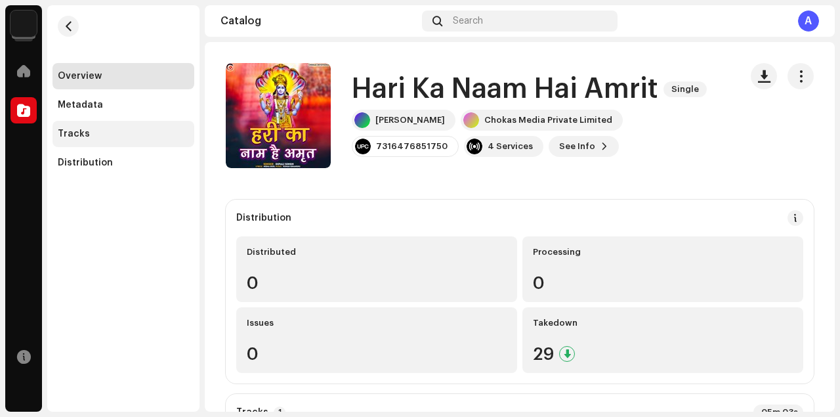
click at [88, 132] on div "Tracks" at bounding box center [123, 134] width 131 height 10
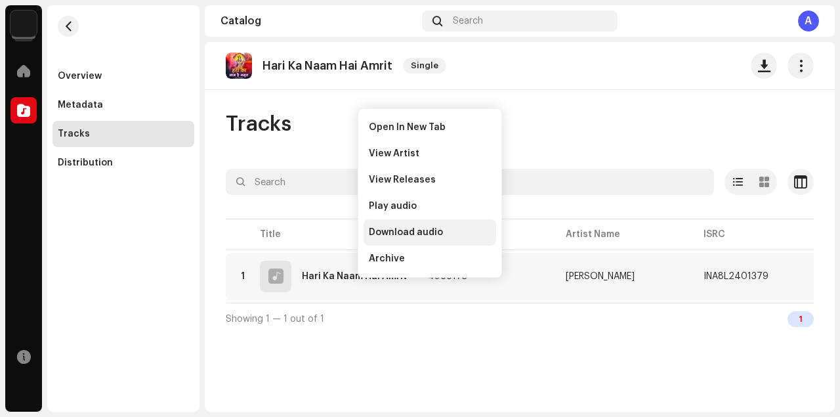
click at [390, 234] on span "Download audio" at bounding box center [406, 232] width 74 height 10
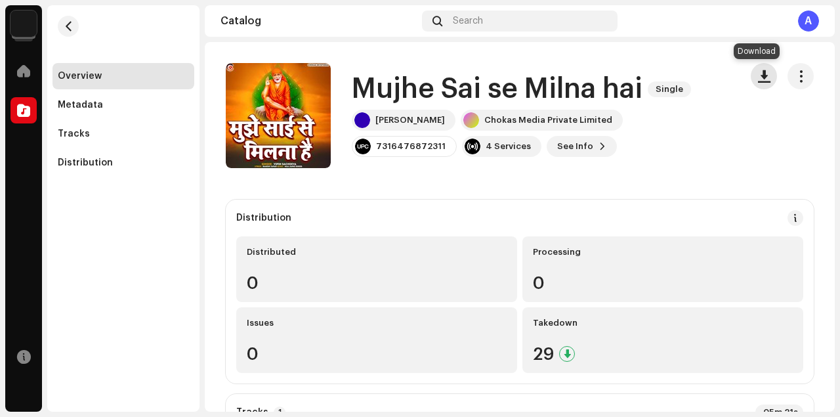
click at [758, 79] on span "button" at bounding box center [764, 76] width 12 height 10
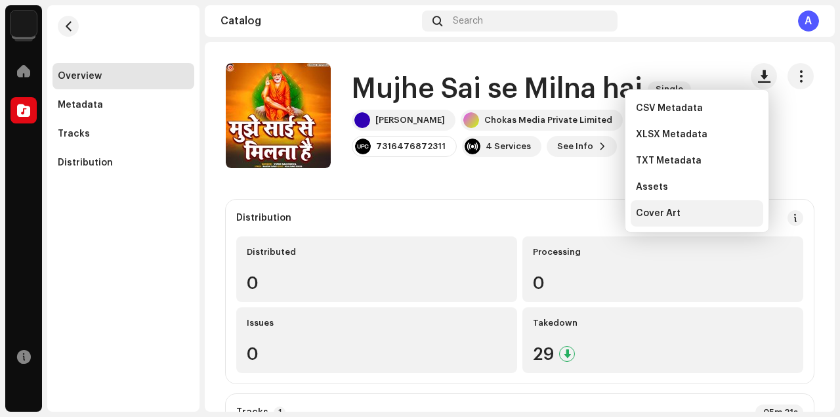
click at [663, 217] on span "Cover Art" at bounding box center [658, 213] width 45 height 10
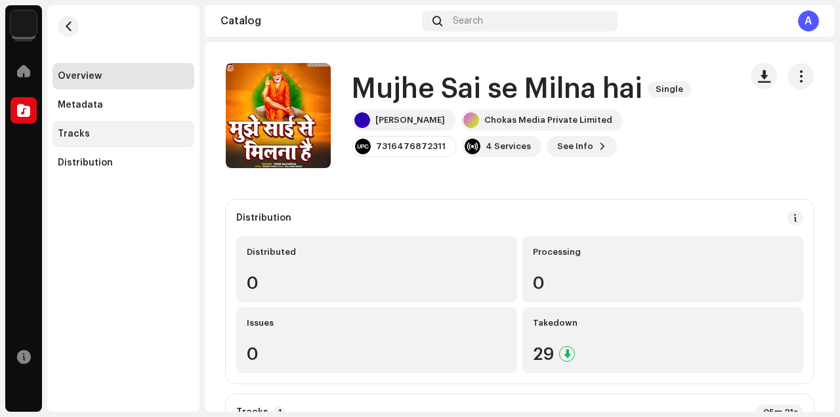
click at [93, 122] on div "Tracks" at bounding box center [123, 134] width 142 height 26
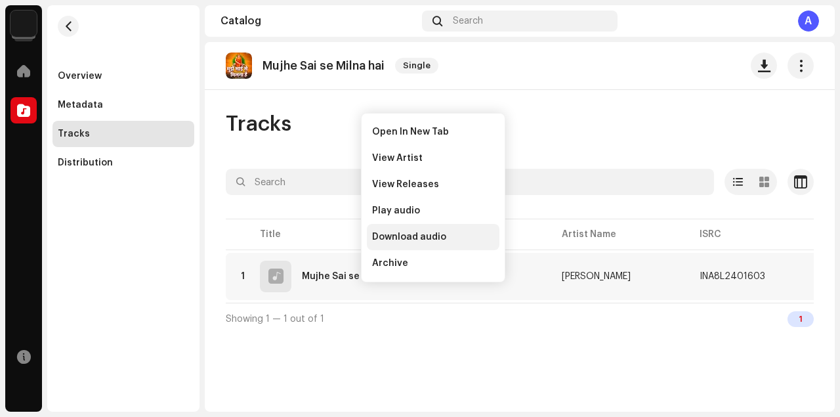
click at [394, 236] on span "Download audio" at bounding box center [409, 237] width 74 height 10
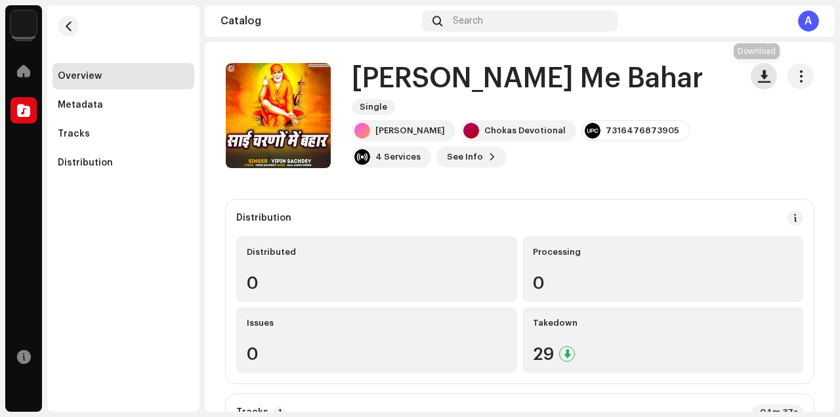
click at [758, 79] on span "button" at bounding box center [764, 76] width 12 height 10
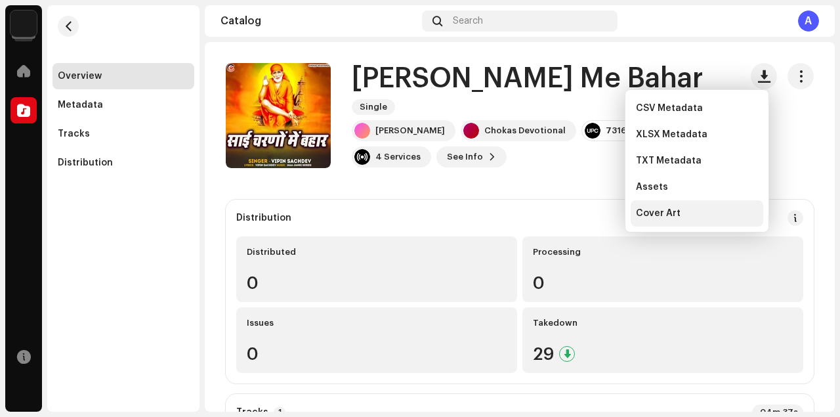
click at [668, 213] on span "Cover Art" at bounding box center [658, 213] width 45 height 10
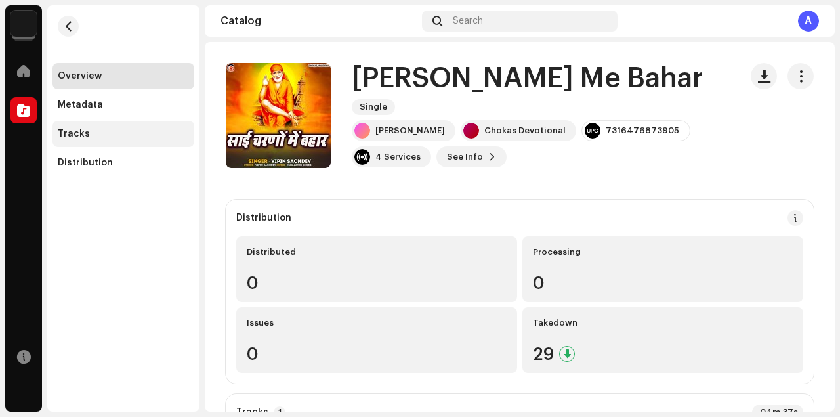
click at [81, 141] on div "Tracks" at bounding box center [123, 134] width 142 height 26
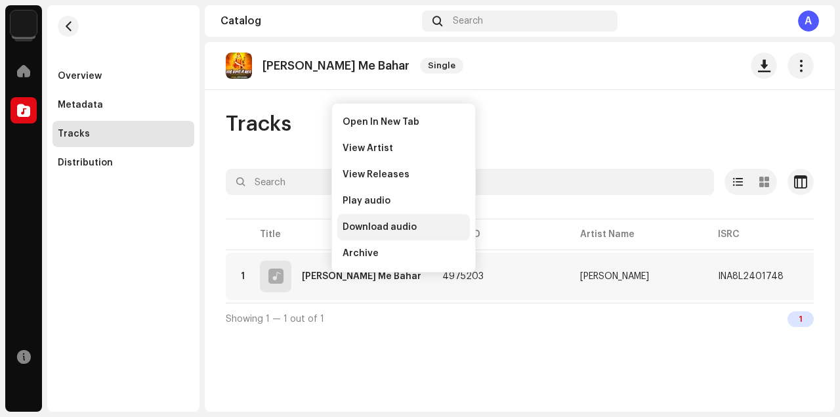
click at [379, 220] on div "Download audio" at bounding box center [403, 227] width 133 height 26
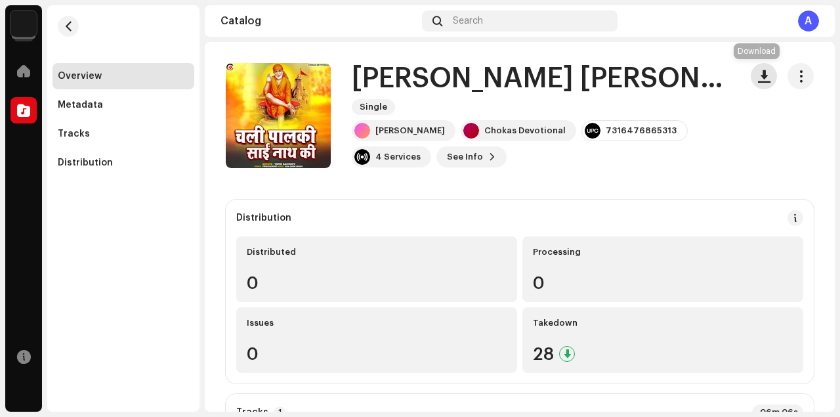
click at [761, 77] on span "button" at bounding box center [764, 76] width 12 height 10
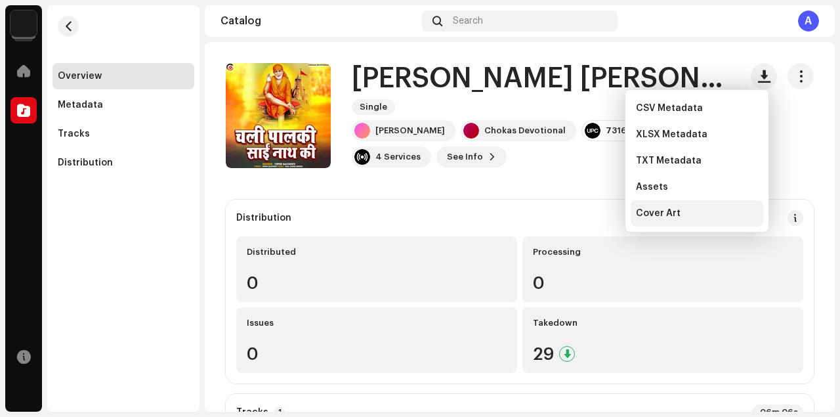
click at [686, 213] on div "Cover Art" at bounding box center [697, 213] width 122 height 10
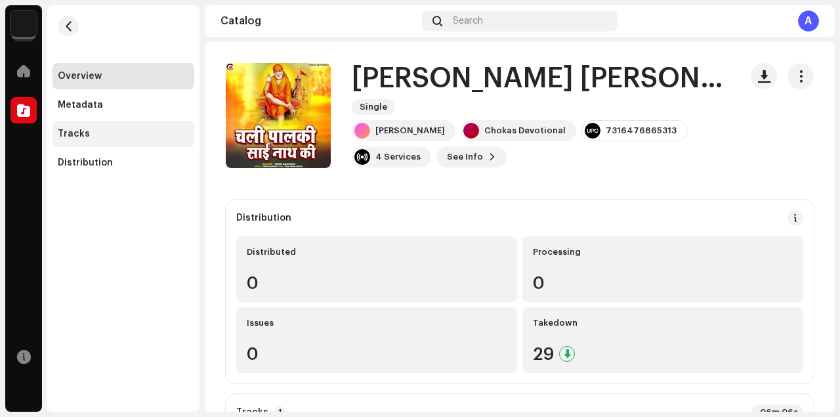
click at [95, 134] on div "Tracks" at bounding box center [123, 134] width 131 height 10
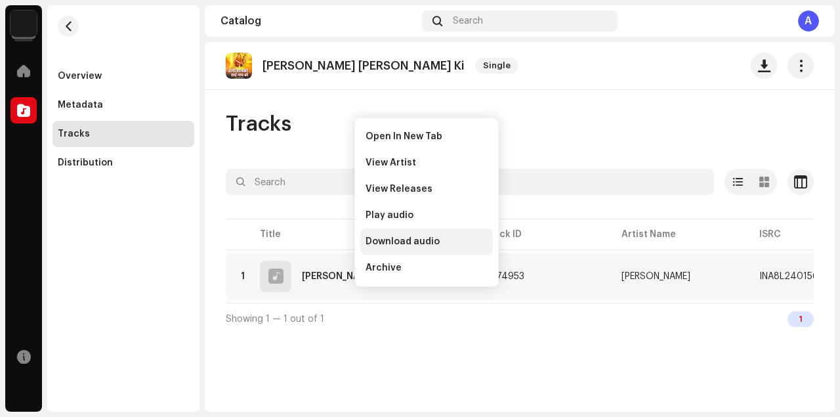
click at [388, 237] on span "Download audio" at bounding box center [402, 241] width 74 height 10
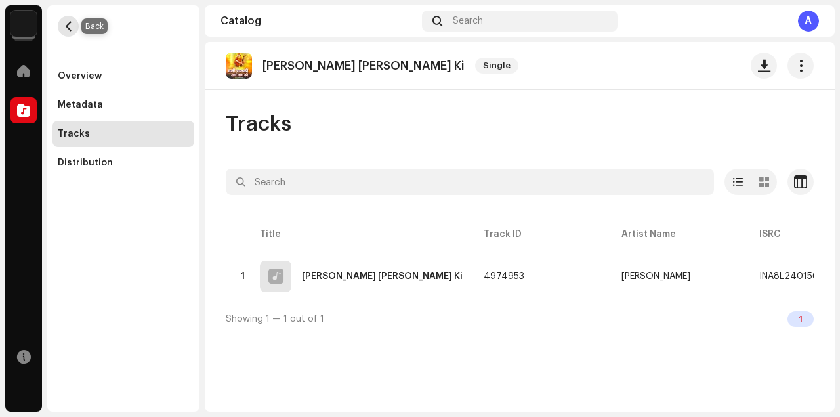
click at [67, 24] on span "button" at bounding box center [69, 26] width 10 height 10
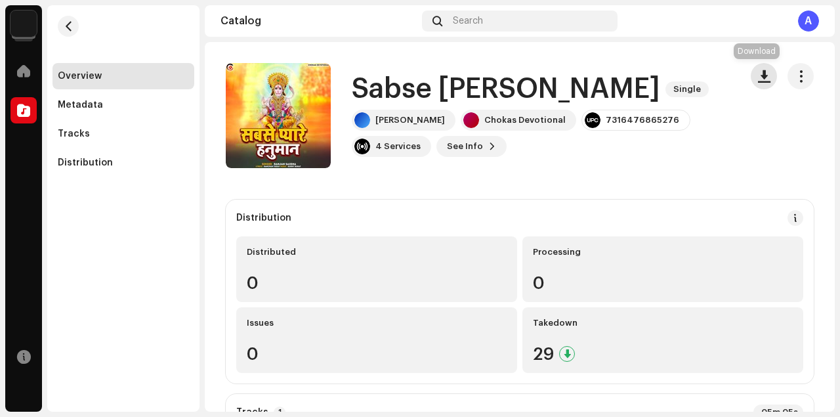
click at [766, 75] on button "button" at bounding box center [763, 76] width 26 height 26
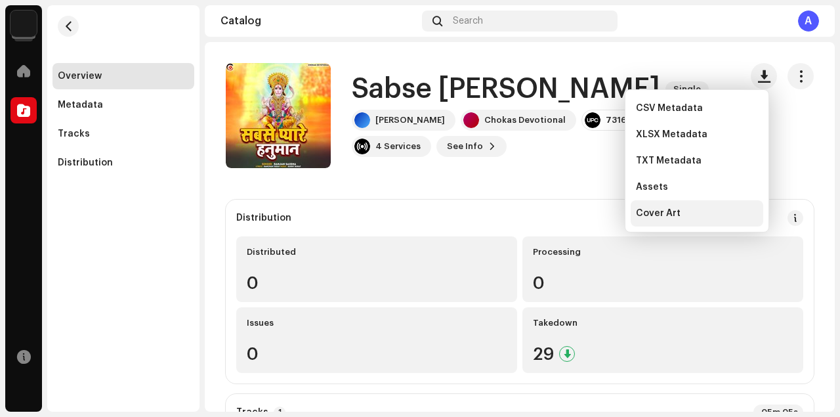
click at [676, 211] on span "Cover Art" at bounding box center [658, 213] width 45 height 10
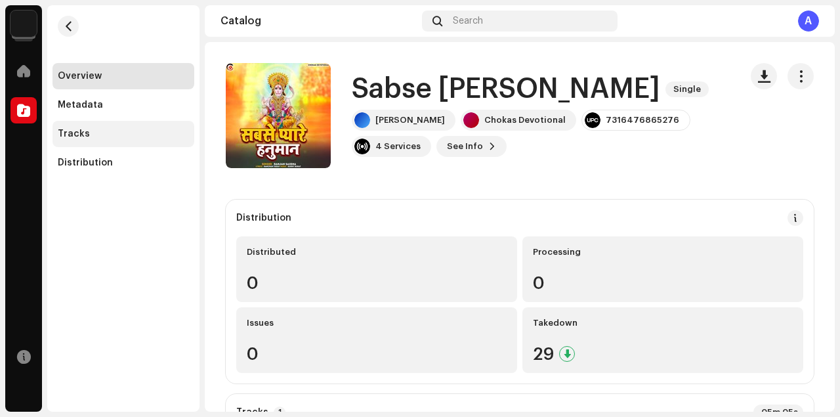
click at [110, 135] on div "Tracks" at bounding box center [123, 134] width 131 height 10
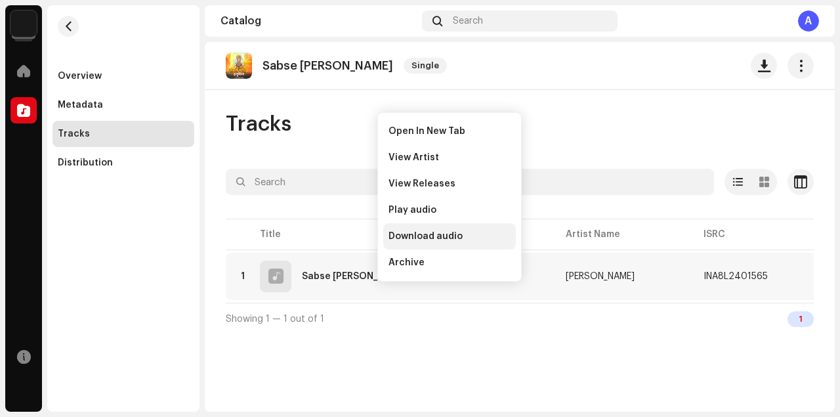
click at [415, 232] on span "Download audio" at bounding box center [425, 236] width 74 height 10
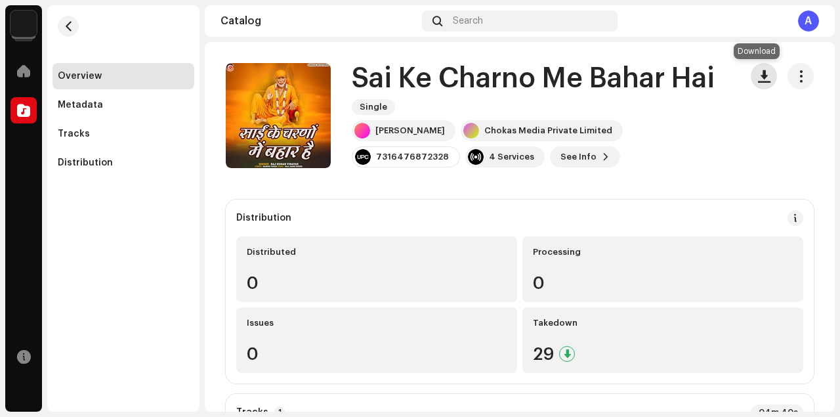
click at [759, 81] on span "button" at bounding box center [764, 76] width 12 height 10
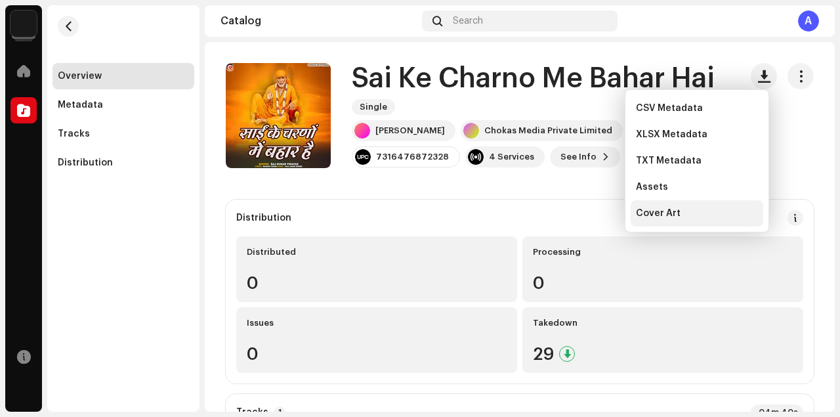
click at [673, 210] on span "Cover Art" at bounding box center [658, 213] width 45 height 10
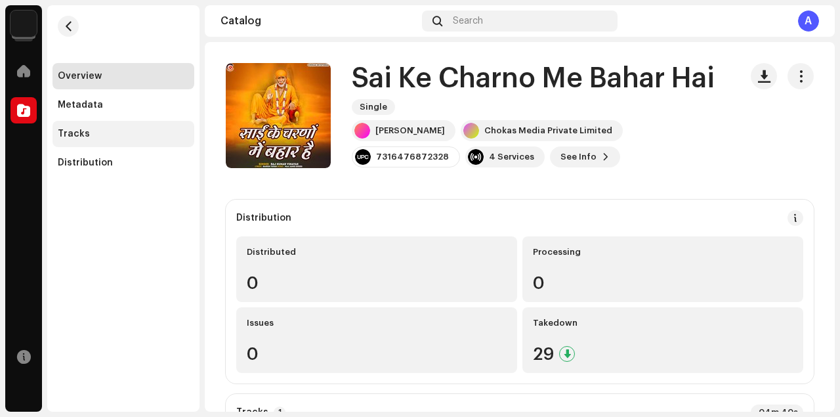
click at [117, 138] on div "Tracks" at bounding box center [123, 134] width 131 height 10
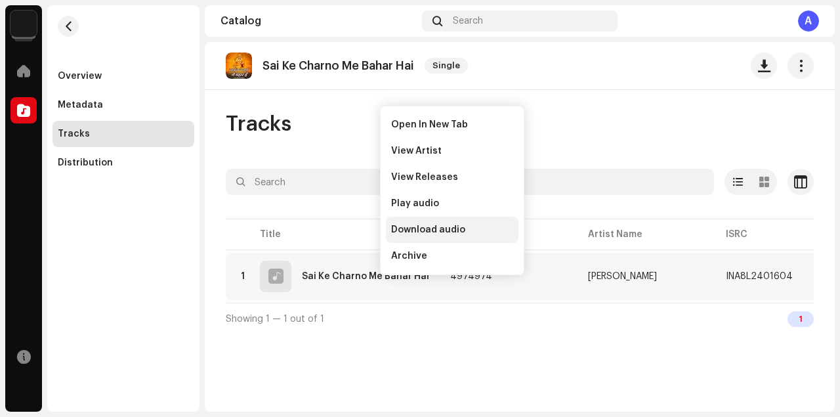
click at [421, 226] on span "Download audio" at bounding box center [428, 229] width 74 height 10
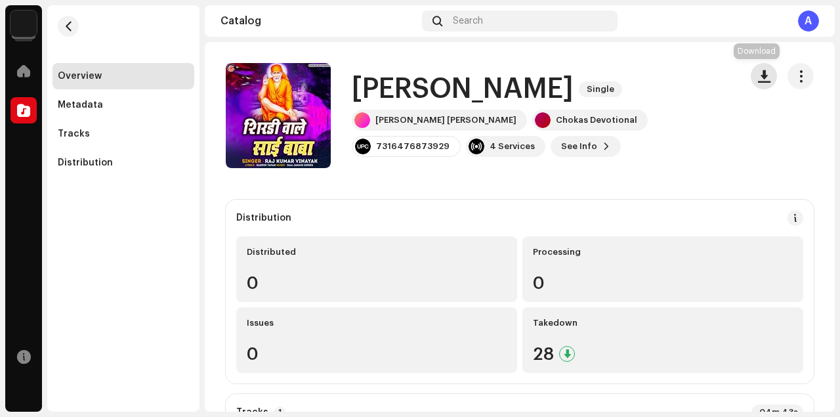
click at [763, 79] on button "button" at bounding box center [763, 76] width 26 height 26
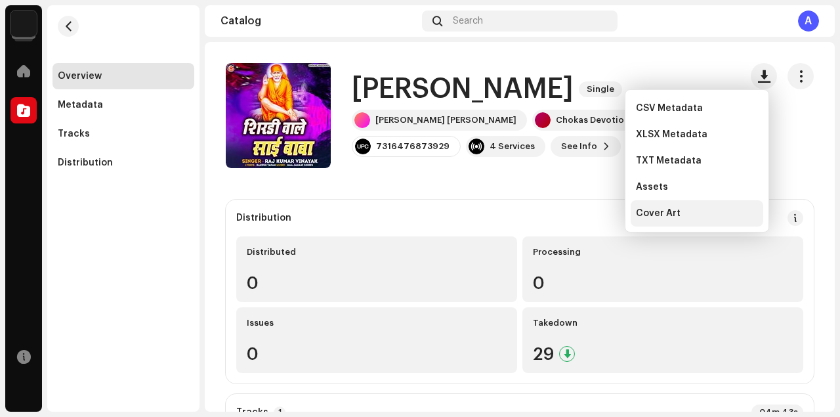
click at [671, 211] on span "Cover Art" at bounding box center [658, 213] width 45 height 10
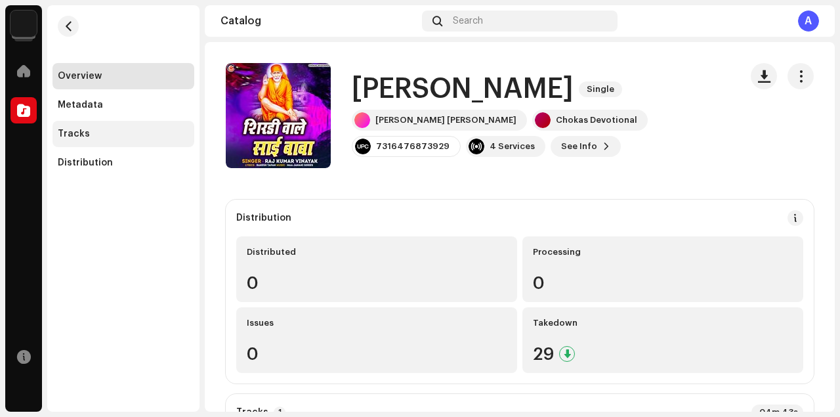
click at [109, 137] on div "Tracks" at bounding box center [123, 134] width 131 height 10
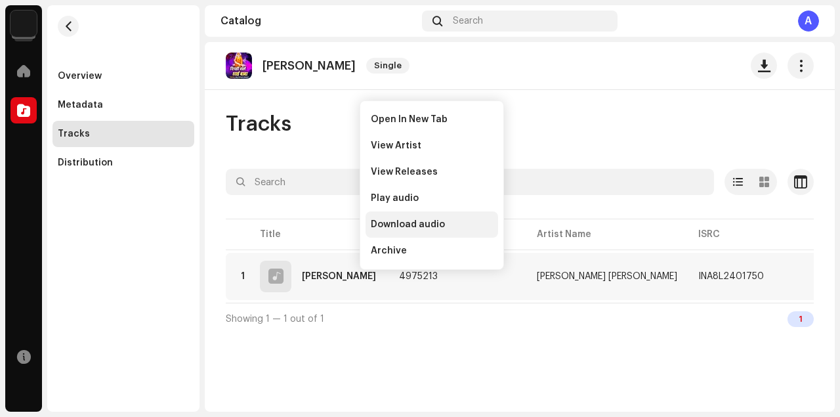
click at [404, 225] on span "Download audio" at bounding box center [408, 224] width 74 height 10
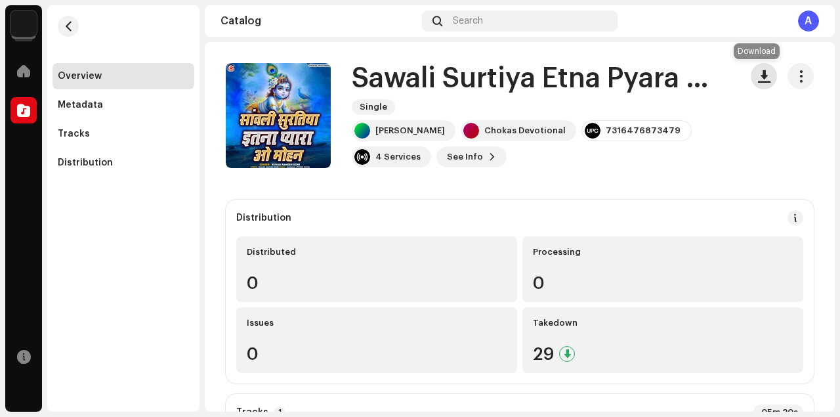
click at [758, 73] on span "button" at bounding box center [764, 76] width 12 height 10
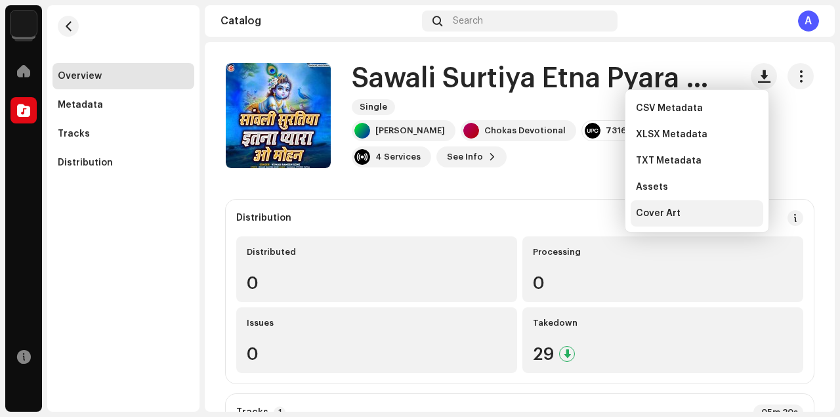
click at [685, 216] on div "Cover Art" at bounding box center [697, 213] width 122 height 10
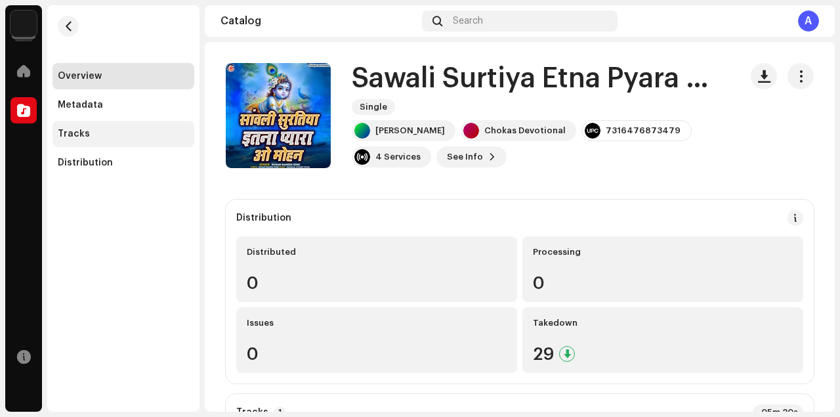
click at [106, 134] on div "Tracks" at bounding box center [123, 134] width 131 height 10
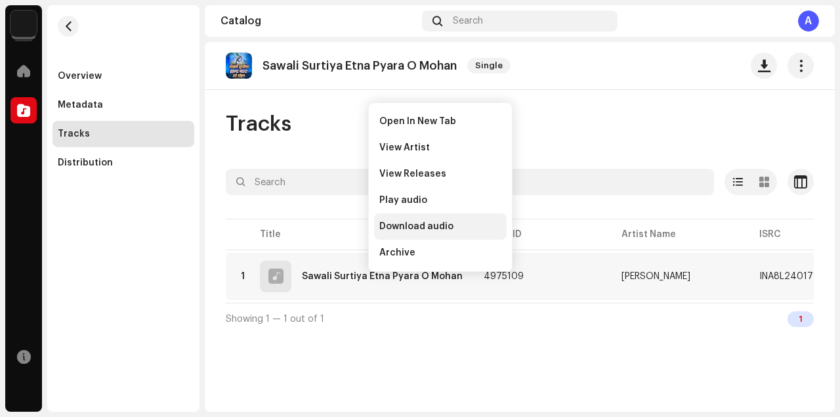
click at [406, 226] on span "Download audio" at bounding box center [416, 226] width 74 height 10
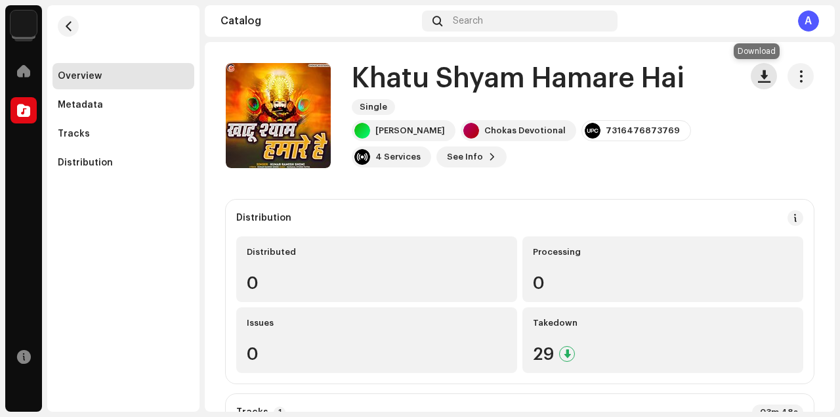
click at [758, 77] on span "button" at bounding box center [764, 76] width 12 height 10
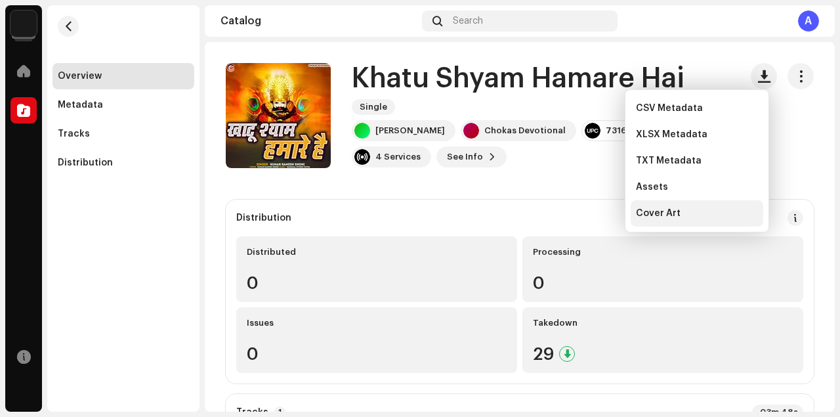
click at [676, 209] on span "Cover Art" at bounding box center [658, 213] width 45 height 10
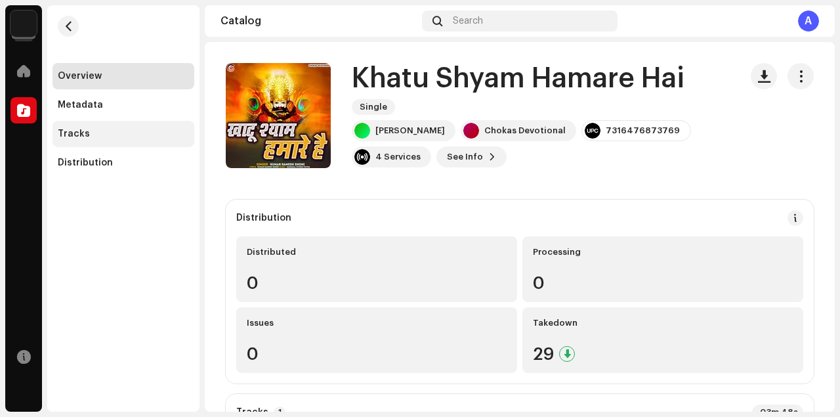
click at [98, 142] on div "Tracks" at bounding box center [123, 134] width 142 height 26
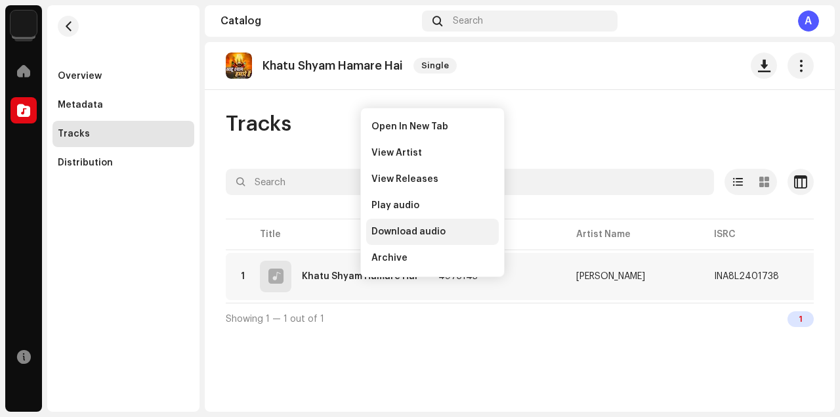
click at [392, 224] on div "Download audio" at bounding box center [432, 231] width 133 height 26
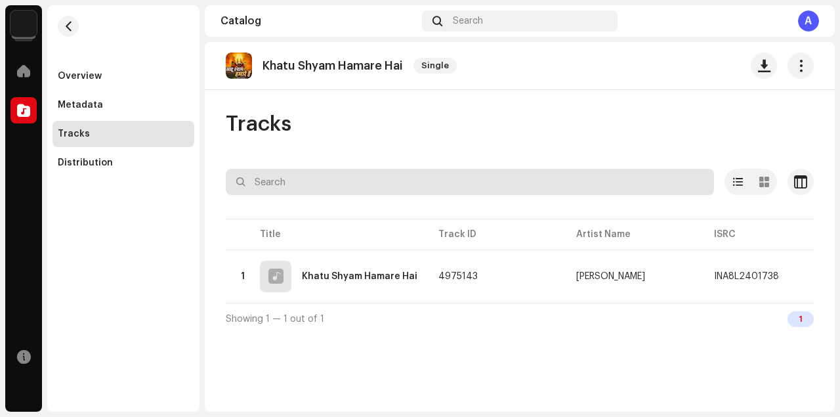
click at [330, 181] on input "text" at bounding box center [470, 182] width 488 height 26
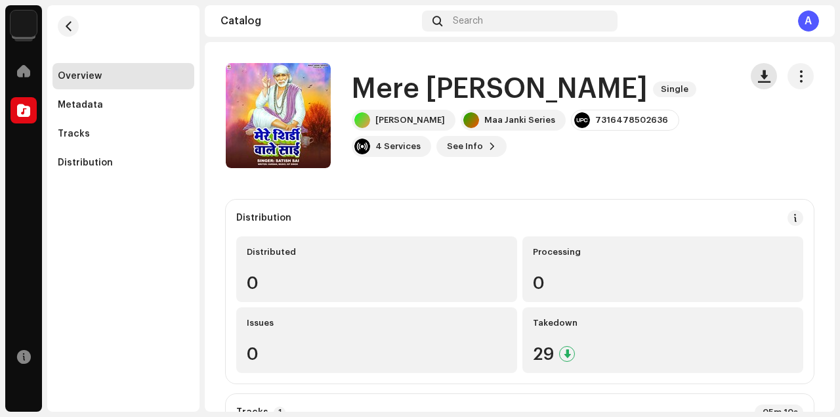
click at [758, 77] on span "button" at bounding box center [764, 76] width 12 height 10
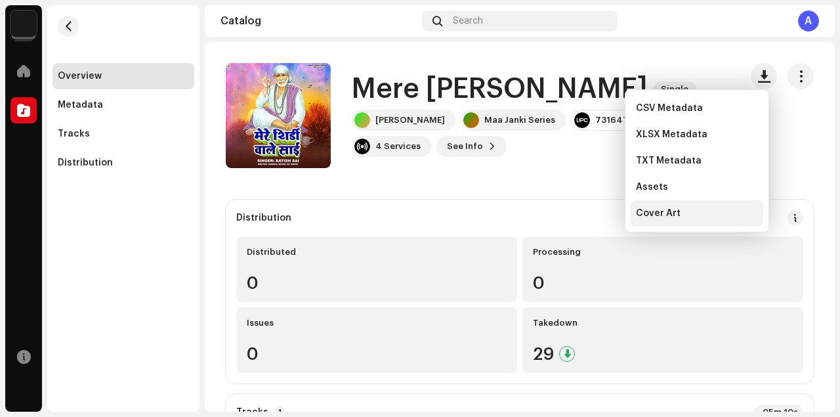
click at [670, 216] on span "Cover Art" at bounding box center [658, 213] width 45 height 10
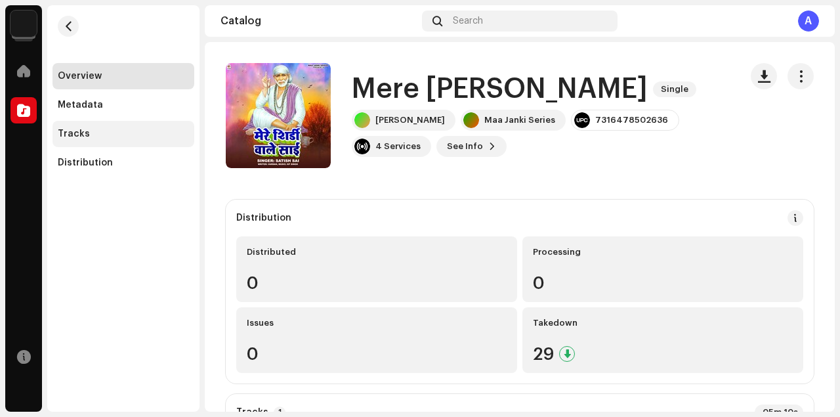
click at [107, 140] on div "Tracks" at bounding box center [123, 134] width 142 height 26
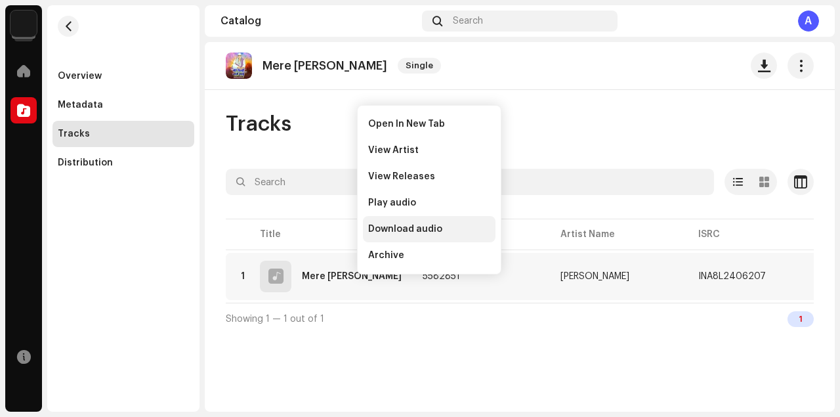
click at [403, 229] on span "Download audio" at bounding box center [405, 229] width 74 height 10
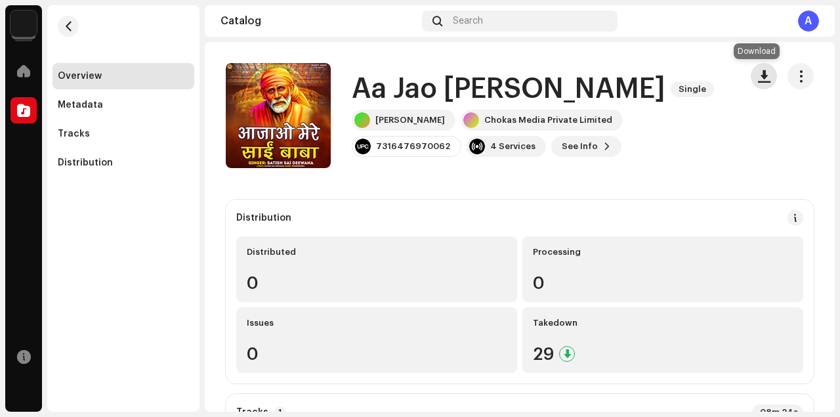
click at [761, 75] on span "button" at bounding box center [764, 76] width 12 height 10
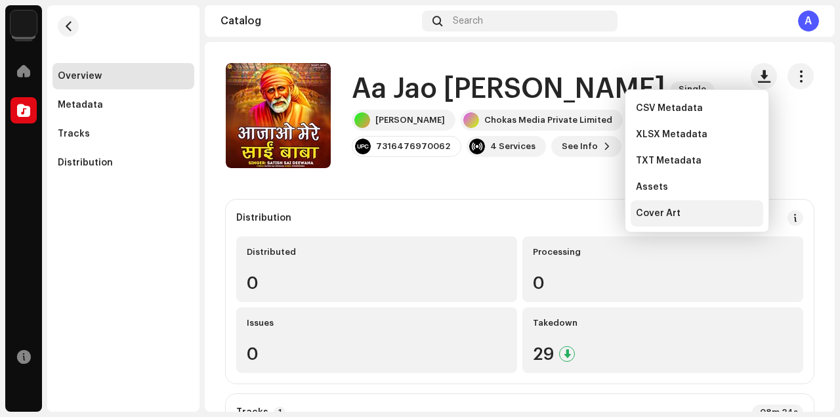
click at [686, 213] on div "Cover Art" at bounding box center [697, 213] width 122 height 10
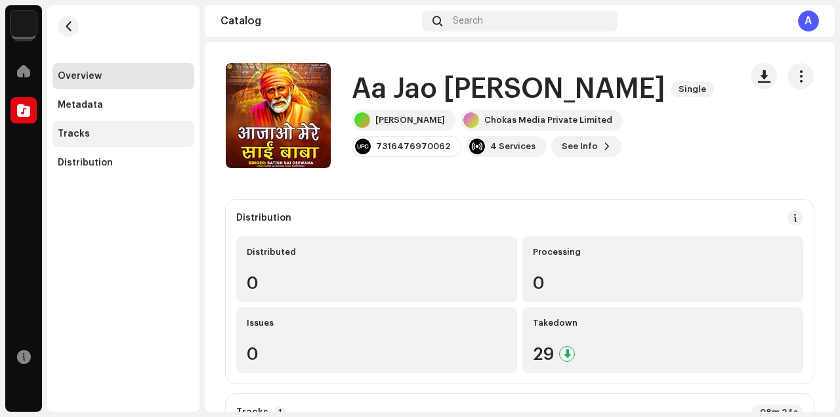
click at [87, 129] on div "Tracks" at bounding box center [123, 134] width 131 height 10
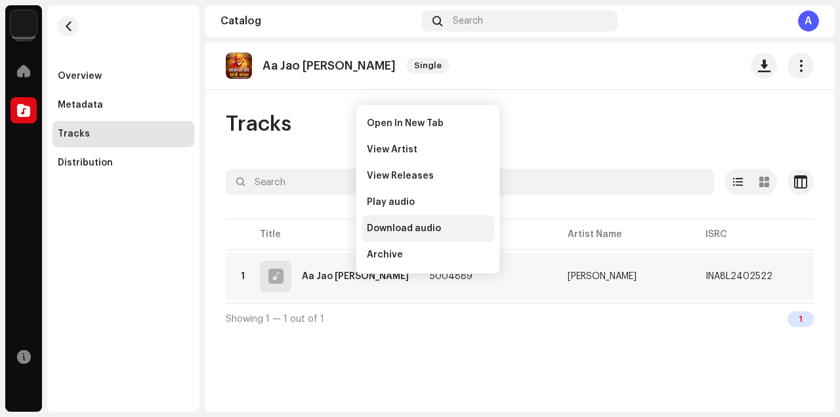
click at [410, 224] on span "Download audio" at bounding box center [404, 228] width 74 height 10
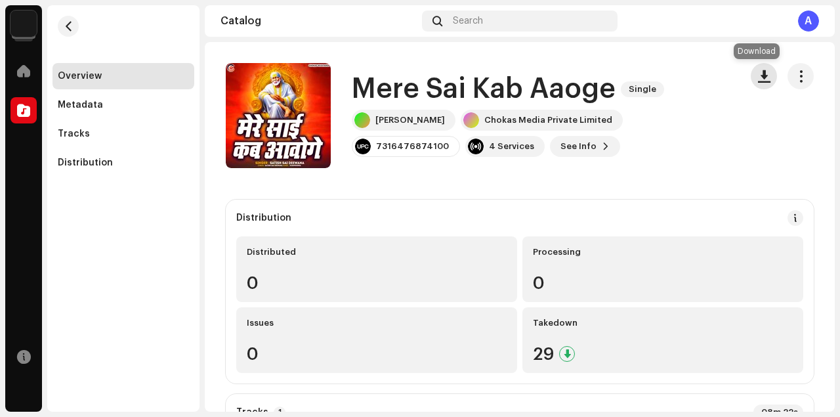
click at [760, 73] on span "button" at bounding box center [764, 76] width 12 height 10
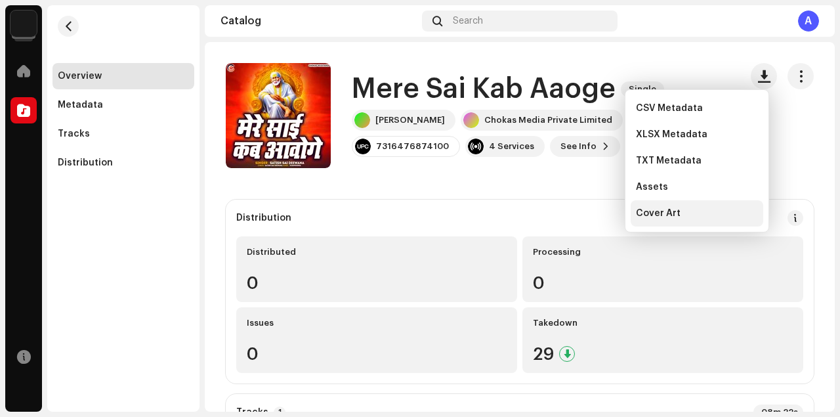
click at [681, 210] on div "Cover Art" at bounding box center [697, 213] width 122 height 10
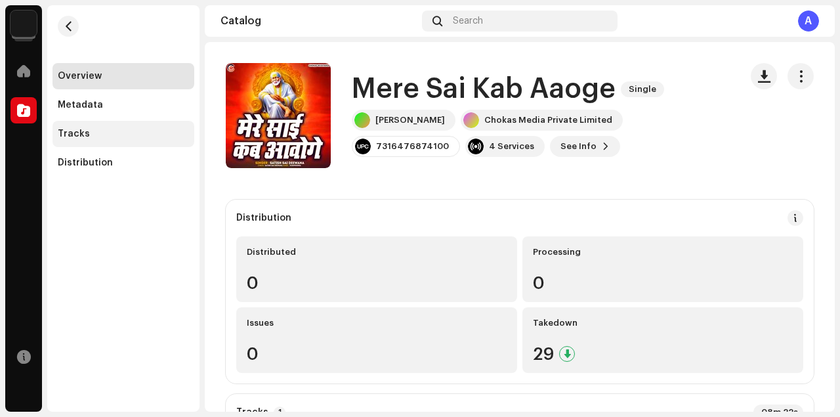
click at [115, 131] on div "Tracks" at bounding box center [123, 134] width 131 height 10
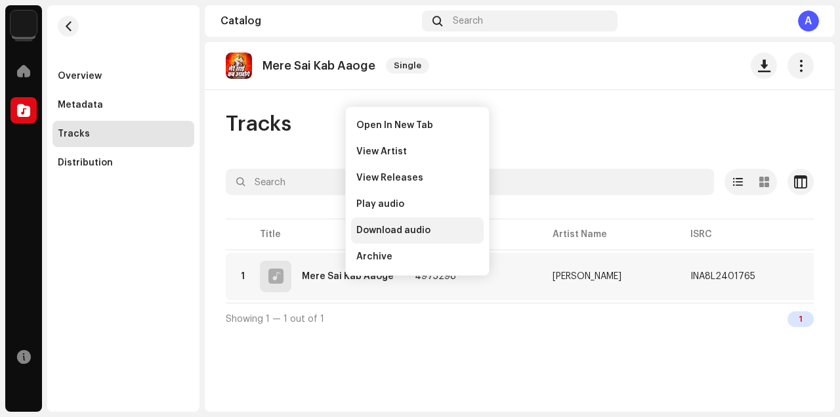
click at [399, 230] on span "Download audio" at bounding box center [393, 230] width 74 height 10
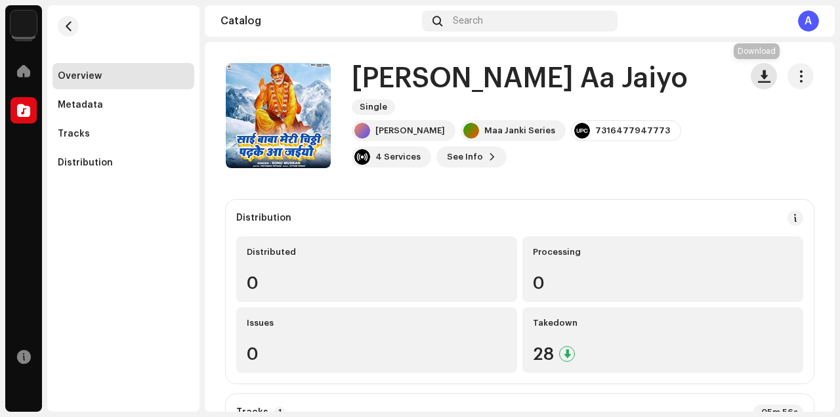
click at [762, 82] on button "button" at bounding box center [763, 76] width 26 height 26
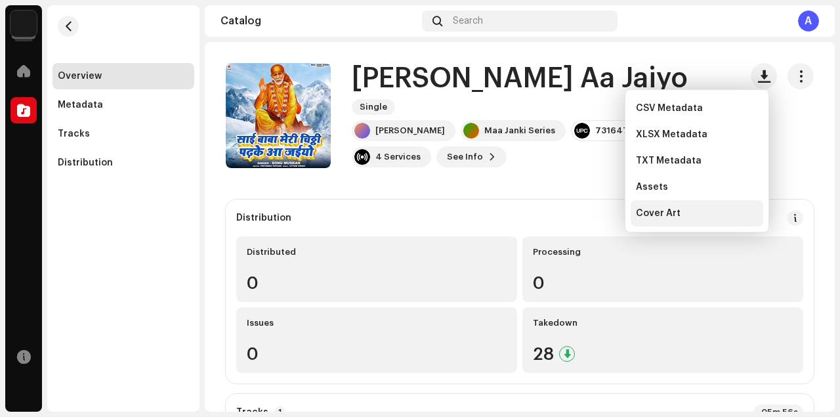
click at [681, 208] on div "Cover Art" at bounding box center [697, 213] width 122 height 10
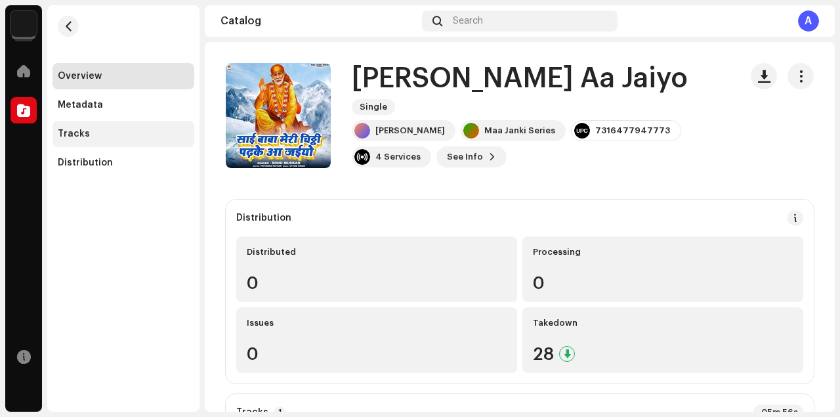
drag, startPoint x: 87, startPoint y: 136, endPoint x: 337, endPoint y: 7, distance: 282.0
click at [88, 135] on div "Tracks" at bounding box center [123, 134] width 131 height 10
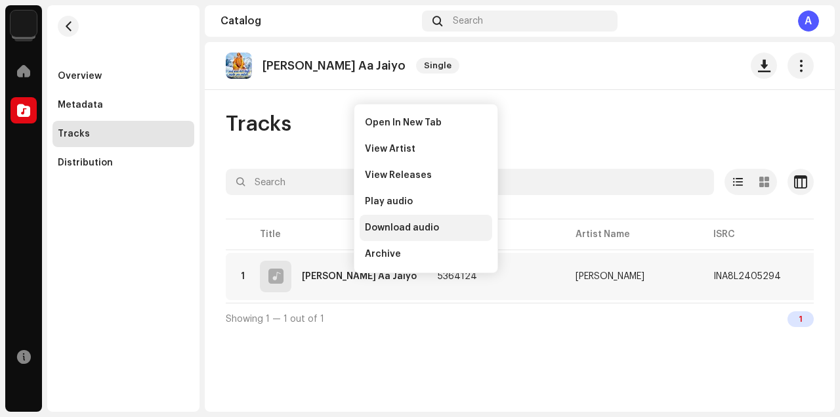
click at [402, 225] on span "Download audio" at bounding box center [402, 227] width 74 height 10
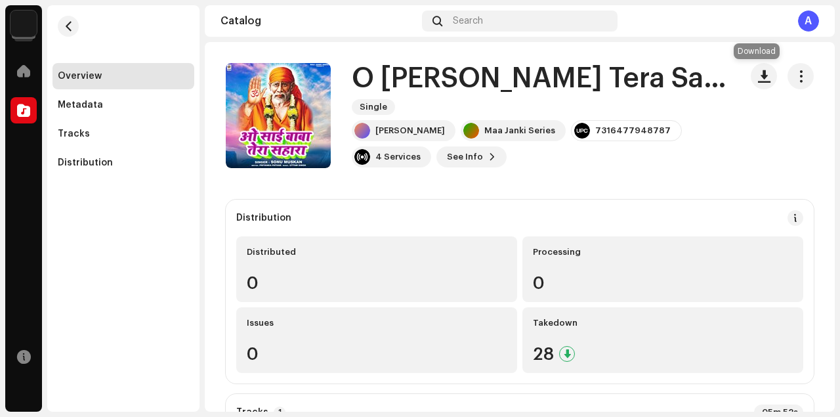
drag, startPoint x: 752, startPoint y: 80, endPoint x: 749, endPoint y: 91, distance: 10.8
click at [758, 80] on span "button" at bounding box center [764, 76] width 12 height 10
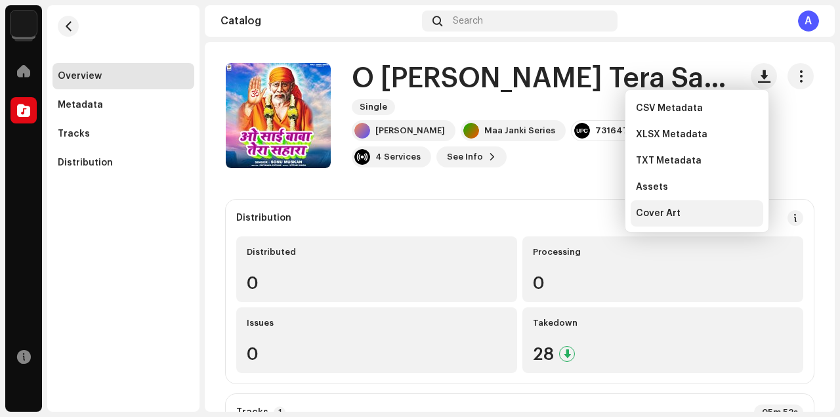
click at [661, 209] on span "Cover Art" at bounding box center [658, 213] width 45 height 10
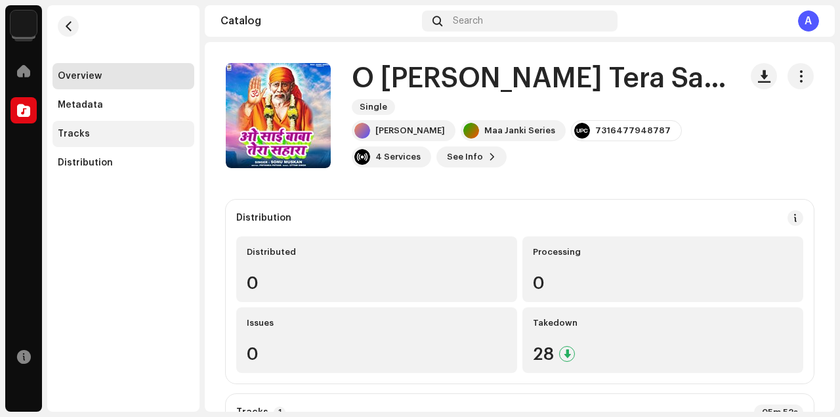
click at [125, 135] on div "Tracks" at bounding box center [123, 134] width 131 height 10
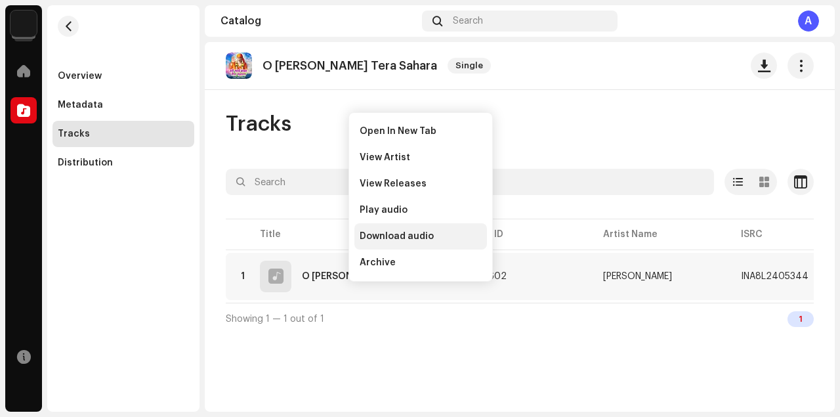
click at [411, 229] on div "Download audio" at bounding box center [420, 236] width 133 height 26
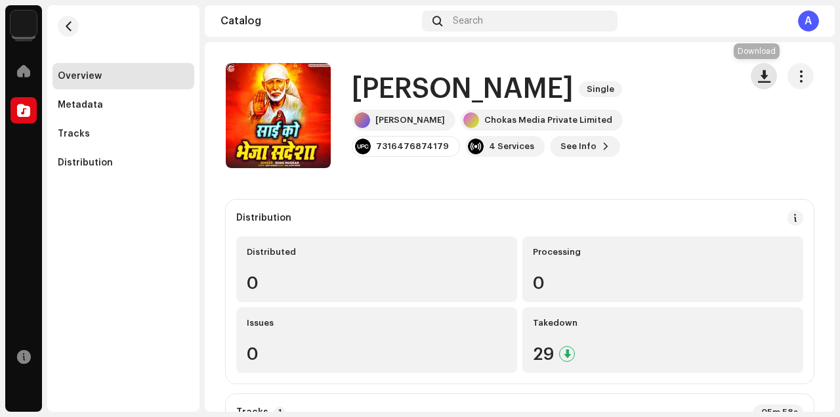
drag, startPoint x: 756, startPoint y: 73, endPoint x: 747, endPoint y: 91, distance: 19.4
click at [758, 73] on span "button" at bounding box center [764, 76] width 12 height 10
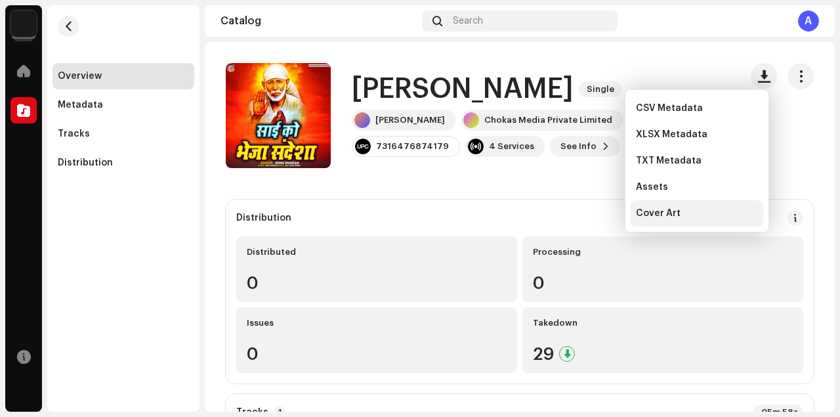
click at [673, 215] on span "Cover Art" at bounding box center [658, 213] width 45 height 10
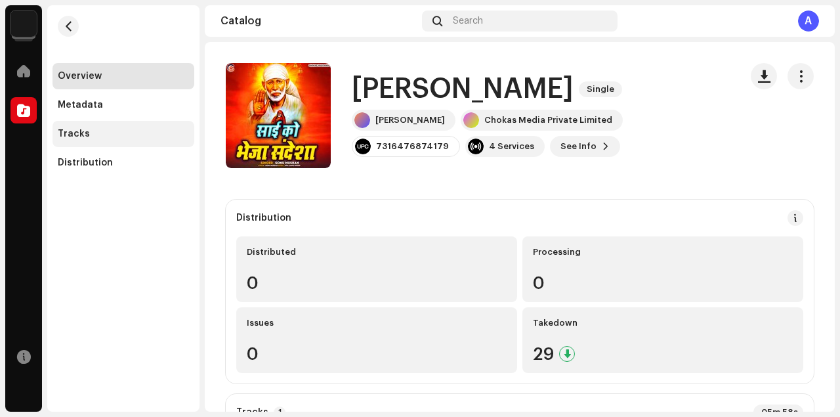
click at [115, 133] on div "Tracks" at bounding box center [123, 134] width 131 height 10
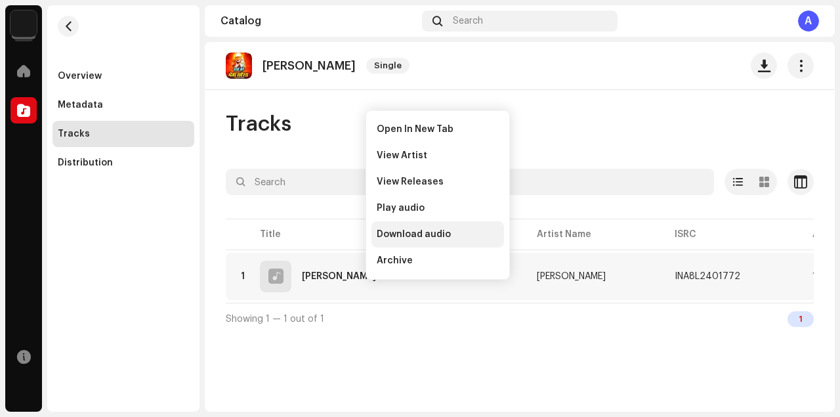
click at [409, 230] on span "Download audio" at bounding box center [414, 234] width 74 height 10
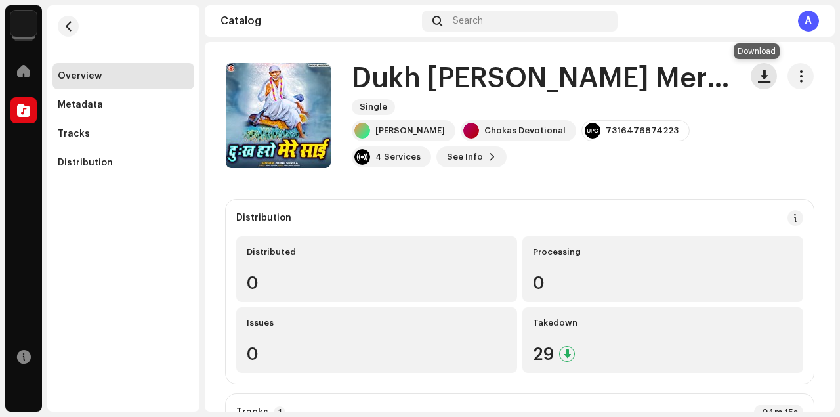
click at [760, 79] on span "button" at bounding box center [764, 76] width 12 height 10
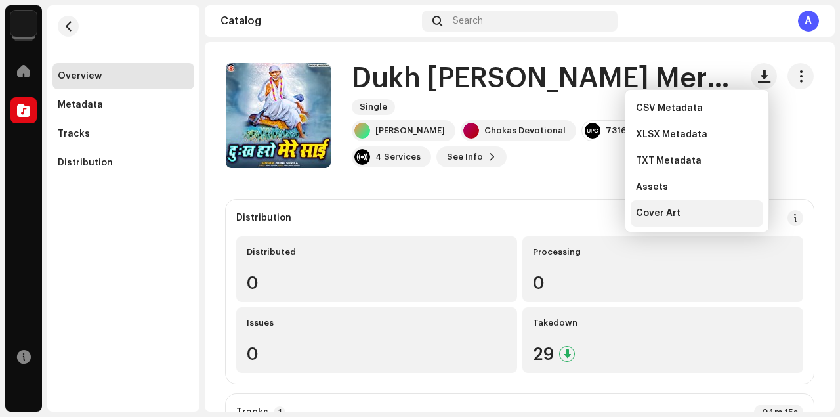
click at [666, 218] on span "Cover Art" at bounding box center [658, 213] width 45 height 10
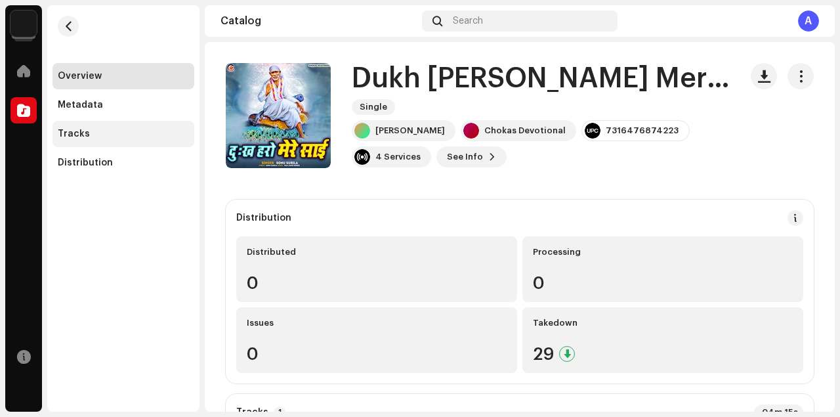
click at [94, 138] on div "Tracks" at bounding box center [123, 134] width 131 height 10
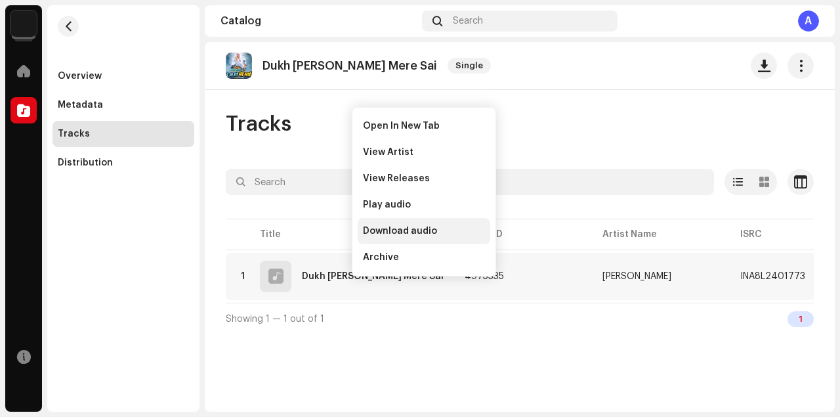
click at [386, 224] on div "Download audio" at bounding box center [424, 231] width 133 height 26
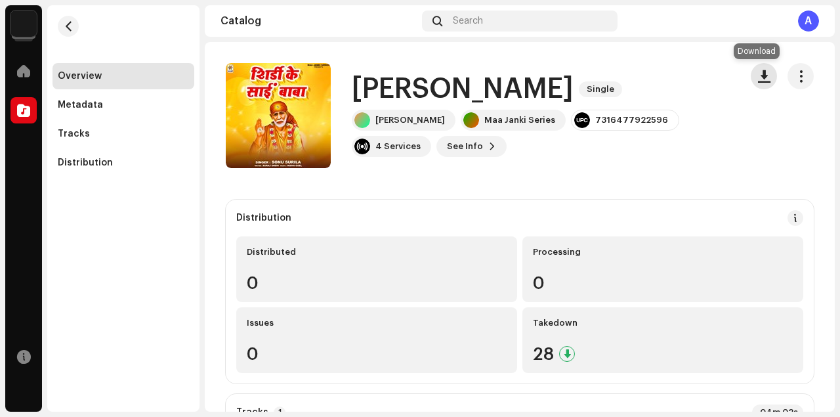
click at [764, 79] on button "button" at bounding box center [763, 76] width 26 height 26
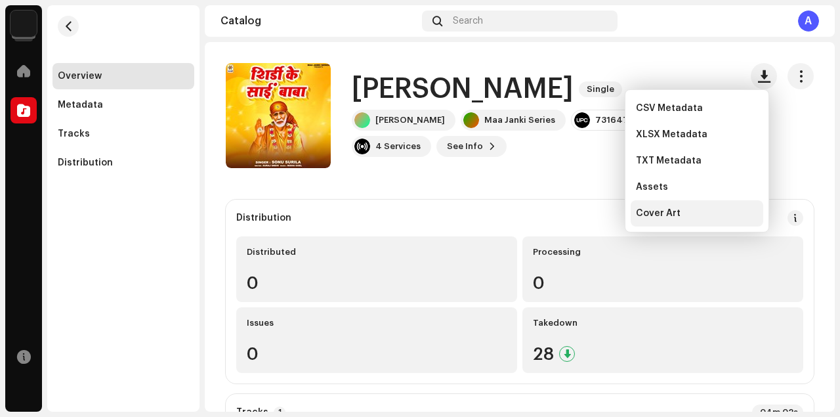
click at [661, 215] on span "Cover Art" at bounding box center [658, 213] width 45 height 10
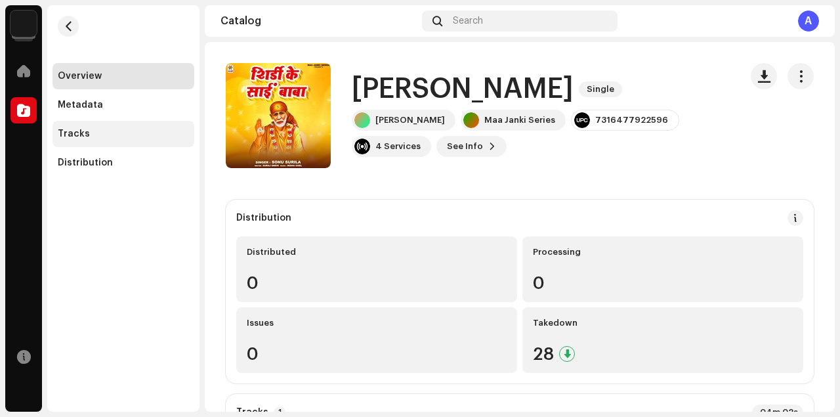
click at [119, 137] on div "Tracks" at bounding box center [123, 134] width 131 height 10
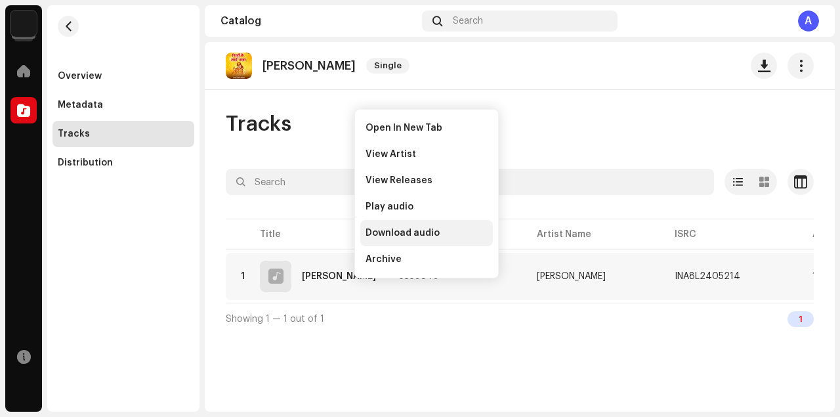
click at [387, 228] on span "Download audio" at bounding box center [402, 233] width 74 height 10
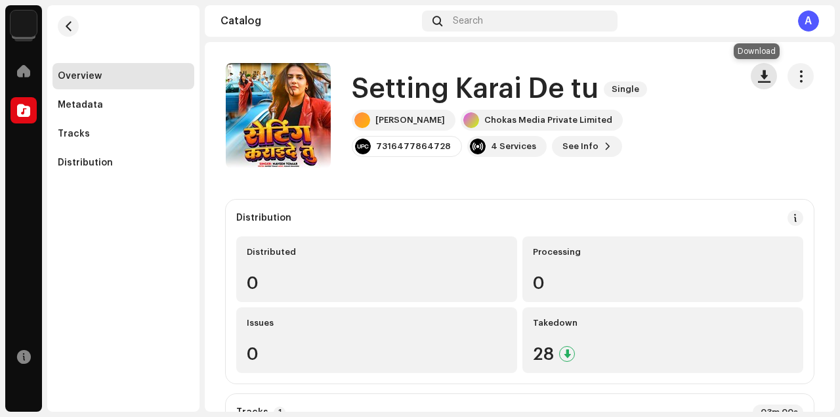
click at [758, 79] on span "button" at bounding box center [764, 76] width 12 height 10
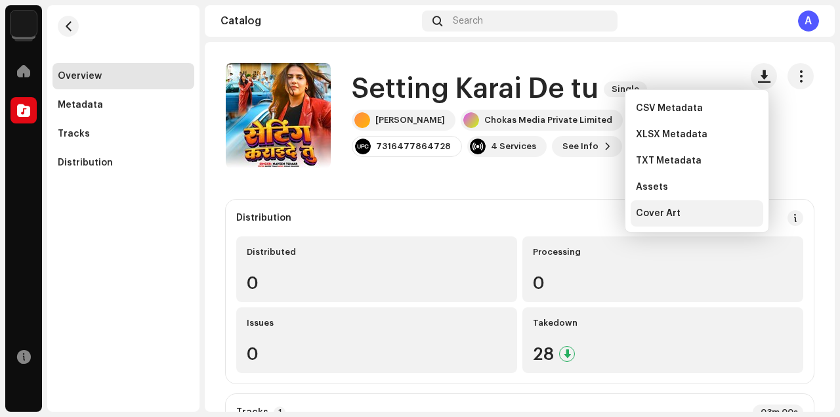
click at [668, 219] on div "Cover Art" at bounding box center [696, 213] width 133 height 26
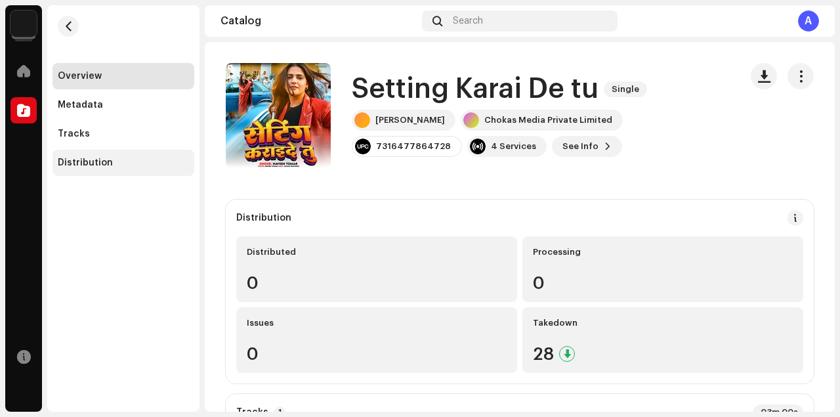
drag, startPoint x: 97, startPoint y: 134, endPoint x: 113, endPoint y: 152, distance: 24.2
click at [96, 134] on div "Tracks" at bounding box center [123, 134] width 131 height 10
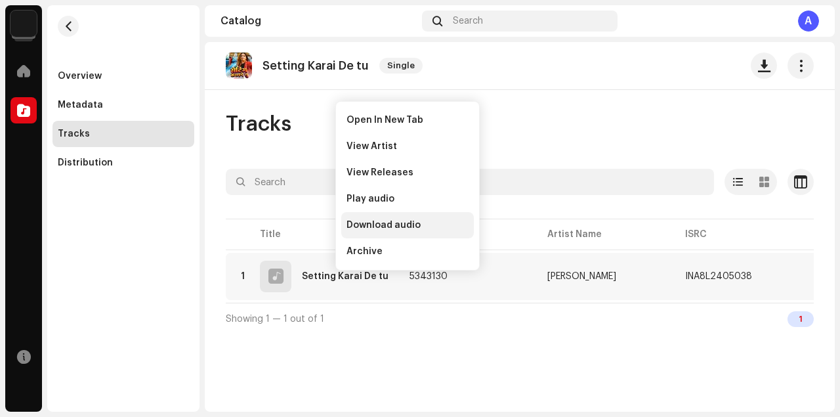
click at [392, 216] on div "Download audio" at bounding box center [407, 225] width 133 height 26
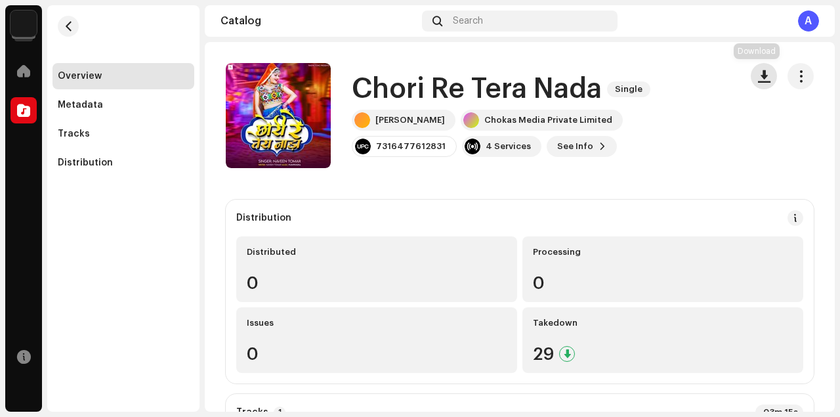
click at [758, 77] on span "button" at bounding box center [764, 76] width 12 height 10
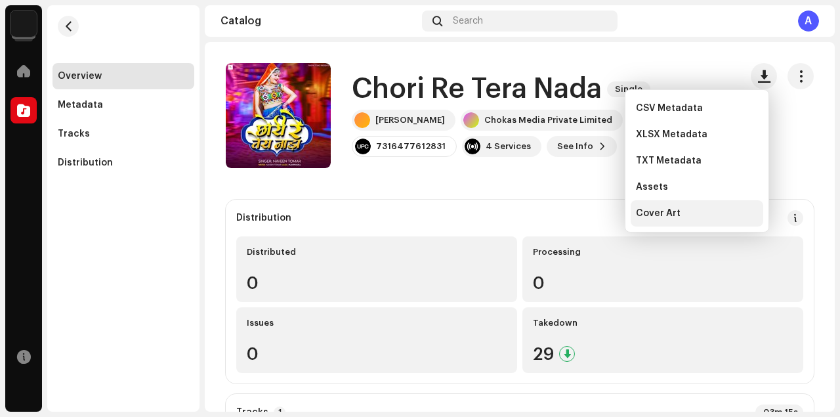
click at [650, 213] on span "Cover Art" at bounding box center [658, 213] width 45 height 10
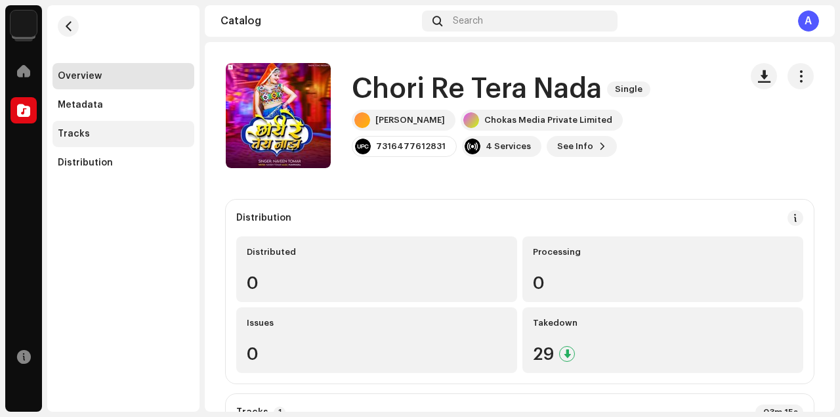
click at [97, 130] on div "Tracks" at bounding box center [123, 134] width 131 height 10
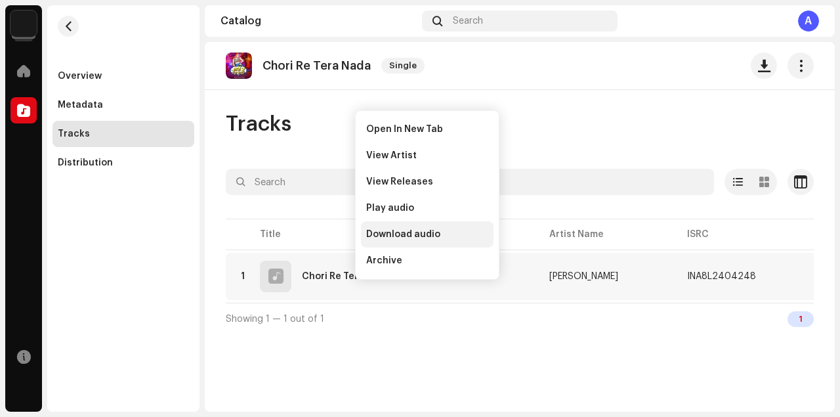
click at [422, 232] on span "Download audio" at bounding box center [403, 234] width 74 height 10
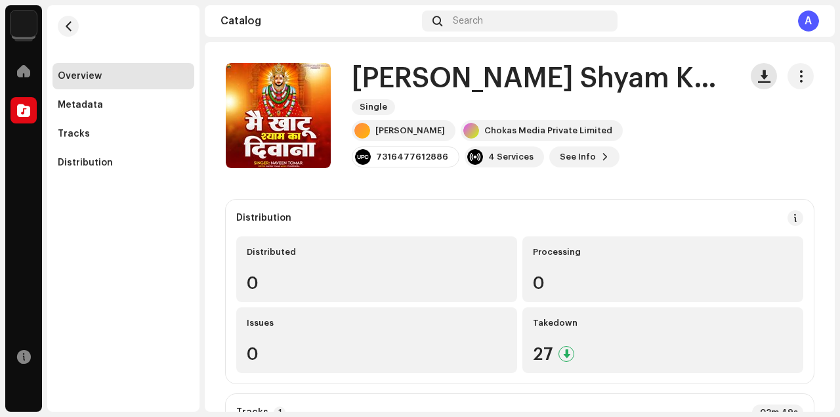
click at [759, 73] on span "button" at bounding box center [764, 76] width 12 height 10
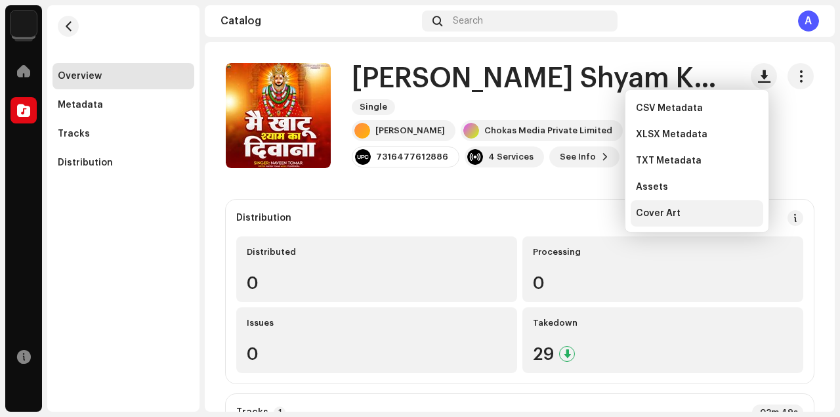
click at [675, 215] on span "Cover Art" at bounding box center [658, 213] width 45 height 10
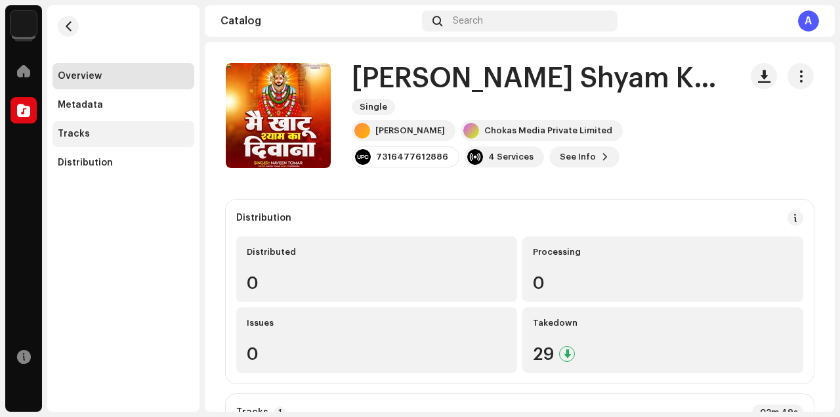
click at [103, 135] on div "Tracks" at bounding box center [123, 134] width 131 height 10
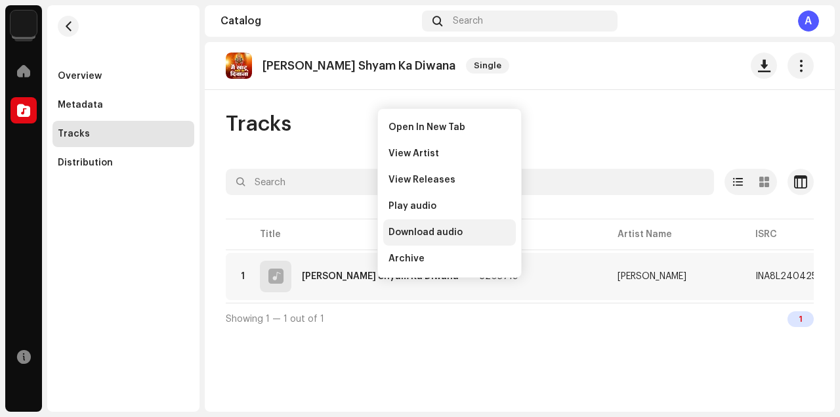
click at [434, 231] on span "Download audio" at bounding box center [425, 232] width 74 height 10
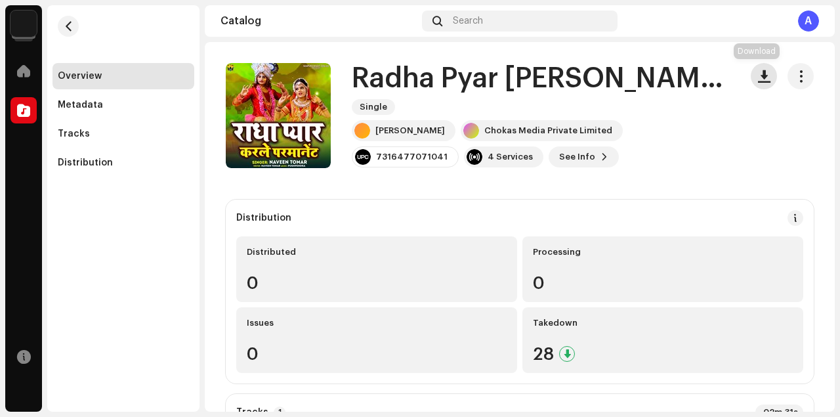
click at [762, 70] on button "button" at bounding box center [763, 76] width 26 height 26
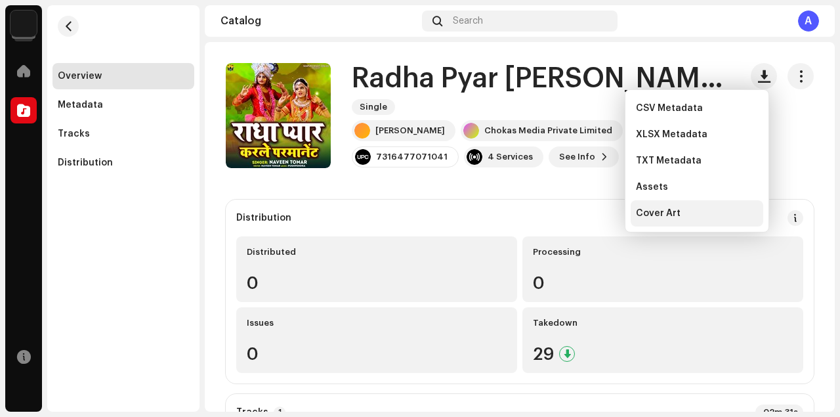
click at [656, 217] on span "Cover Art" at bounding box center [658, 213] width 45 height 10
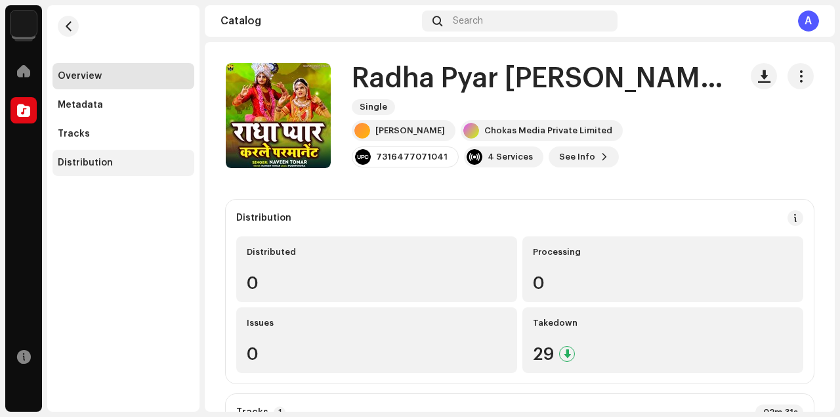
drag, startPoint x: 91, startPoint y: 134, endPoint x: 141, endPoint y: 171, distance: 62.5
click at [91, 135] on div "Tracks" at bounding box center [123, 134] width 131 height 10
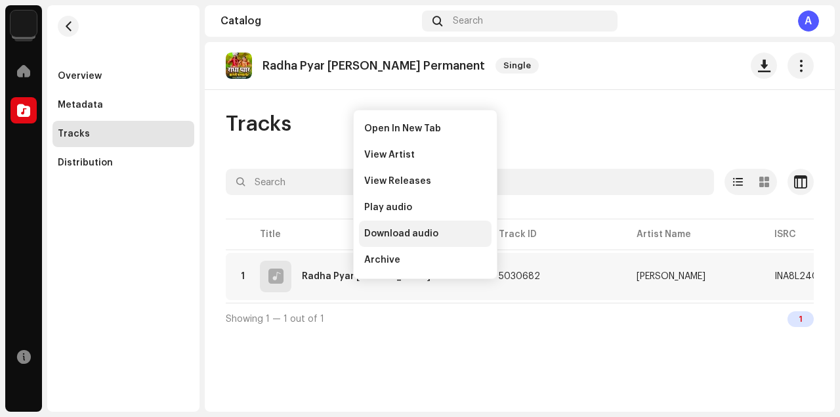
click at [388, 233] on span "Download audio" at bounding box center [401, 233] width 74 height 10
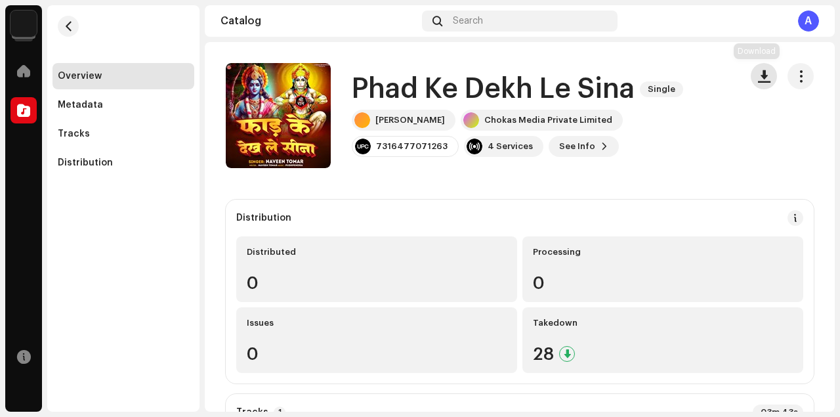
click at [762, 69] on button "button" at bounding box center [763, 76] width 26 height 26
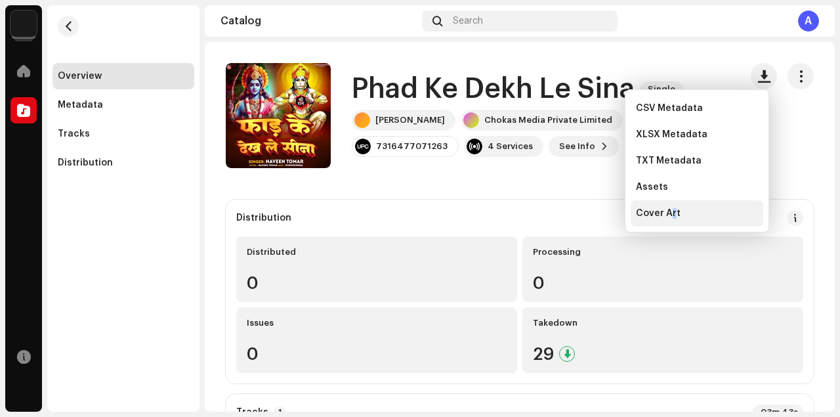
click at [671, 210] on span "Cover Art" at bounding box center [658, 213] width 45 height 10
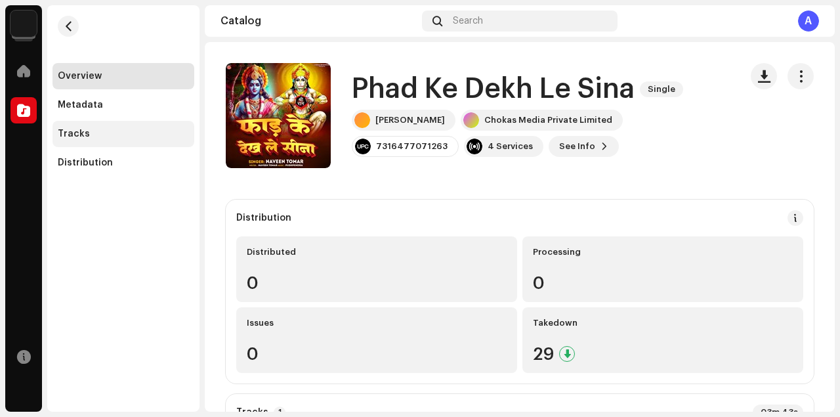
click at [96, 136] on div "Tracks" at bounding box center [123, 134] width 131 height 10
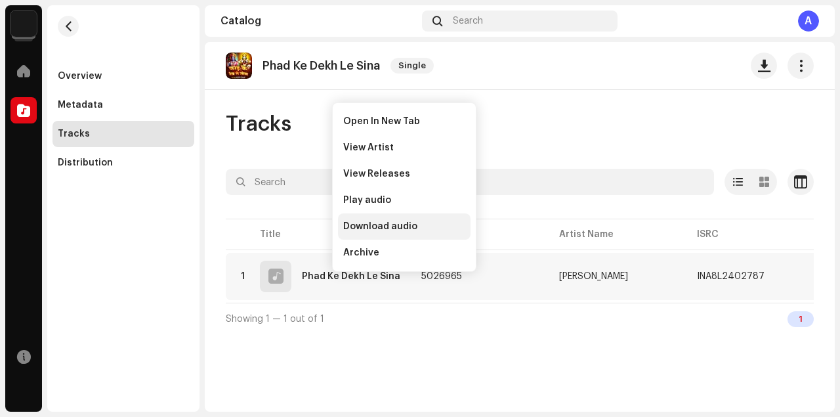
click at [394, 226] on span "Download audio" at bounding box center [380, 226] width 74 height 10
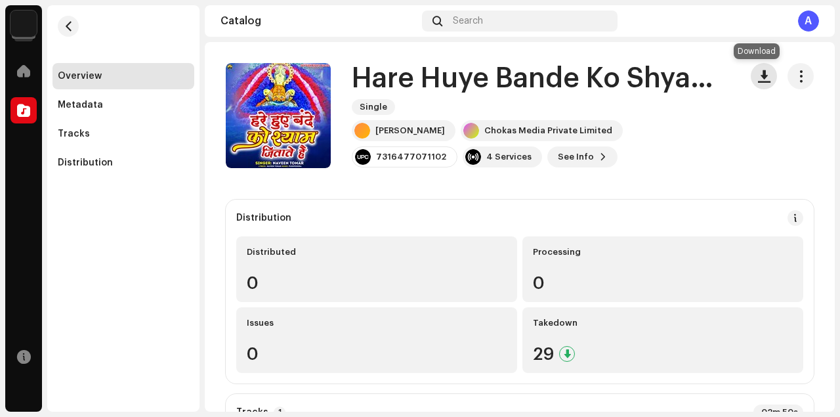
click at [758, 79] on span "button" at bounding box center [764, 76] width 12 height 10
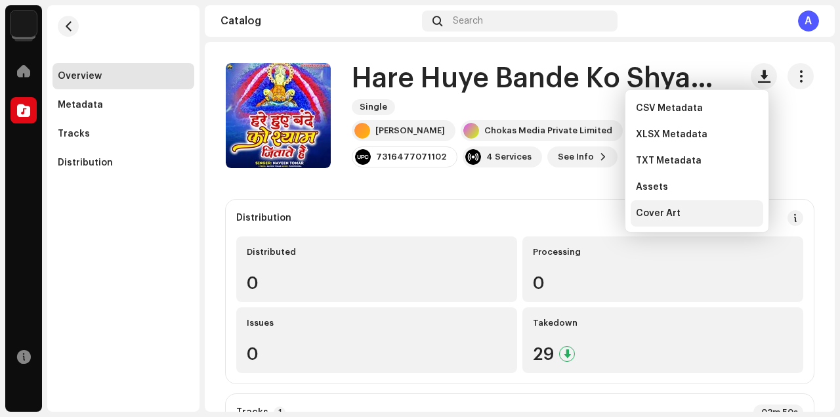
click at [659, 216] on span "Cover Art" at bounding box center [658, 213] width 45 height 10
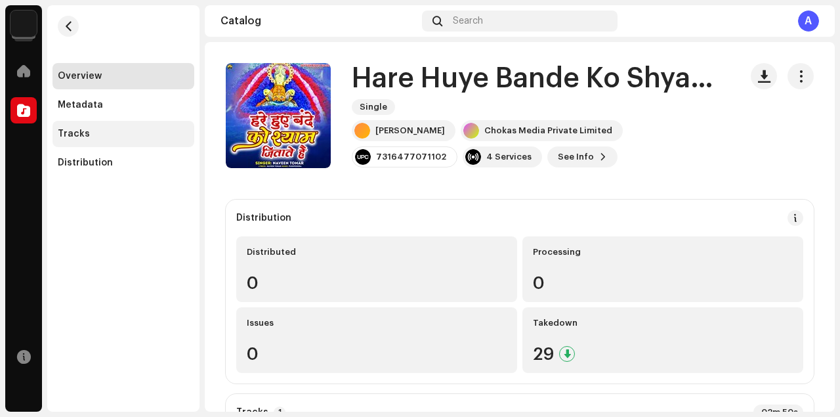
click at [131, 127] on div "Tracks" at bounding box center [123, 134] width 142 height 26
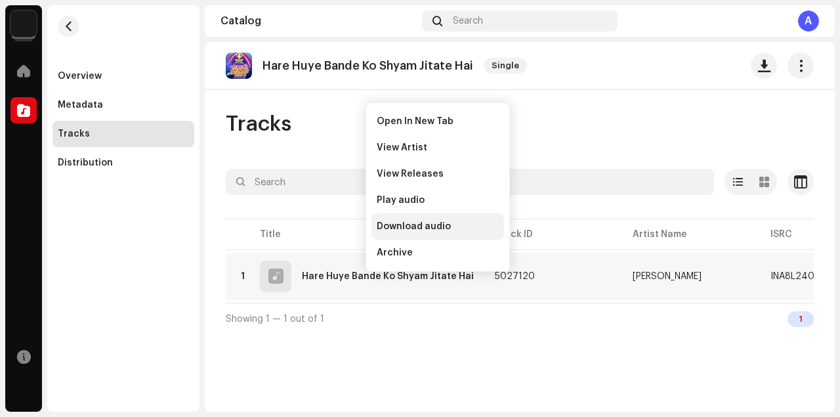
click at [403, 225] on span "Download audio" at bounding box center [414, 226] width 74 height 10
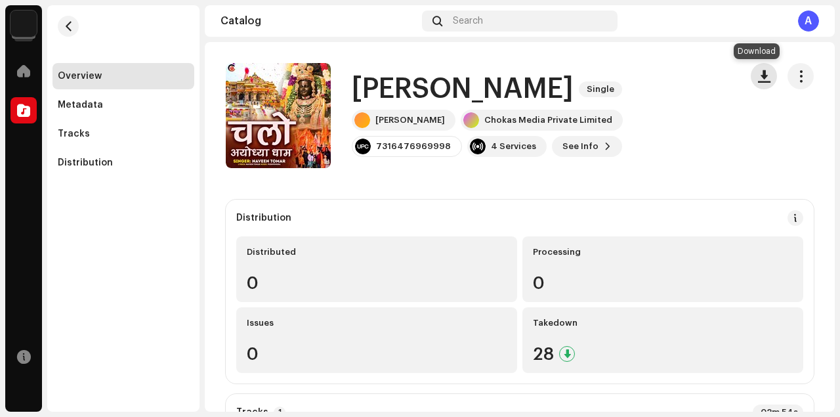
click at [758, 76] on span "button" at bounding box center [764, 76] width 12 height 10
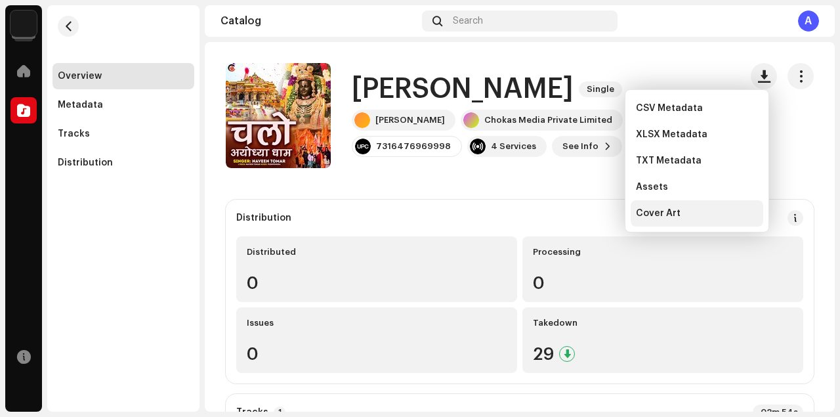
click at [665, 213] on span "Cover Art" at bounding box center [658, 213] width 45 height 10
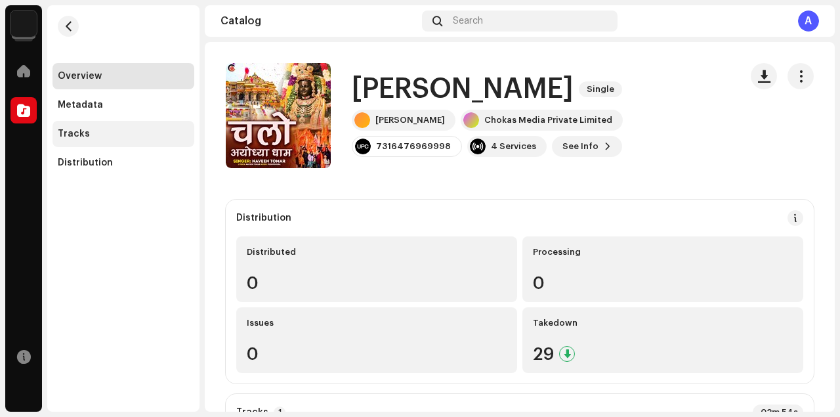
click at [96, 137] on div "Tracks" at bounding box center [123, 134] width 131 height 10
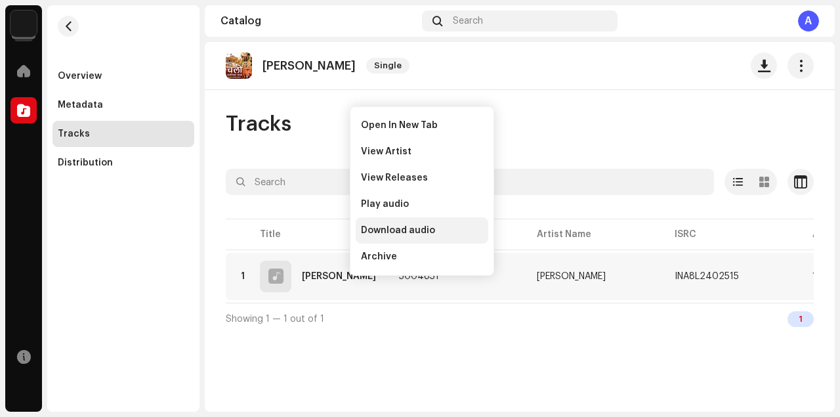
click at [395, 233] on span "Download audio" at bounding box center [398, 230] width 74 height 10
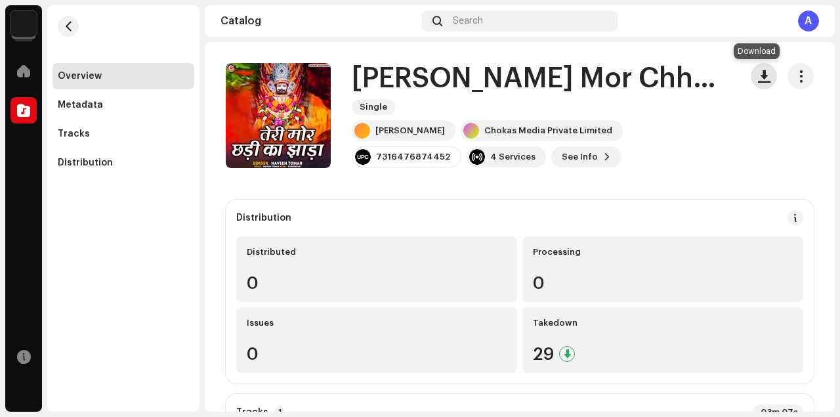
drag, startPoint x: 757, startPoint y: 77, endPoint x: 749, endPoint y: 98, distance: 23.0
click at [758, 77] on span "button" at bounding box center [764, 76] width 12 height 10
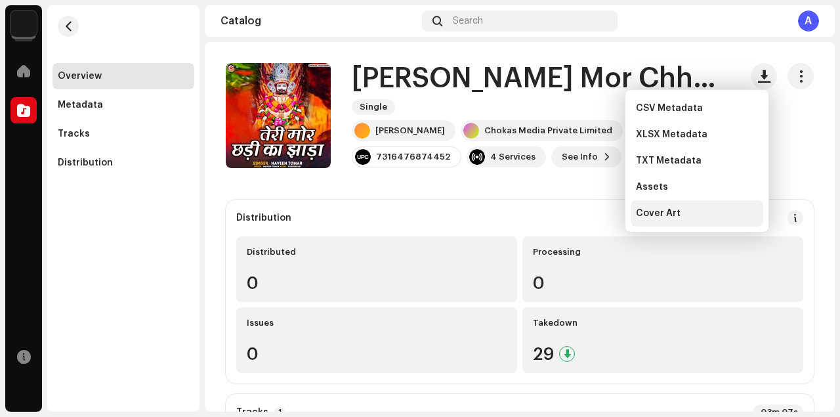
click at [677, 214] on div "Cover Art" at bounding box center [697, 213] width 122 height 10
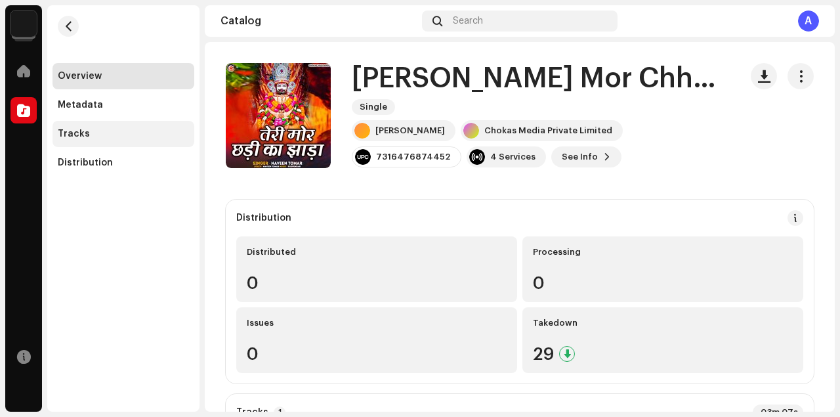
click at [98, 136] on div "Tracks" at bounding box center [123, 134] width 131 height 10
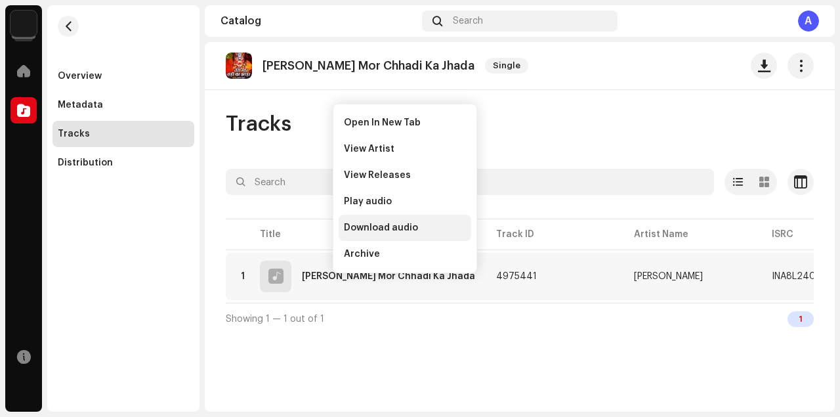
click at [361, 226] on span "Download audio" at bounding box center [381, 227] width 74 height 10
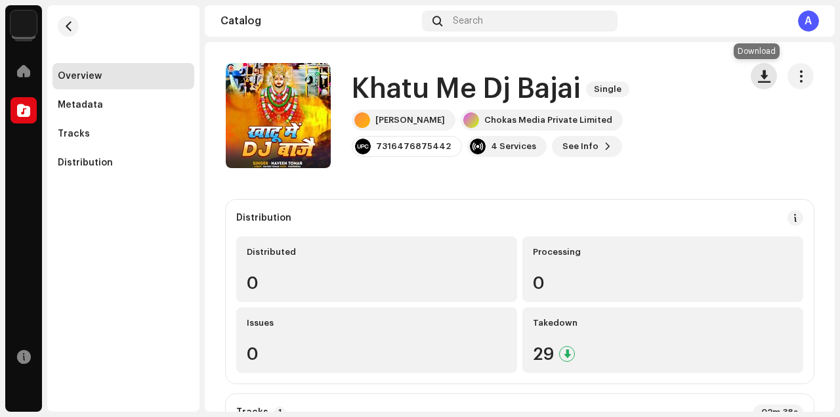
click at [759, 79] on span "button" at bounding box center [764, 76] width 12 height 10
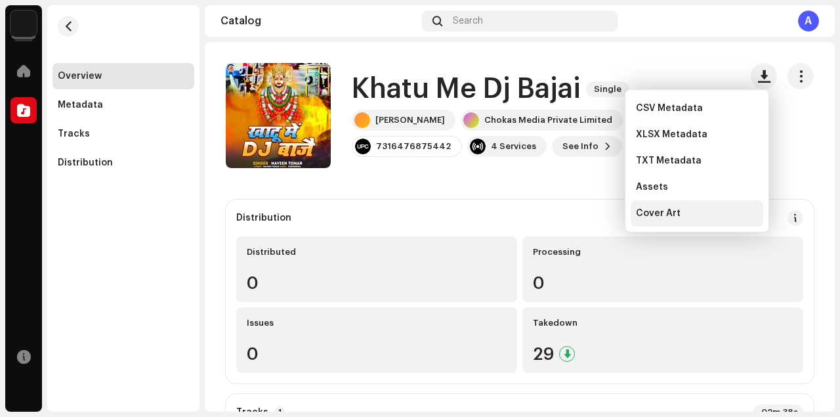
click at [670, 215] on span "Cover Art" at bounding box center [658, 213] width 45 height 10
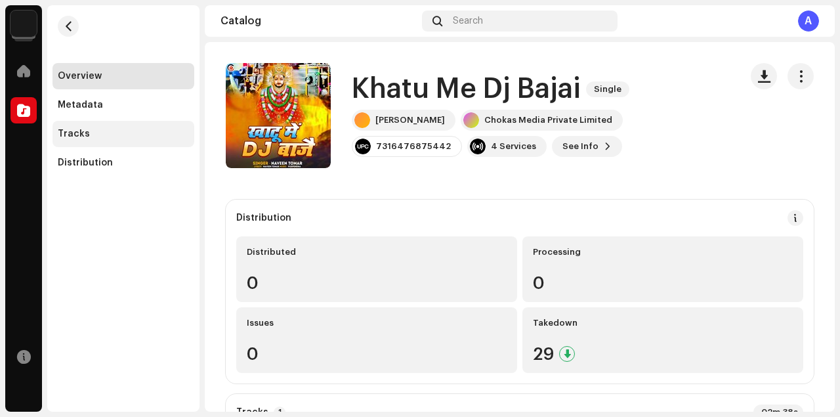
click at [105, 134] on div "Tracks" at bounding box center [123, 134] width 131 height 10
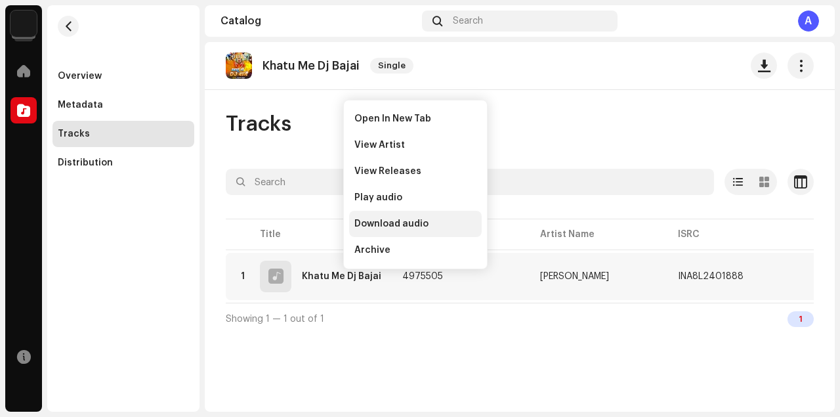
click at [394, 220] on span "Download audio" at bounding box center [391, 223] width 74 height 10
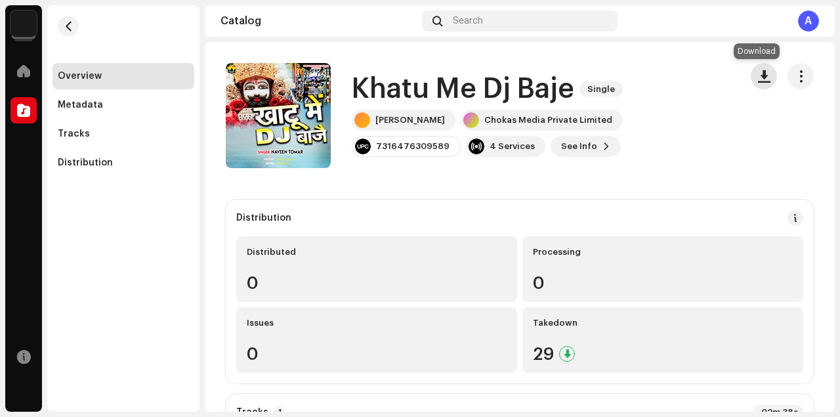
click at [758, 79] on span "button" at bounding box center [764, 76] width 12 height 10
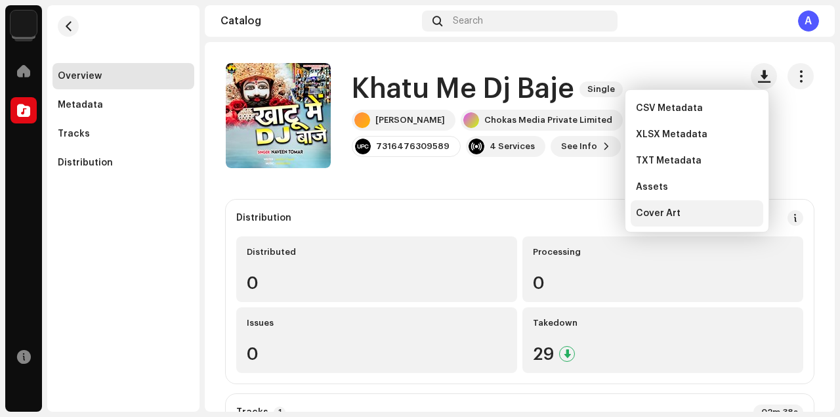
click at [681, 205] on div "Cover Art" at bounding box center [696, 213] width 133 height 26
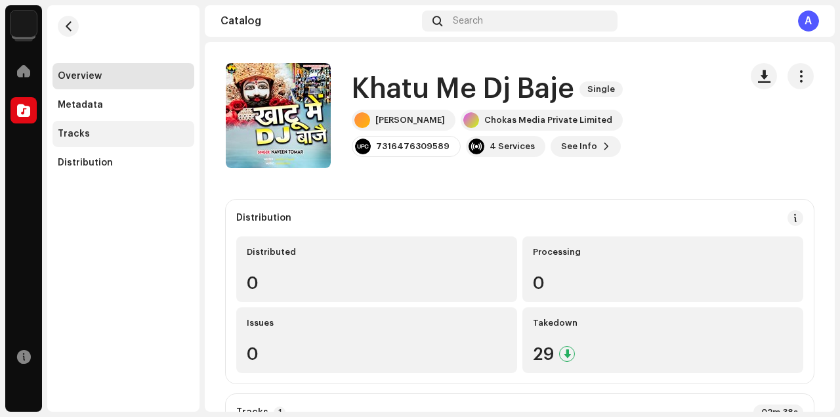
click at [85, 140] on div "Tracks" at bounding box center [123, 134] width 142 height 26
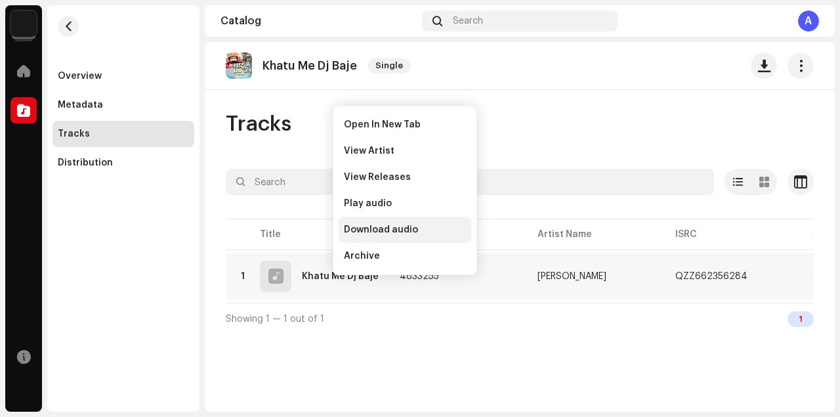
click at [368, 227] on span "Download audio" at bounding box center [381, 229] width 74 height 10
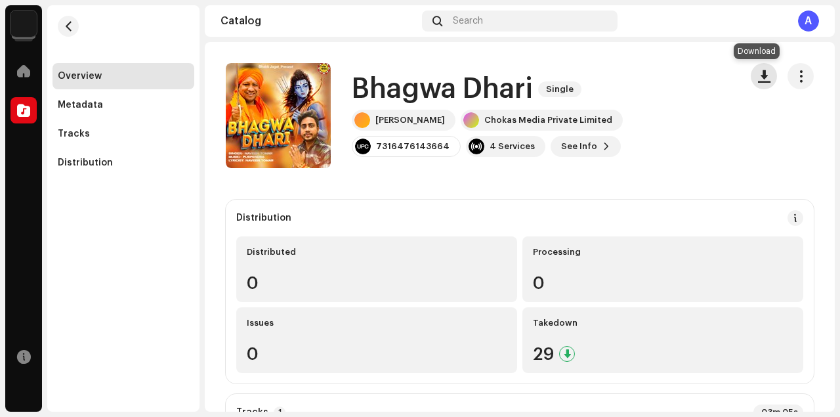
click at [758, 71] on span "button" at bounding box center [764, 76] width 12 height 10
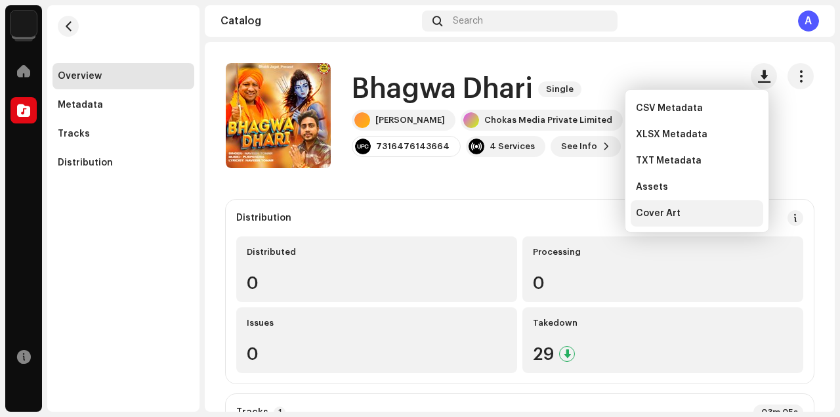
click at [668, 211] on span "Cover Art" at bounding box center [658, 213] width 45 height 10
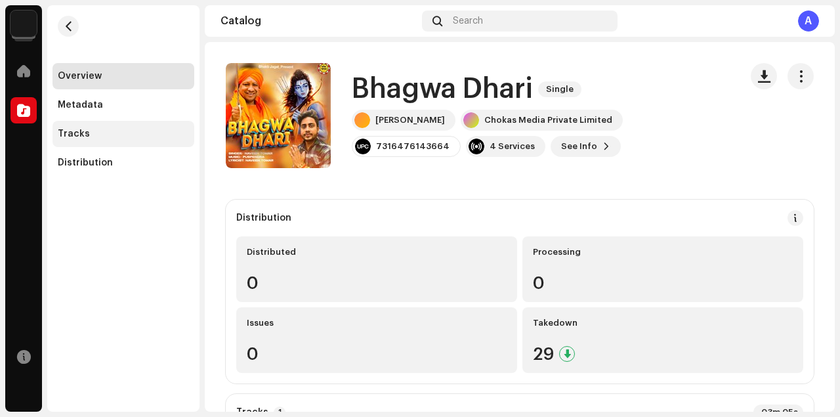
click at [125, 136] on div "Tracks" at bounding box center [123, 134] width 131 height 10
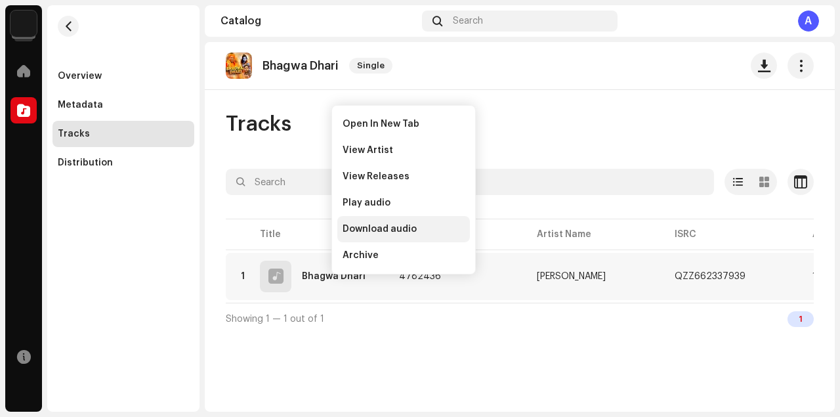
click at [359, 228] on span "Download audio" at bounding box center [379, 229] width 74 height 10
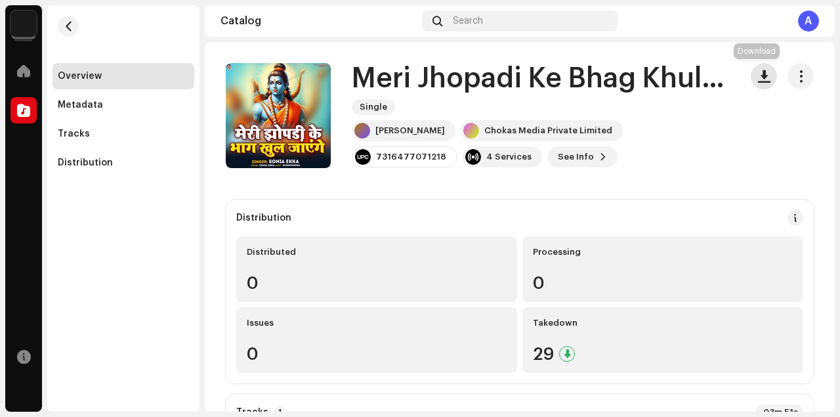
click at [757, 84] on button "button" at bounding box center [763, 76] width 26 height 26
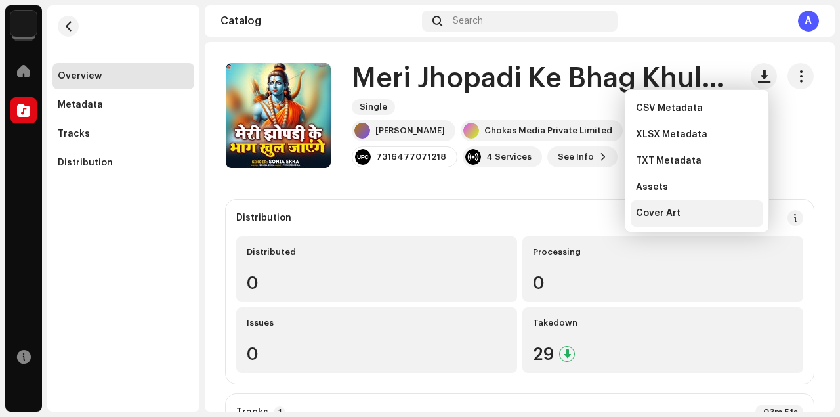
click at [670, 218] on span "Cover Art" at bounding box center [658, 213] width 45 height 10
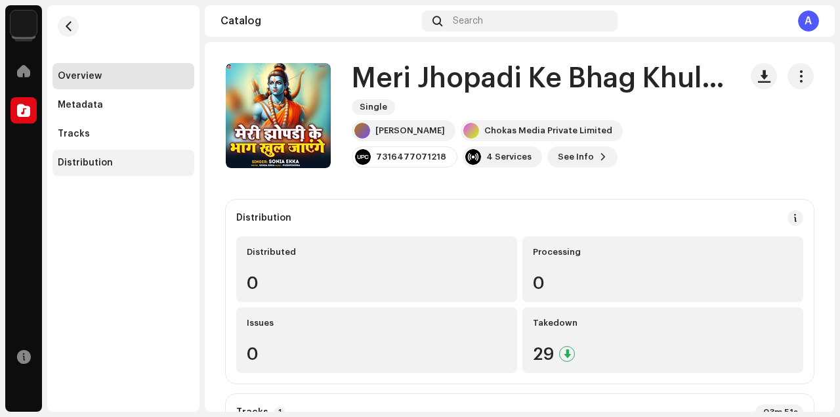
click at [112, 134] on div "Tracks" at bounding box center [123, 134] width 131 height 10
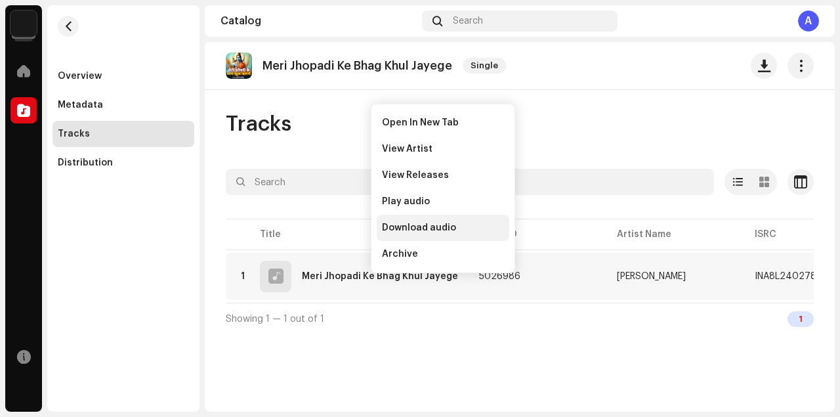
click at [403, 230] on span "Download audio" at bounding box center [419, 227] width 74 height 10
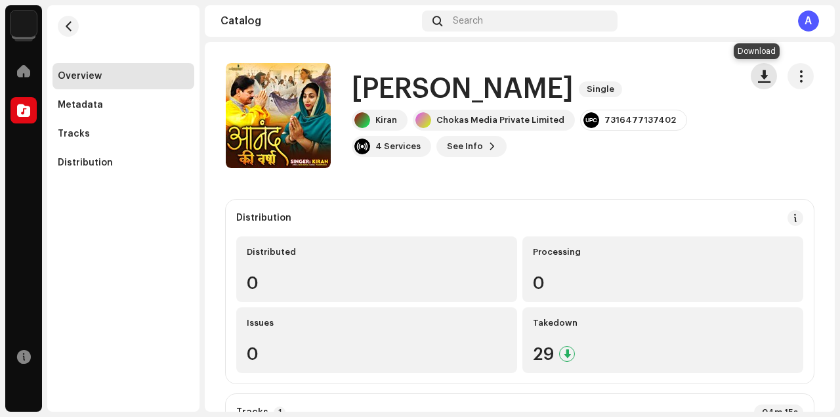
click at [758, 80] on span "button" at bounding box center [764, 76] width 12 height 10
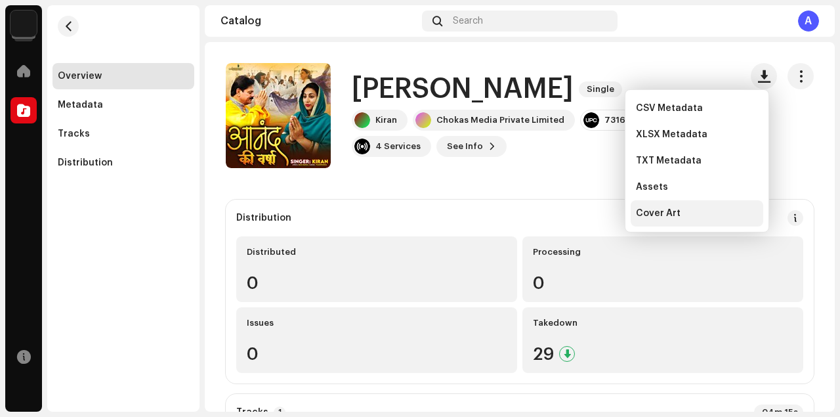
click at [676, 211] on span "Cover Art" at bounding box center [658, 213] width 45 height 10
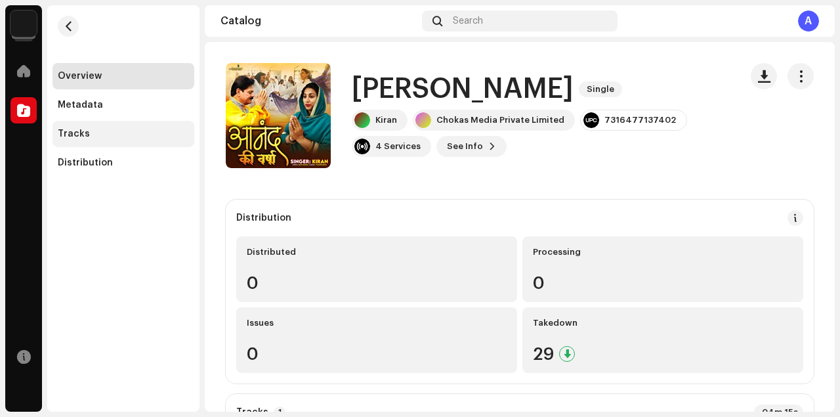
click at [94, 142] on div "Tracks" at bounding box center [123, 134] width 142 height 26
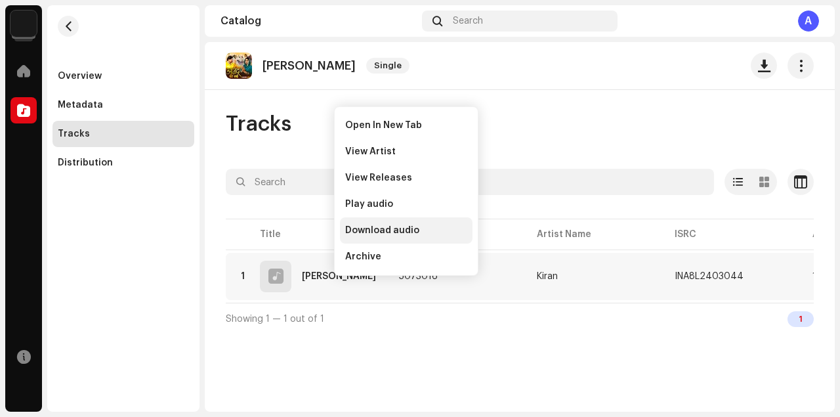
click at [356, 230] on span "Download audio" at bounding box center [382, 230] width 74 height 10
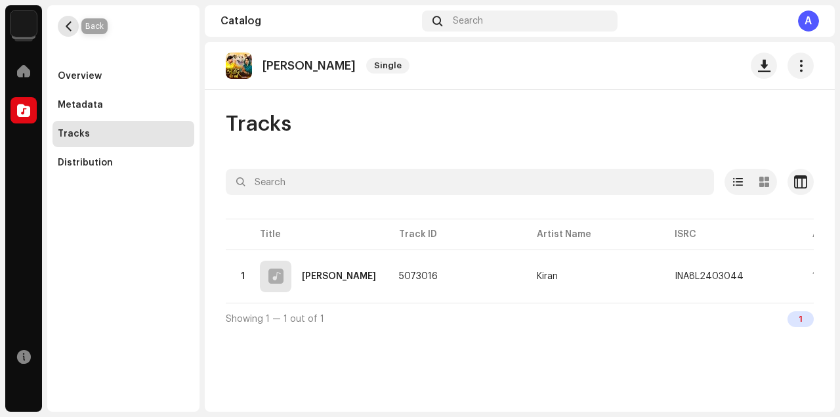
click at [73, 25] on button "button" at bounding box center [68, 26] width 21 height 21
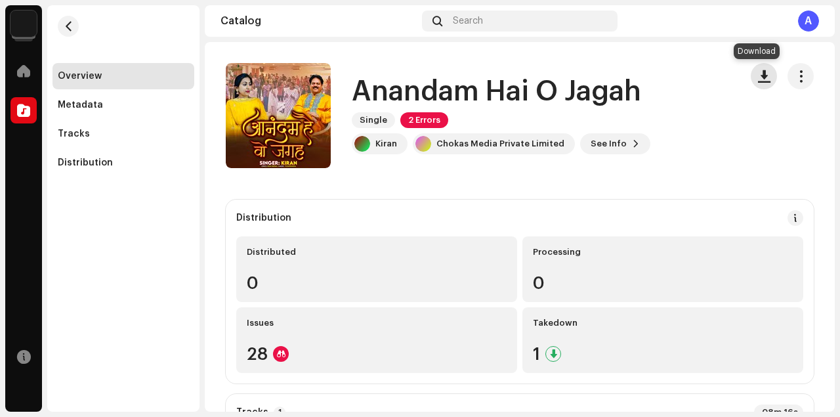
click at [758, 78] on span "button" at bounding box center [764, 76] width 12 height 10
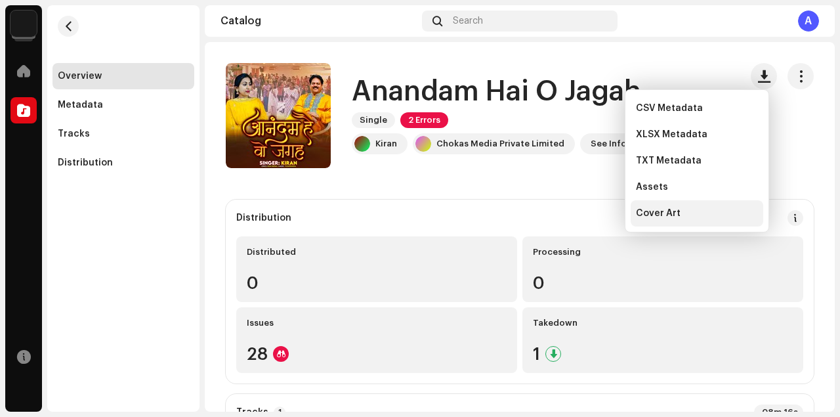
click at [649, 215] on span "Cover Art" at bounding box center [658, 213] width 45 height 10
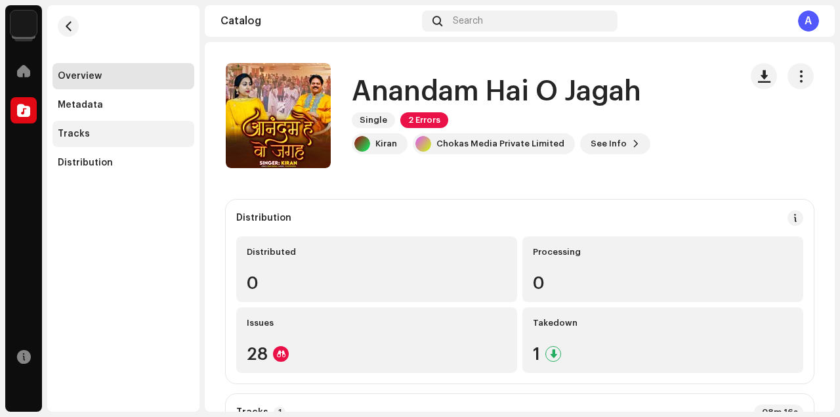
click at [117, 135] on div "Tracks" at bounding box center [123, 134] width 131 height 10
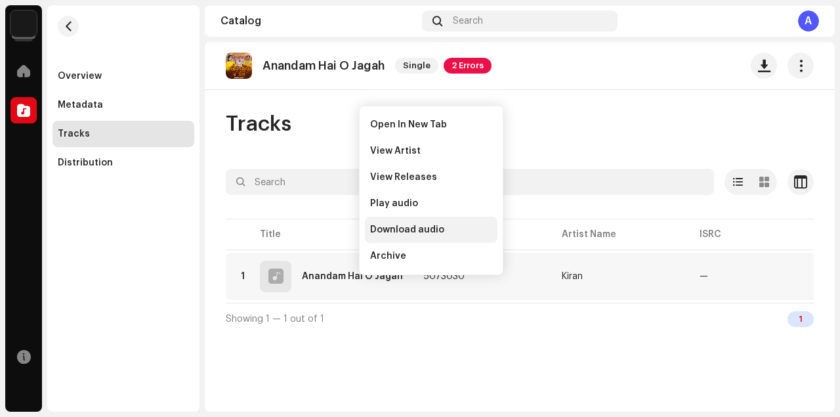
click at [399, 224] on span "Download audio" at bounding box center [407, 229] width 74 height 10
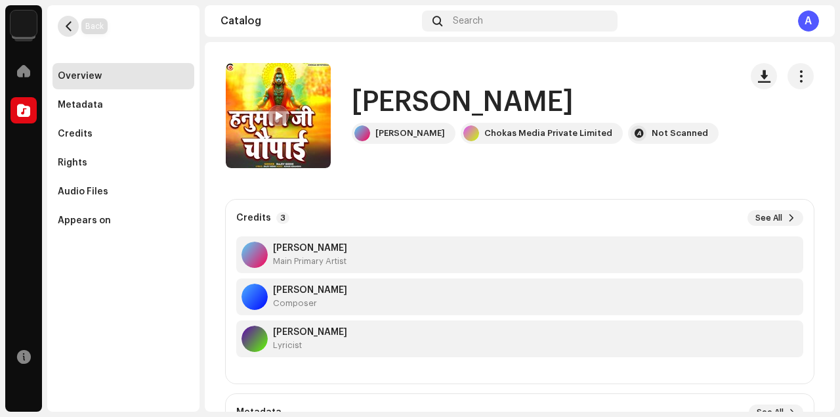
click at [76, 30] on button "button" at bounding box center [68, 26] width 21 height 21
click at [64, 25] on span "button" at bounding box center [69, 26] width 10 height 10
click at [72, 25] on span "button" at bounding box center [69, 26] width 10 height 10
click at [64, 30] on span "button" at bounding box center [69, 26] width 10 height 10
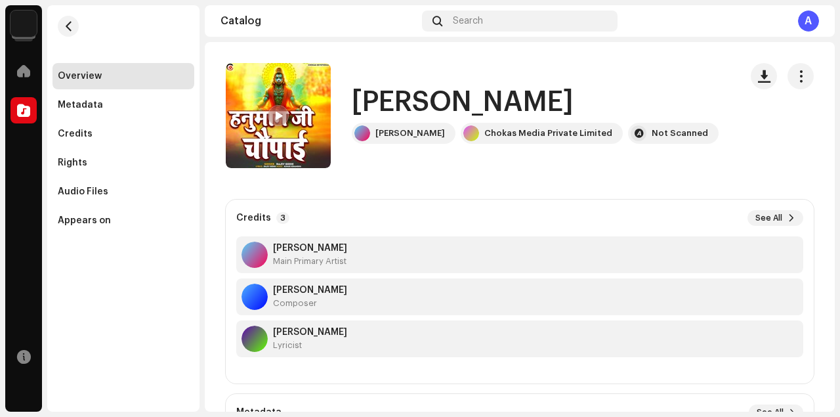
click at [793, 22] on div "A" at bounding box center [721, 20] width 196 height 21
click at [805, 28] on div "A" at bounding box center [808, 20] width 21 height 21
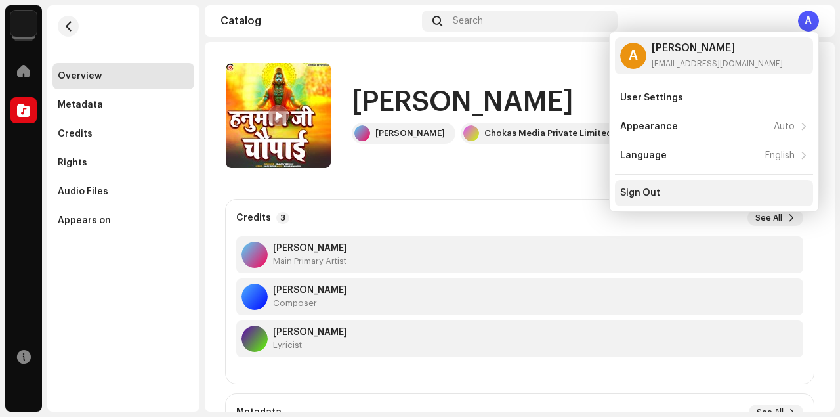
click at [674, 194] on div "Sign Out" at bounding box center [714, 193] width 188 height 10
